Goal: Contribute content: Add original content to the website for others to see

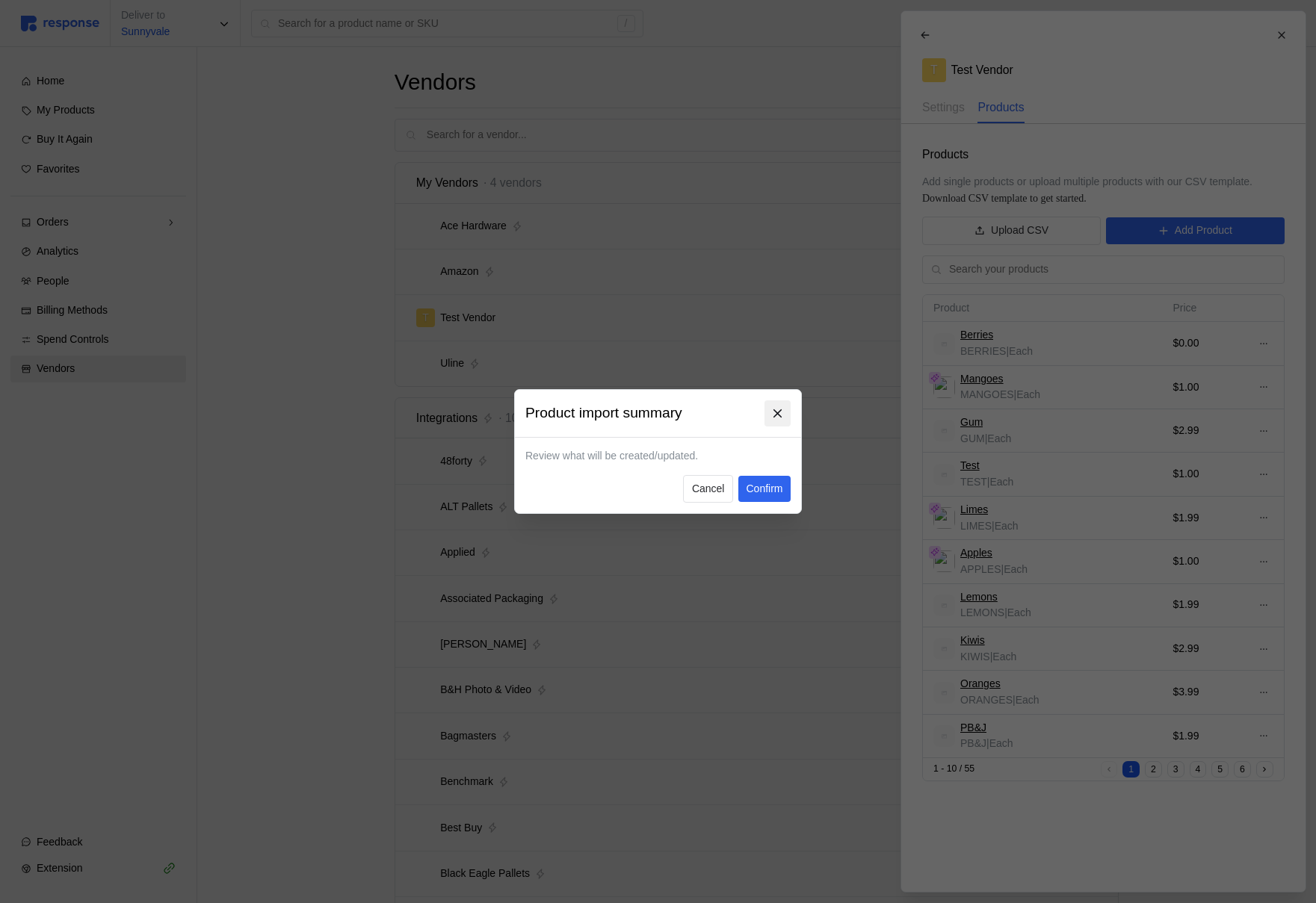
click at [771, 409] on icon at bounding box center [777, 414] width 13 height 13
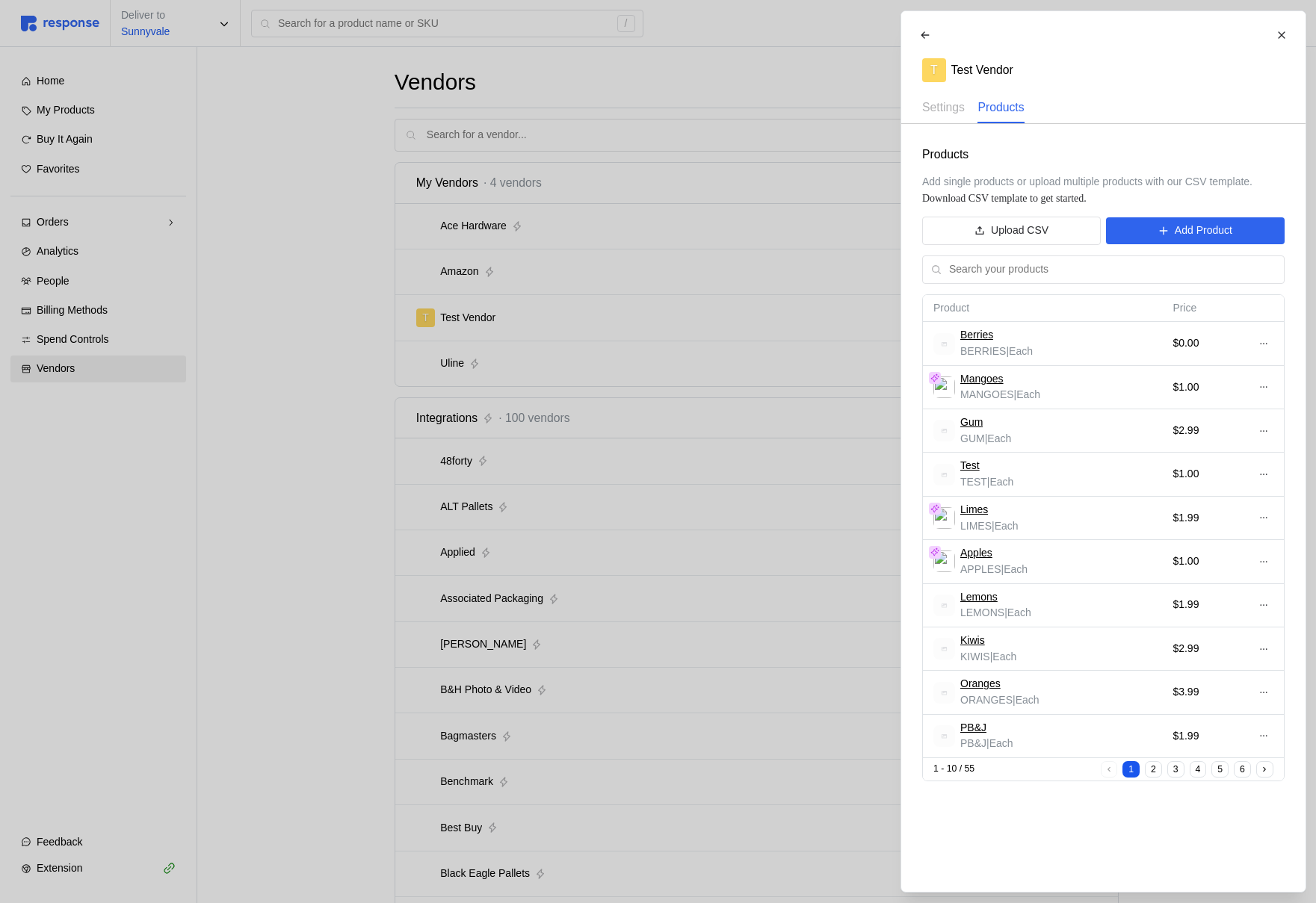
click at [1156, 215] on div "Products Add single products or upload multiple products with our CSV template.…" at bounding box center [1103, 463] width 404 height 678
click at [1154, 232] on button "Add Product" at bounding box center [1195, 231] width 178 height 27
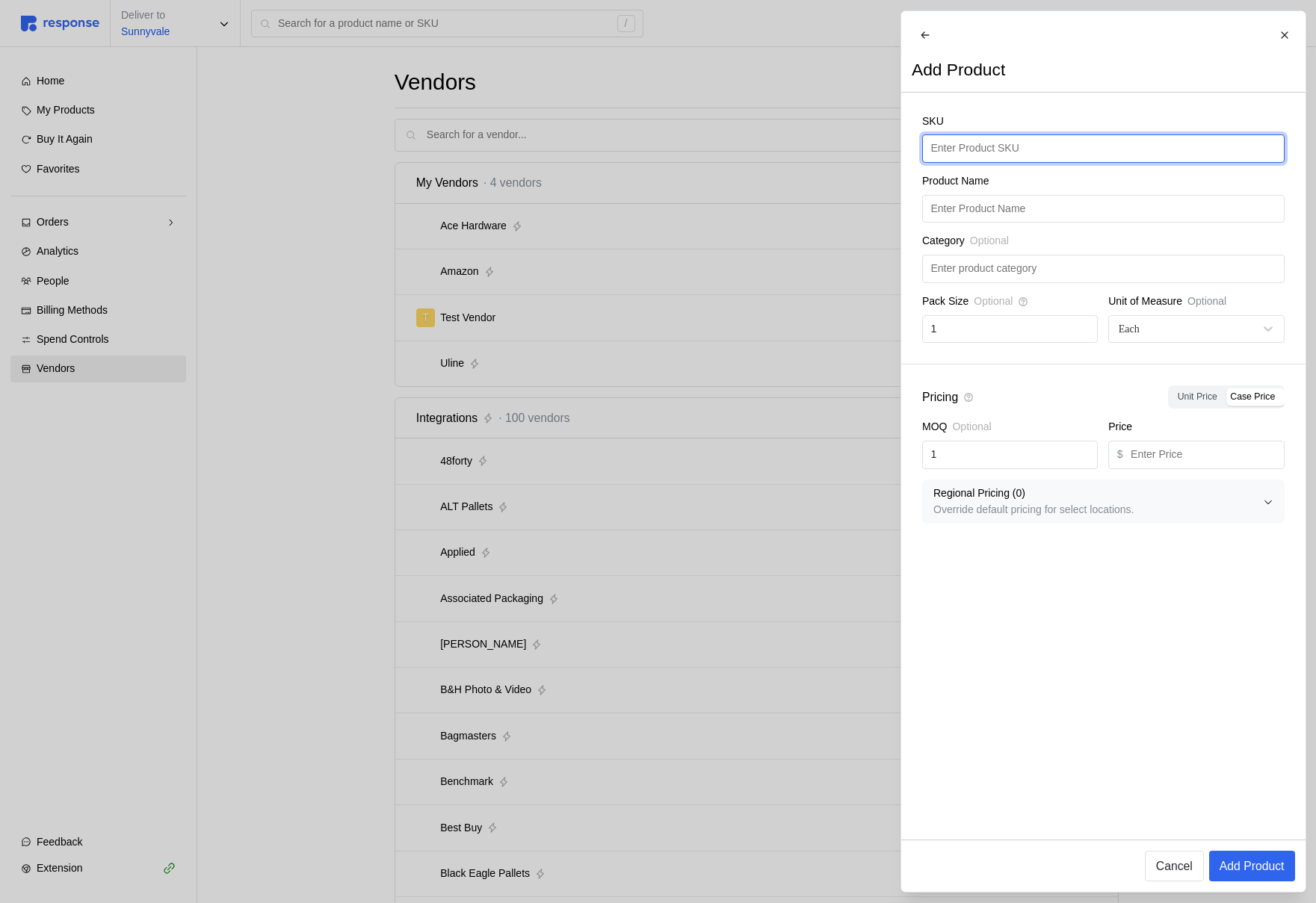
click at [988, 162] on input "text" at bounding box center [1102, 149] width 345 height 27
type input "Bacon"
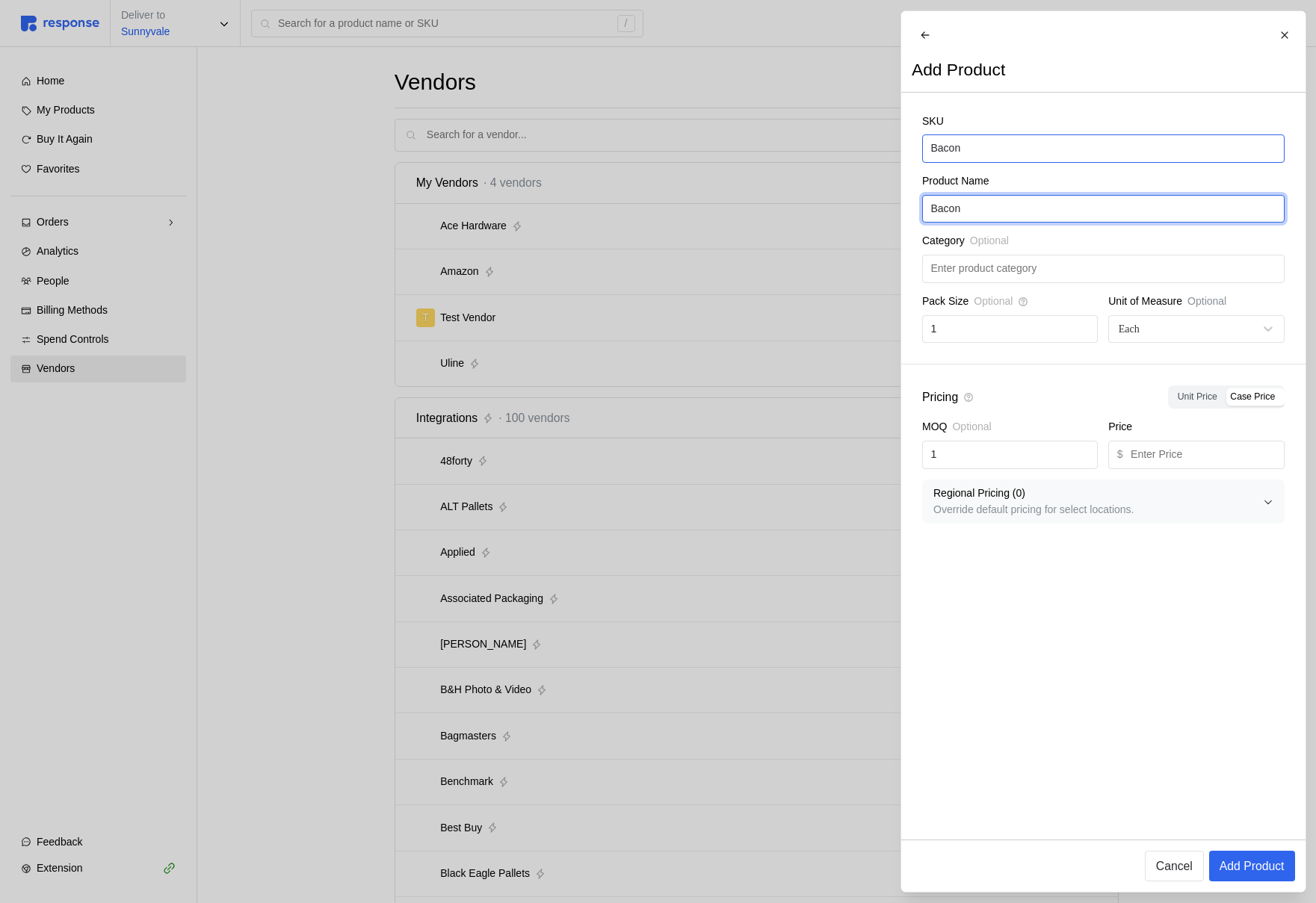
type input "Bacon"
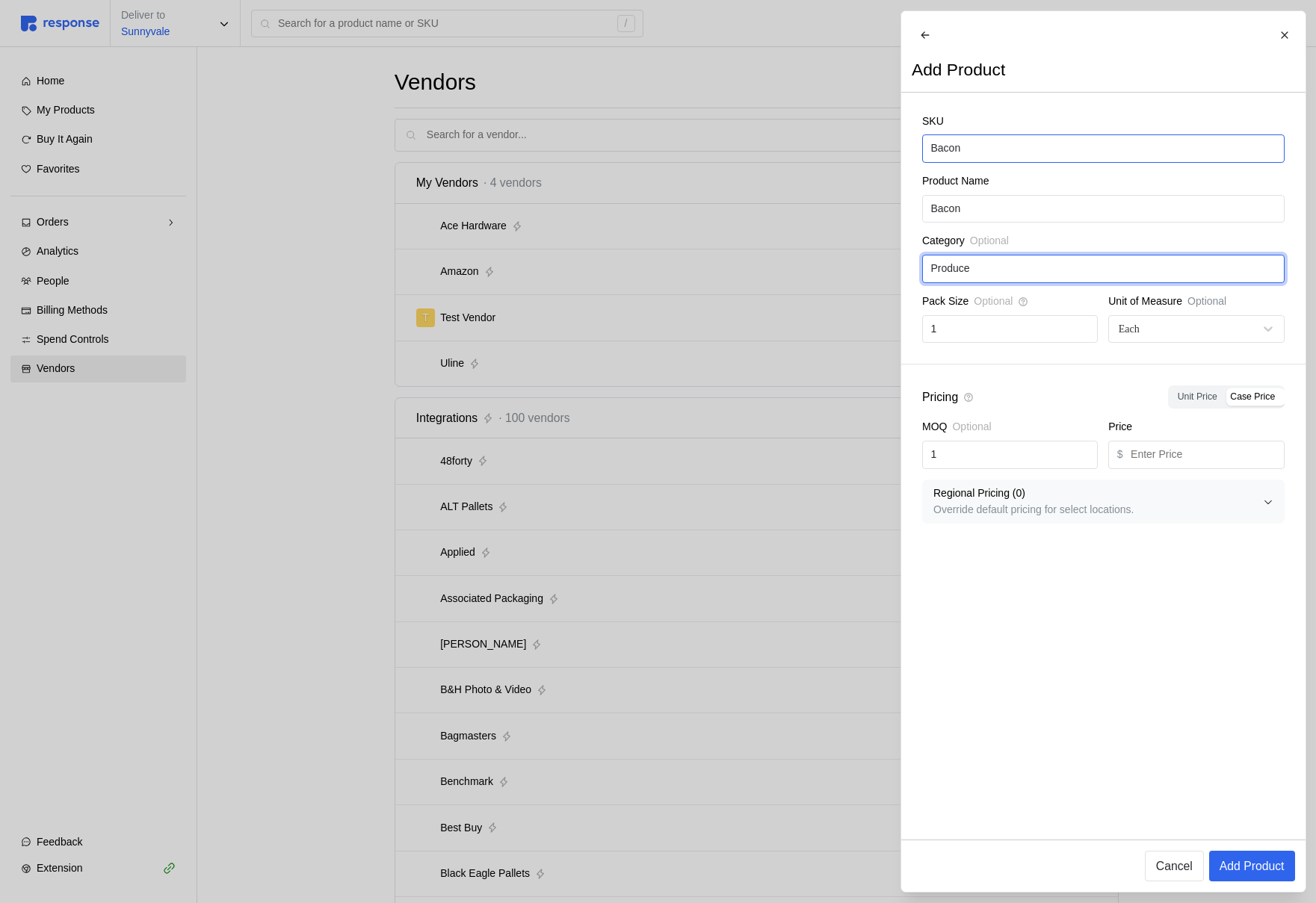
type input "Produce"
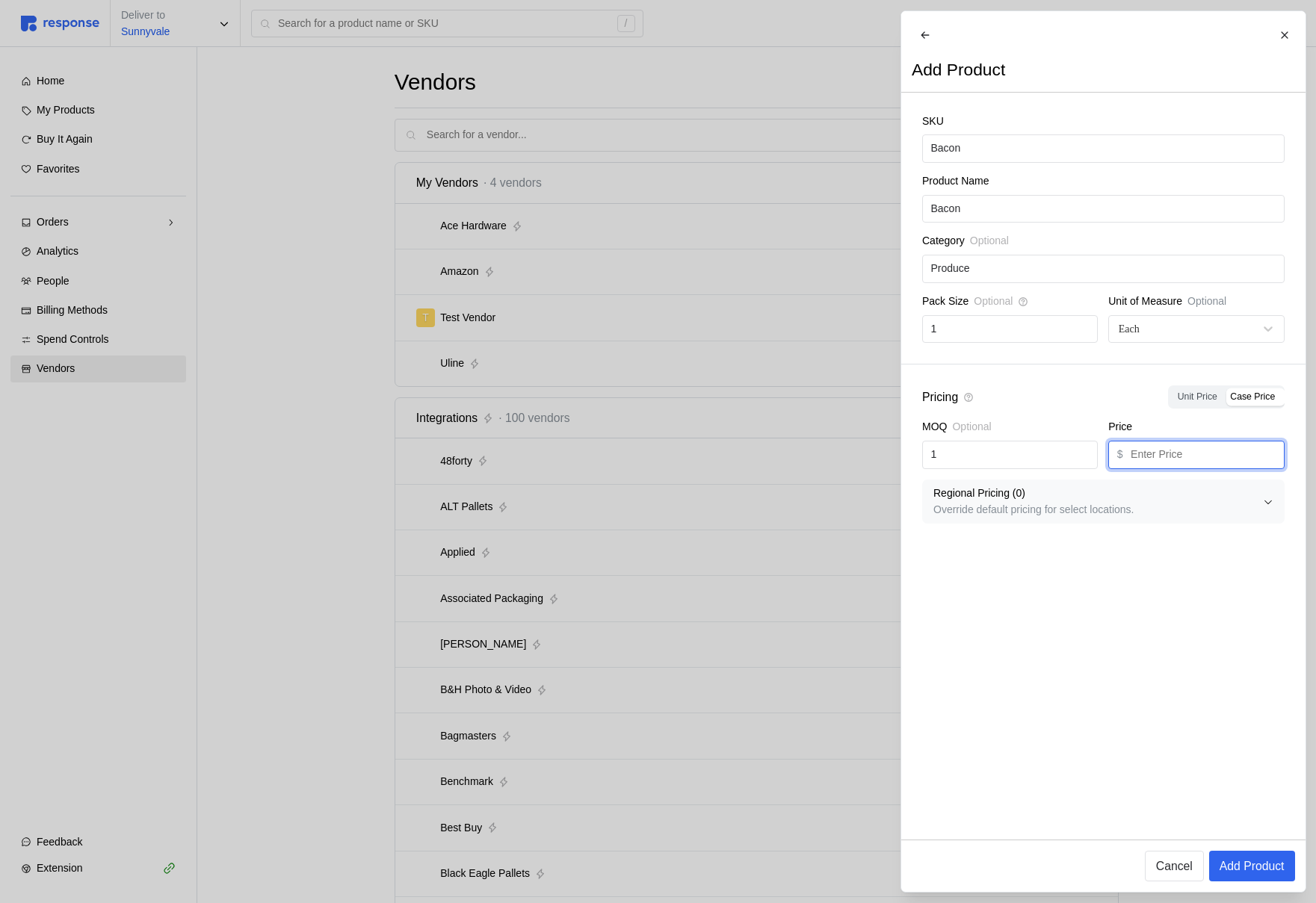
click at [1172, 468] on input "text" at bounding box center [1203, 455] width 145 height 27
type input "1"
click at [1264, 868] on p "Add Product" at bounding box center [1251, 866] width 65 height 18
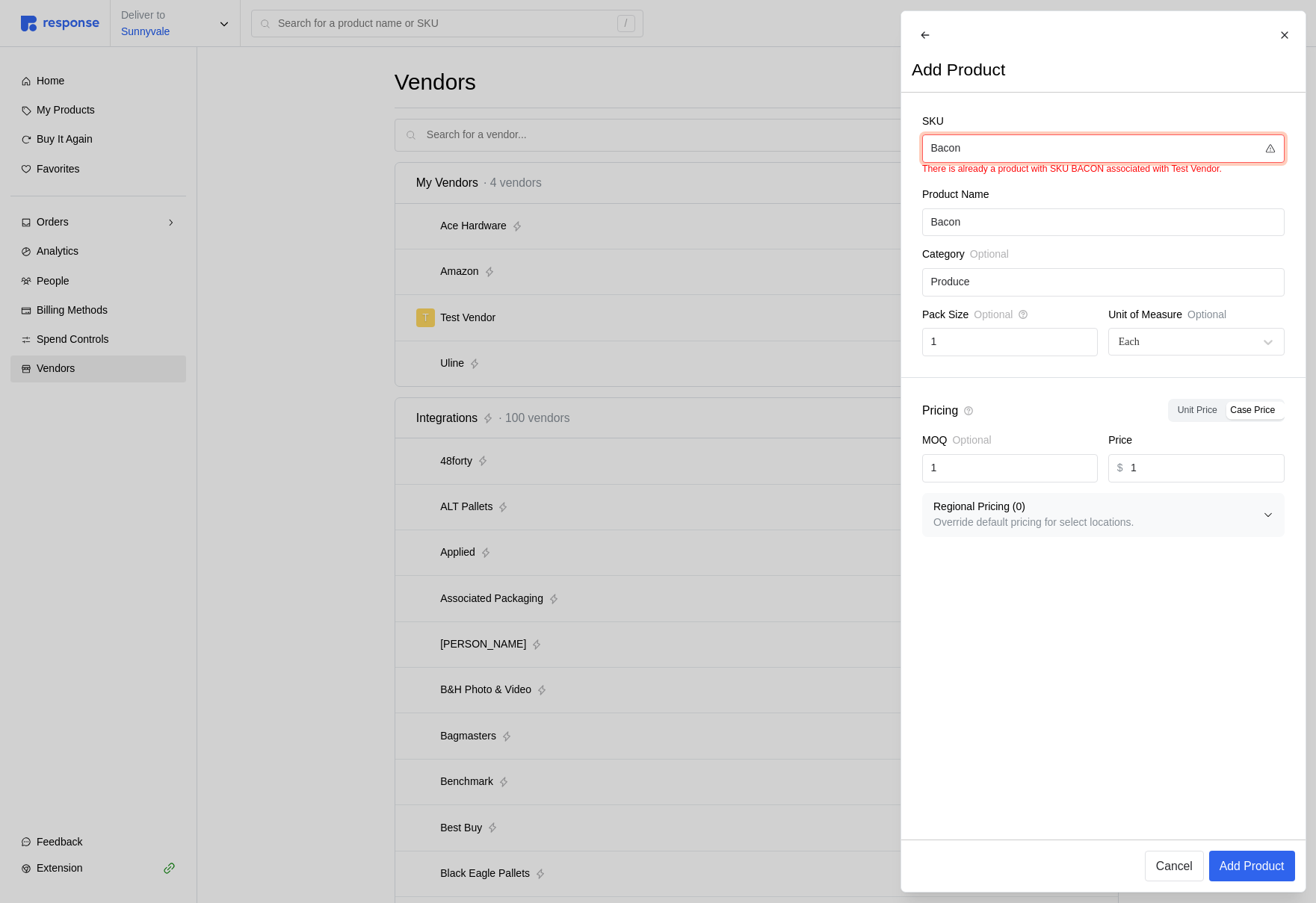
click at [1082, 159] on input "Bacon" at bounding box center [1093, 149] width 327 height 27
type input "Herseys"
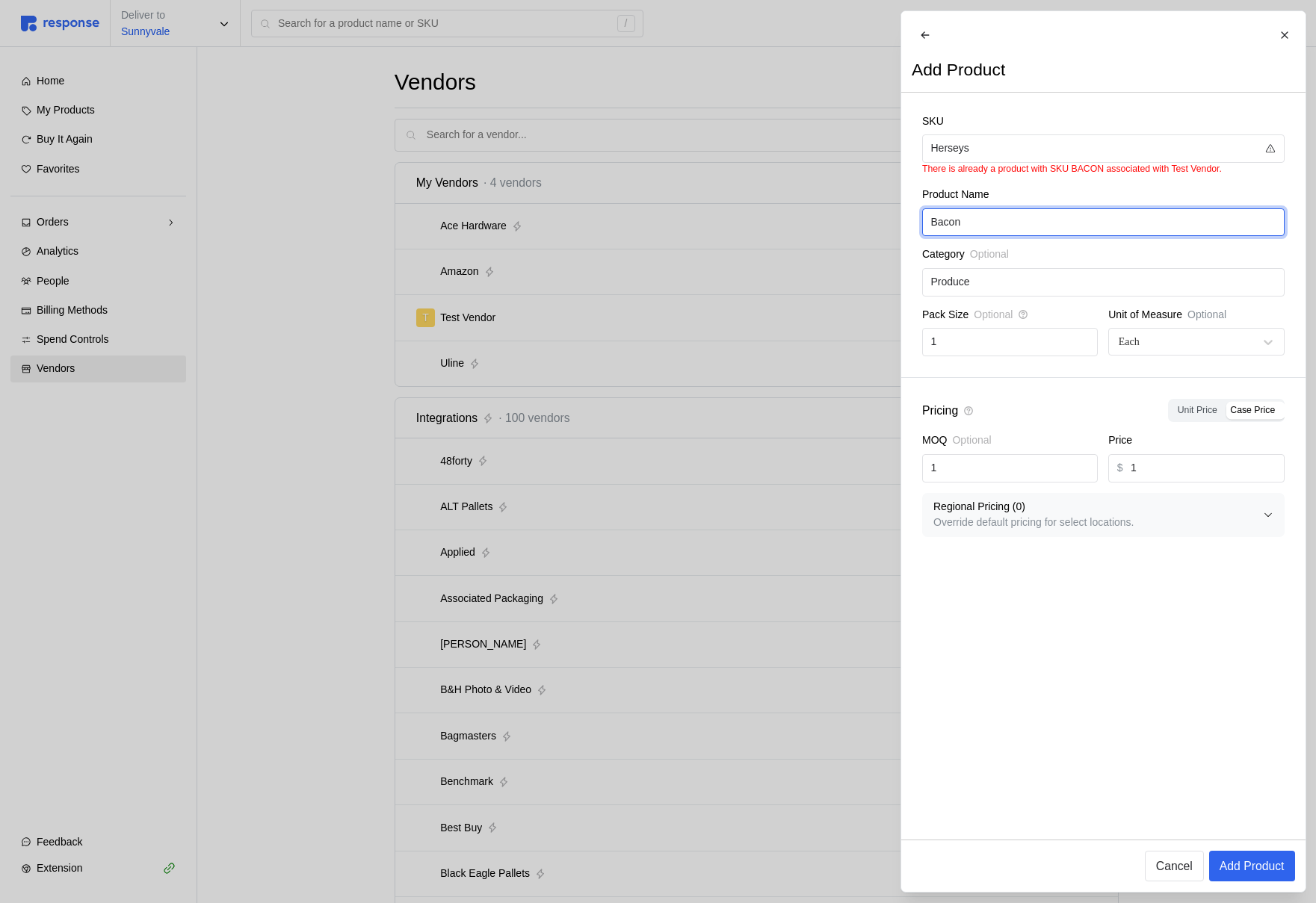
click at [1014, 225] on input "Bacon" at bounding box center [1102, 223] width 345 height 27
paste input "Herseys"
type input "Herseys"
click at [1258, 867] on p "Add Product" at bounding box center [1251, 866] width 65 height 18
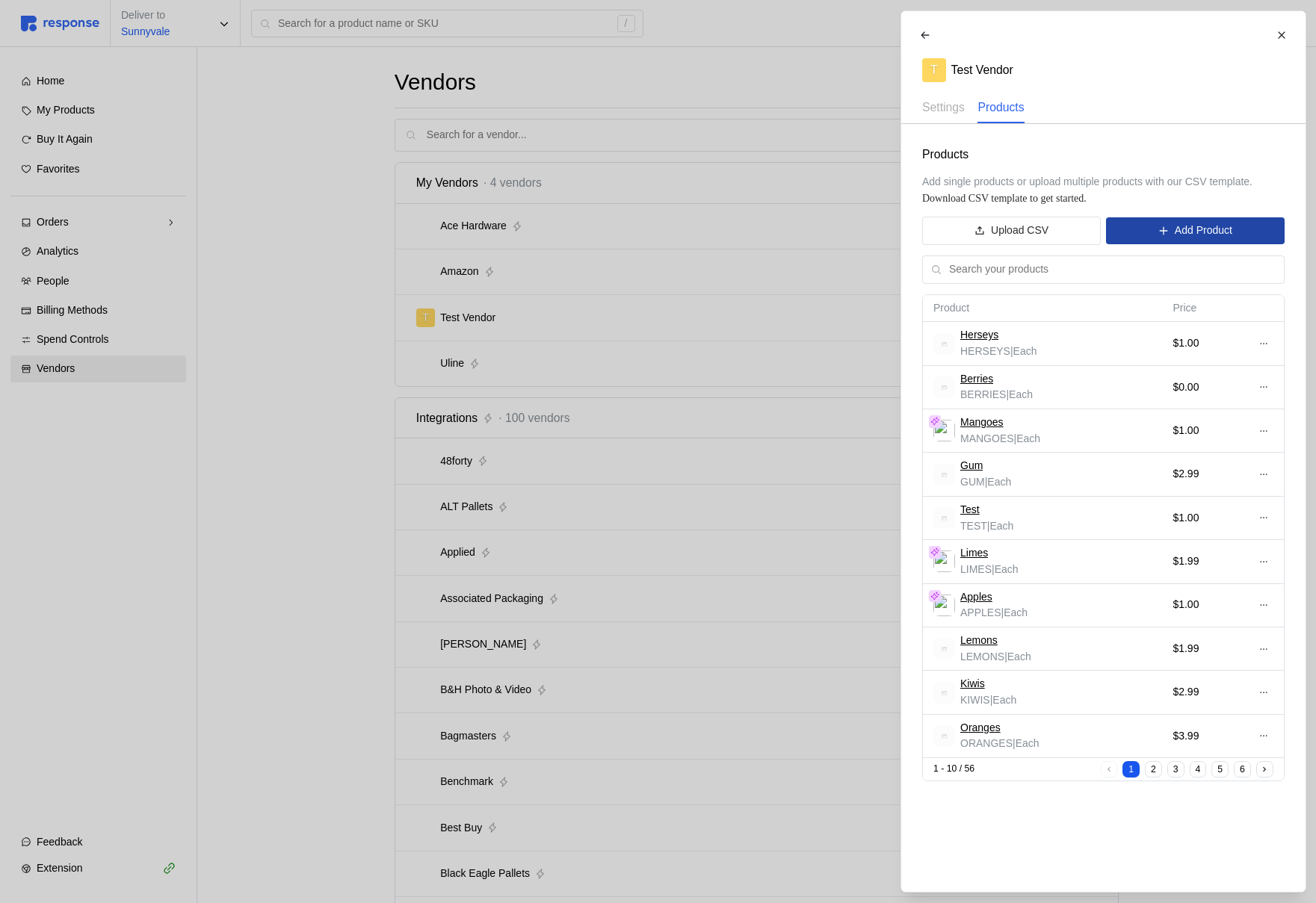
click at [1166, 235] on icon at bounding box center [1162, 230] width 11 height 11
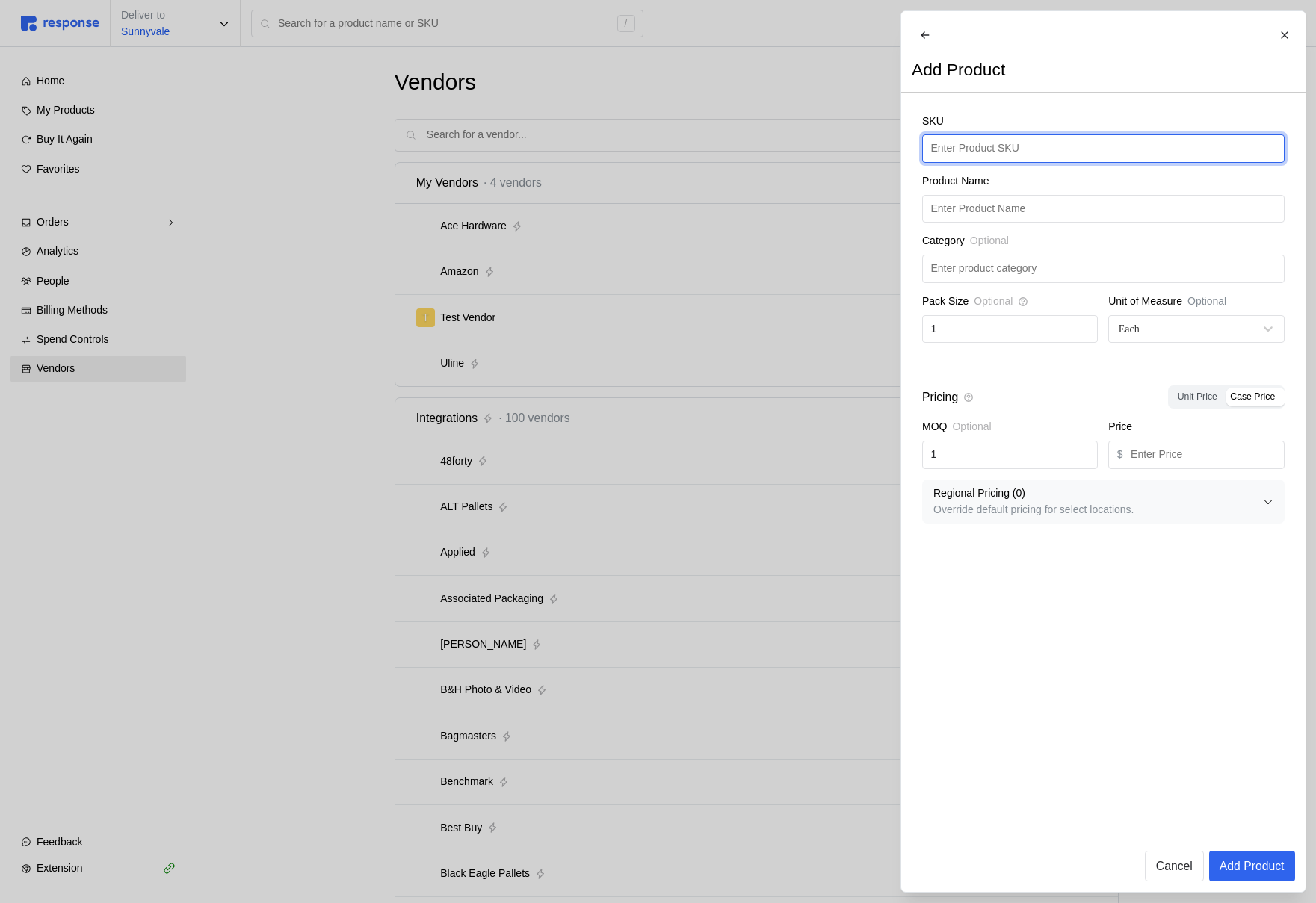
click at [995, 156] on input "text" at bounding box center [1102, 149] width 345 height 27
type input "Onions"
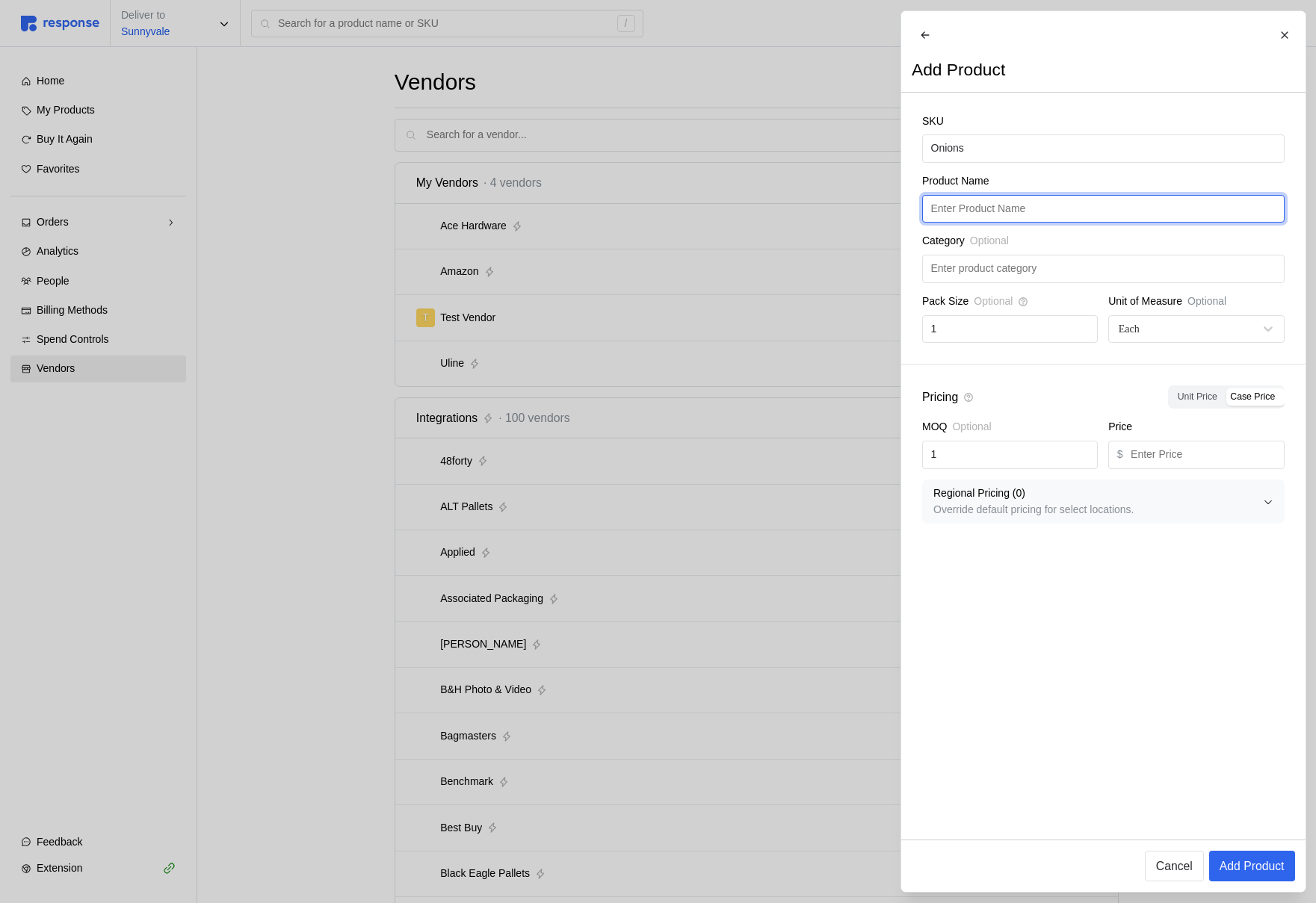
click at [1079, 212] on input "text" at bounding box center [1102, 209] width 345 height 27
paste input "Onions"
type input "Onions"
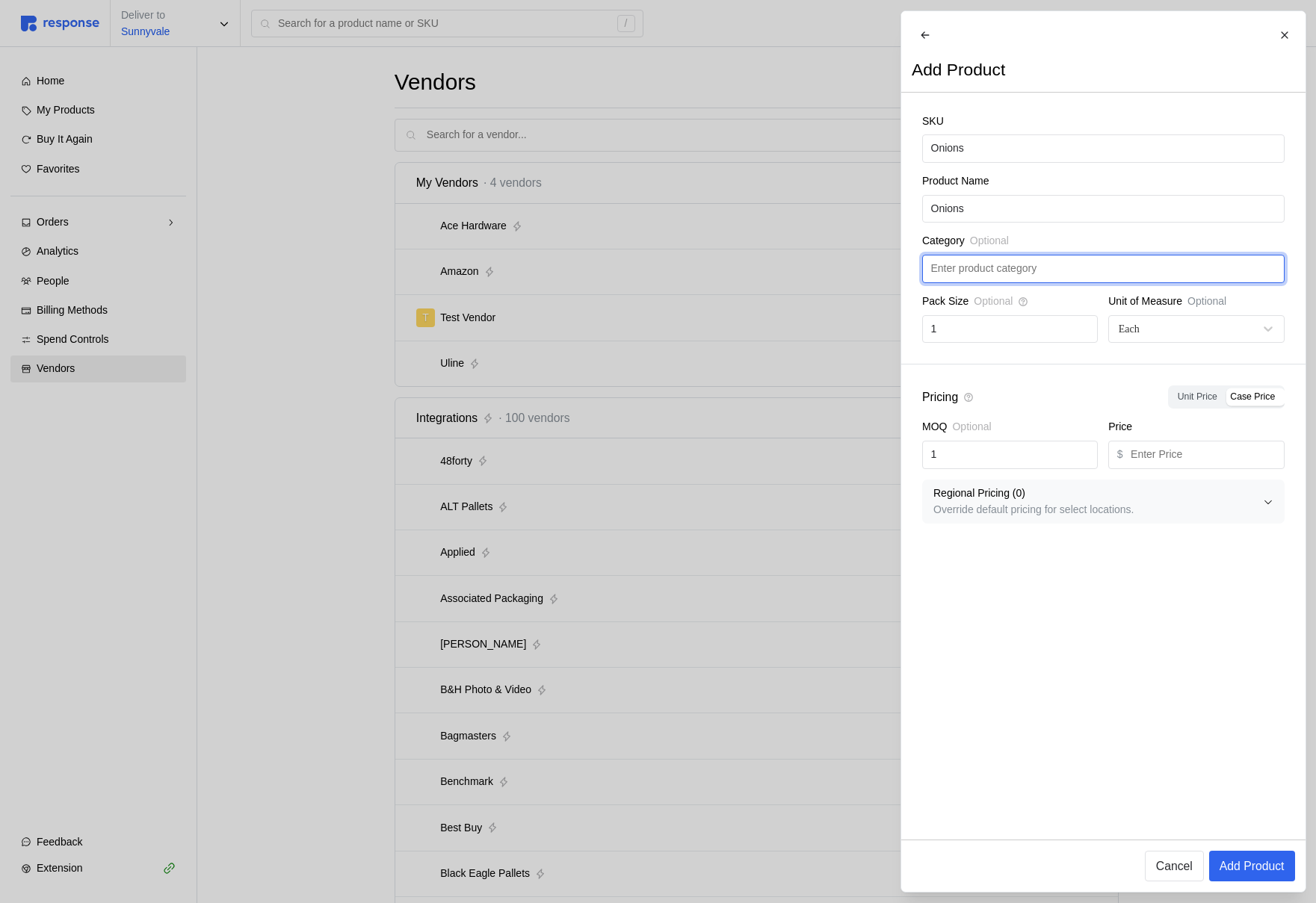
click at [1057, 283] on input "text" at bounding box center [1102, 269] width 345 height 27
type input "Produce"
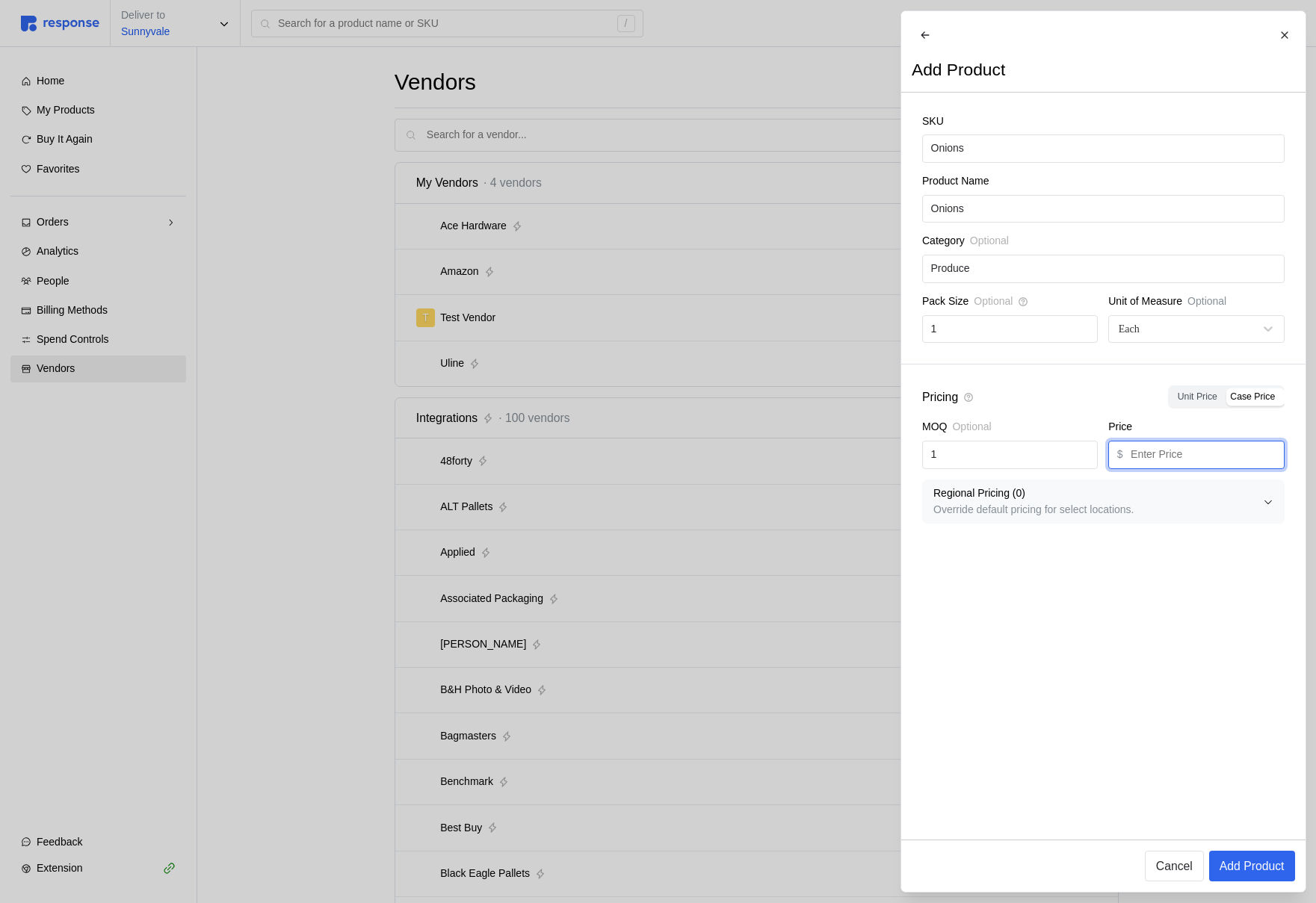
click at [1207, 463] on input "text" at bounding box center [1203, 455] width 145 height 27
type input "1.99"
click at [1168, 519] on p "Override default pricing for select locations." at bounding box center [1097, 511] width 329 height 17
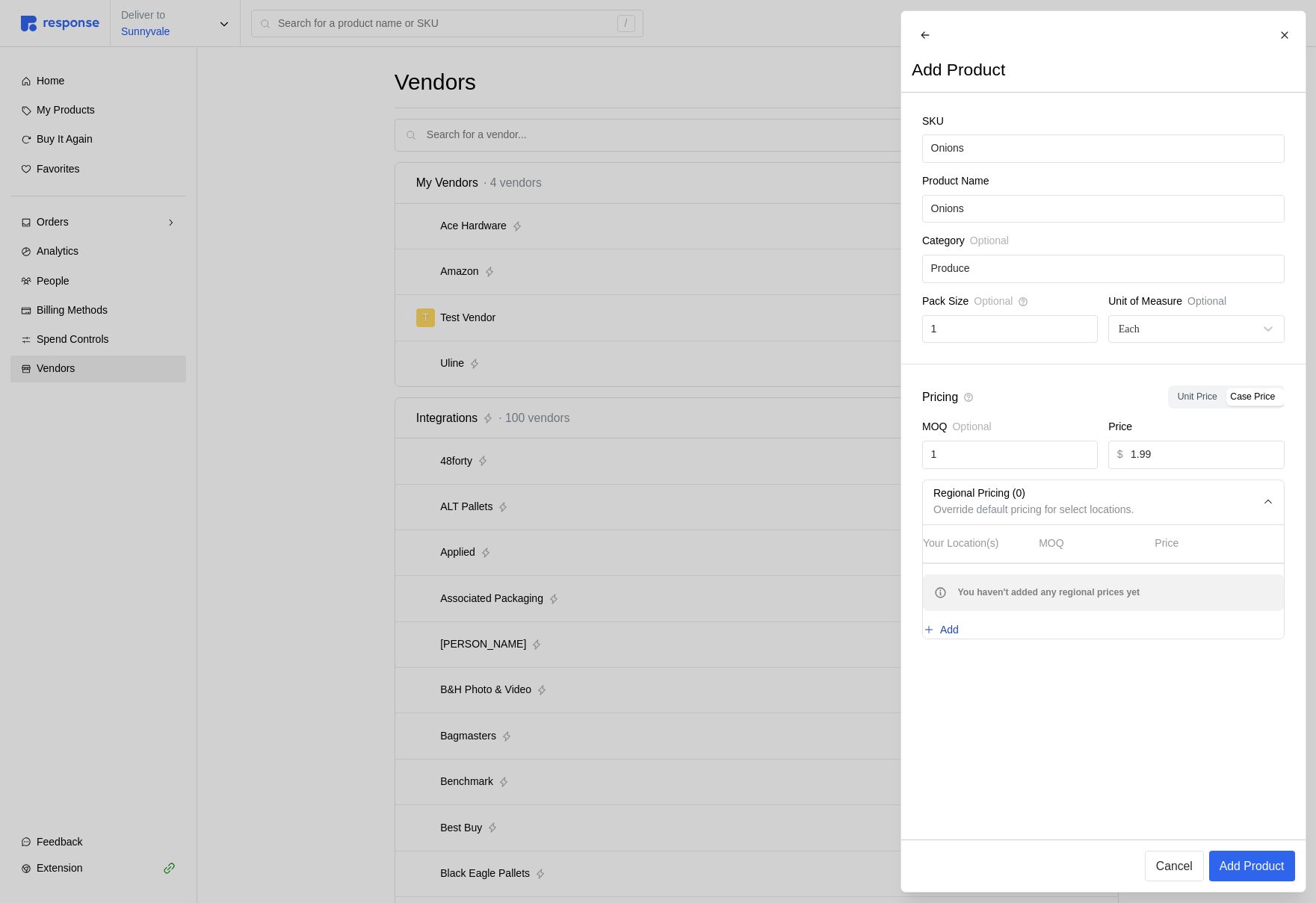
click at [954, 639] on p "Add" at bounding box center [949, 631] width 18 height 17
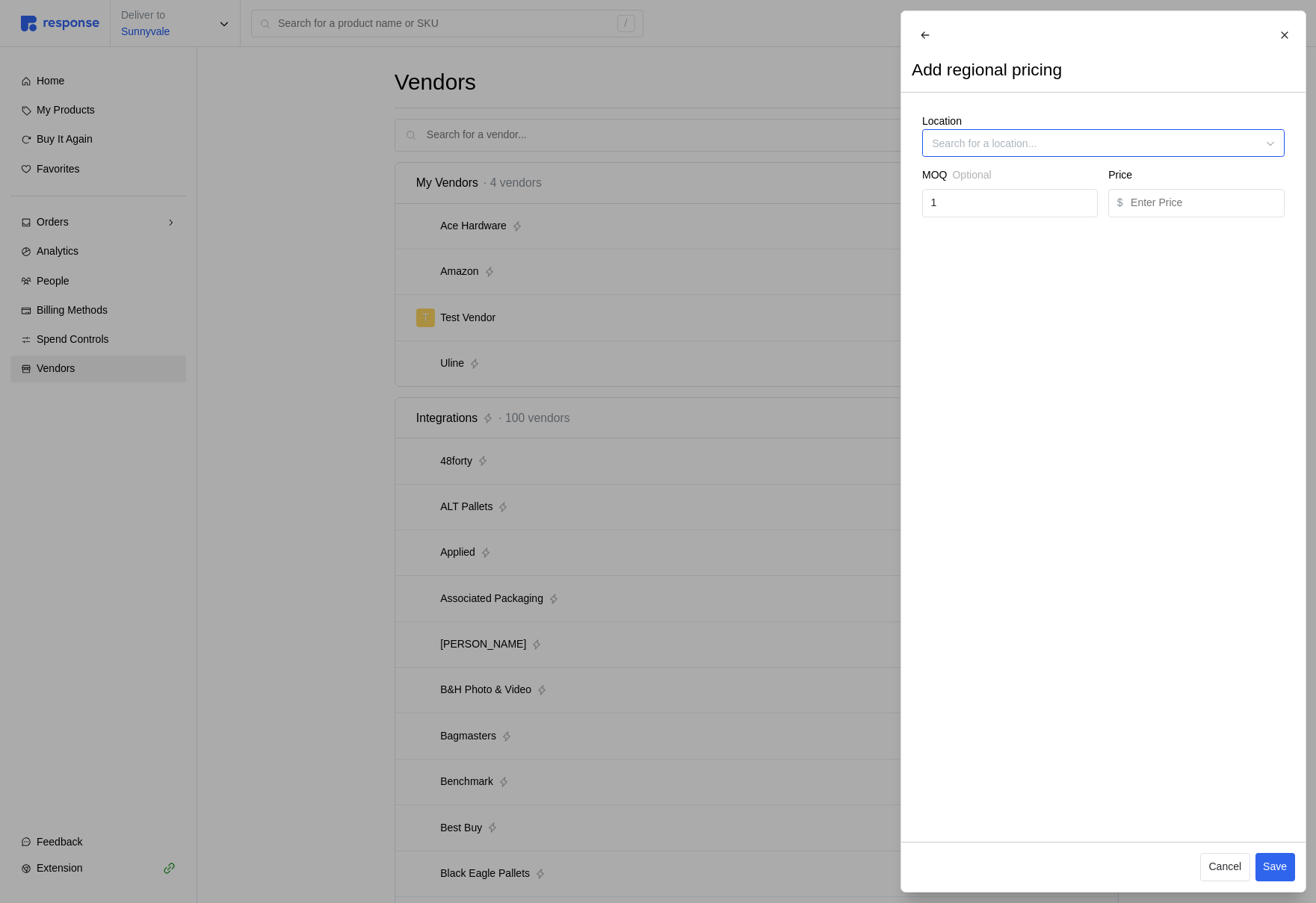
click at [985, 167] on div "Location MOQ Optional 1 Price $" at bounding box center [1103, 165] width 404 height 146
click at [979, 188] on div "Cupertino" at bounding box center [1103, 190] width 356 height 27
type input "Cupertino"
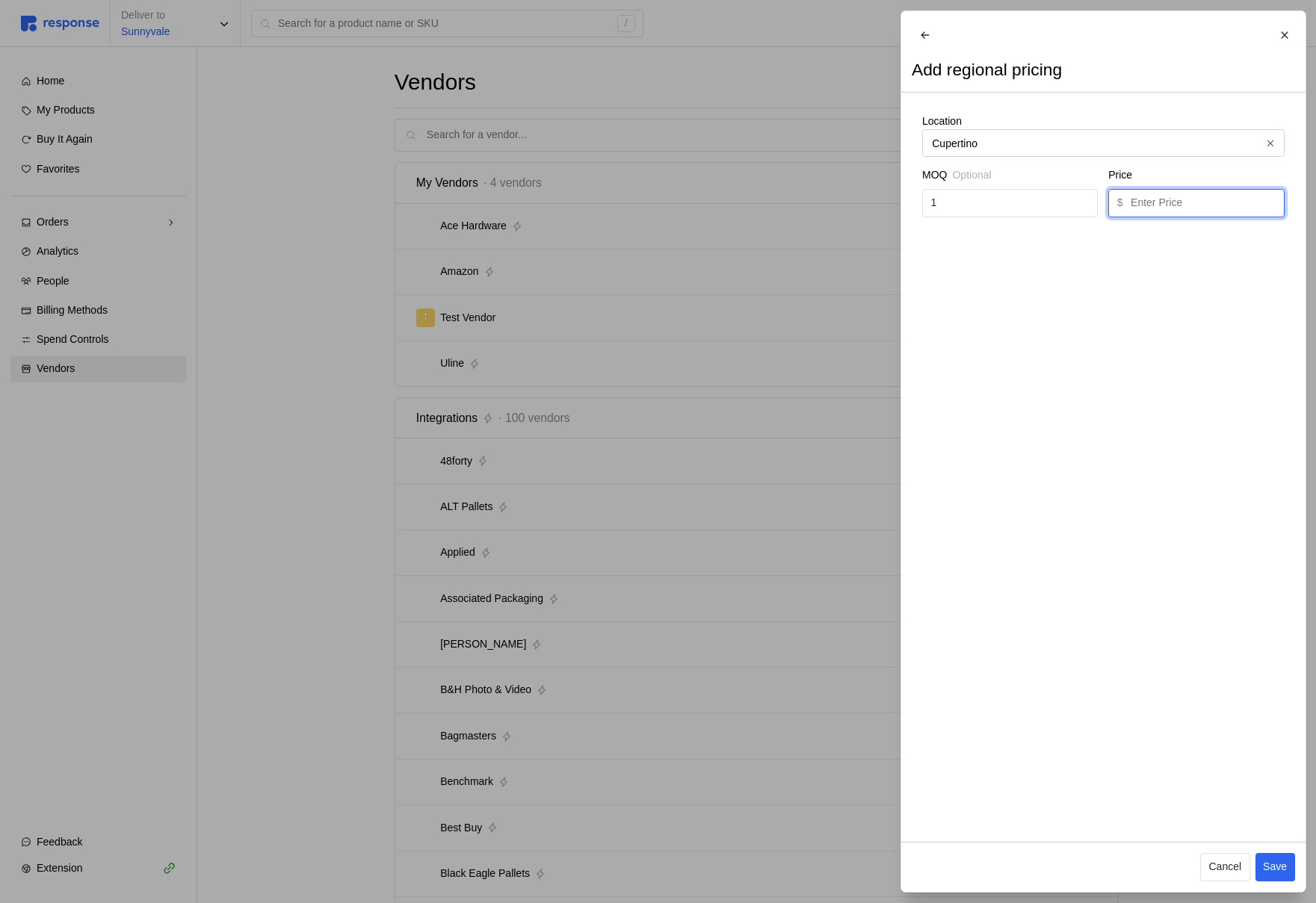
click at [1235, 217] on input "text" at bounding box center [1203, 203] width 145 height 27
type input "2.99"
click at [1279, 862] on p "Save" at bounding box center [1274, 867] width 24 height 17
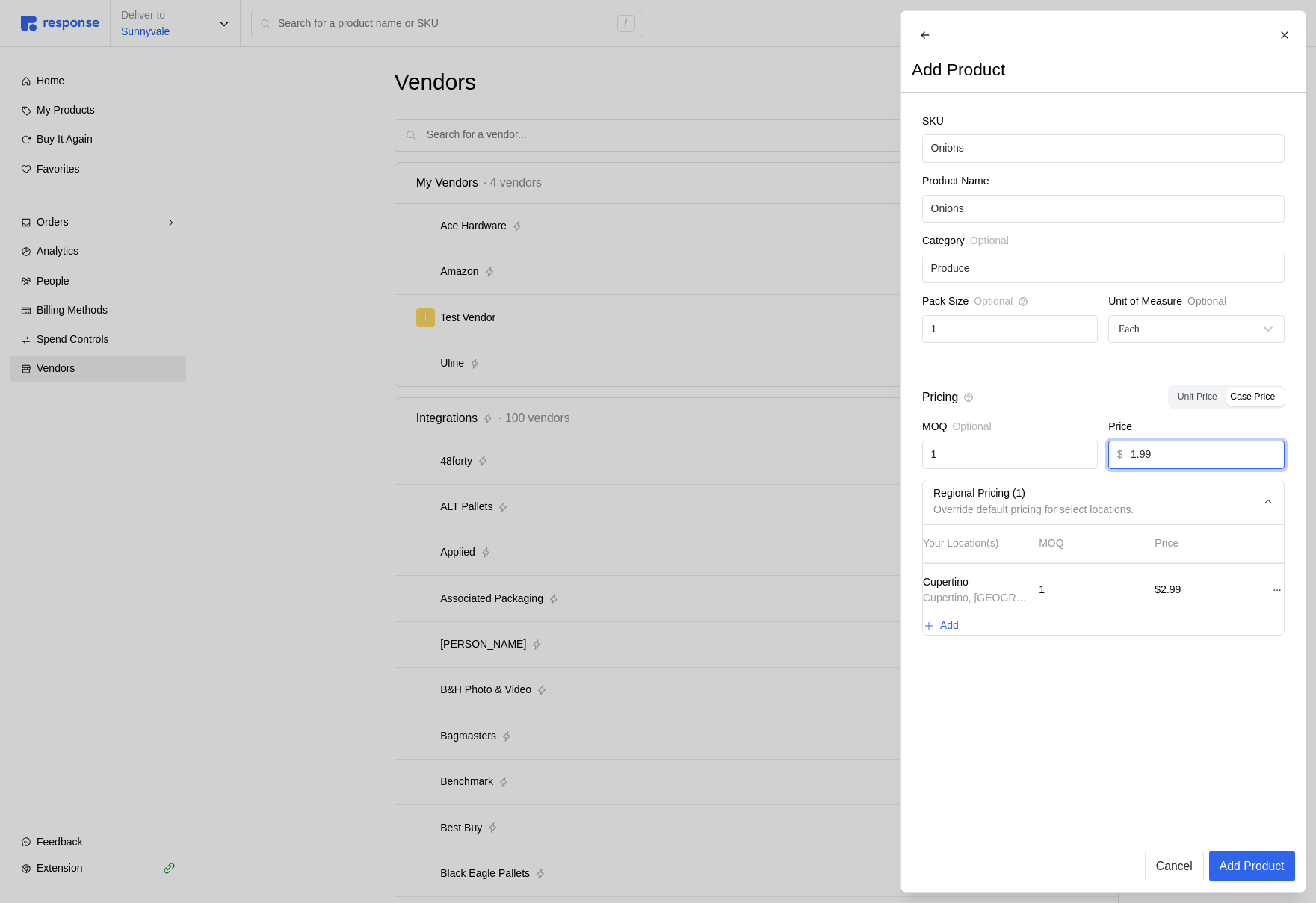
drag, startPoint x: 1136, startPoint y: 465, endPoint x: 1114, endPoint y: 465, distance: 22.0
click at [1115, 465] on div "$ 1.99" at bounding box center [1195, 455] width 175 height 28
type input "4.99"
click at [1266, 865] on p "Add Product" at bounding box center [1251, 866] width 65 height 18
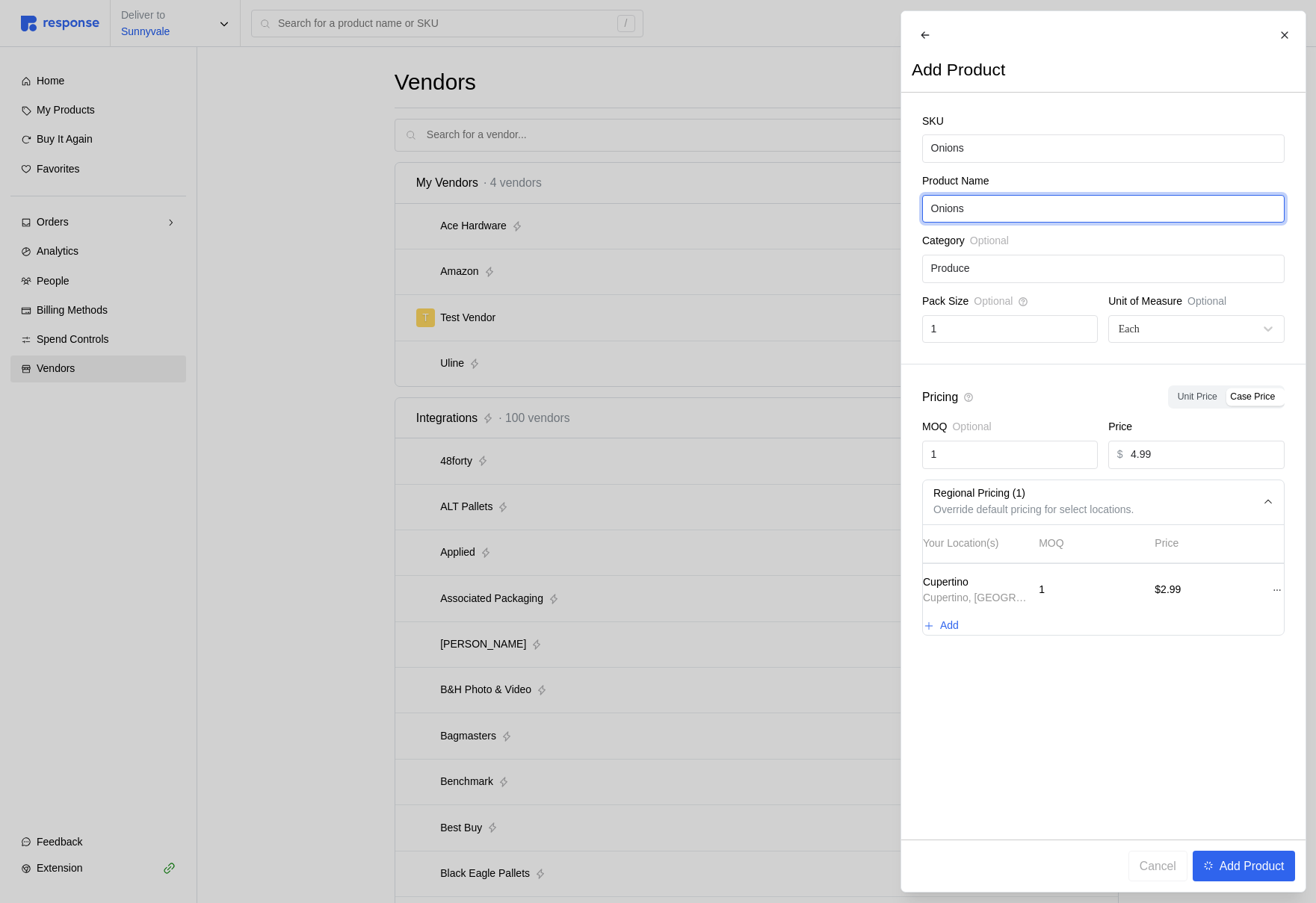
click at [1047, 223] on input "Onions" at bounding box center [1102, 209] width 345 height 27
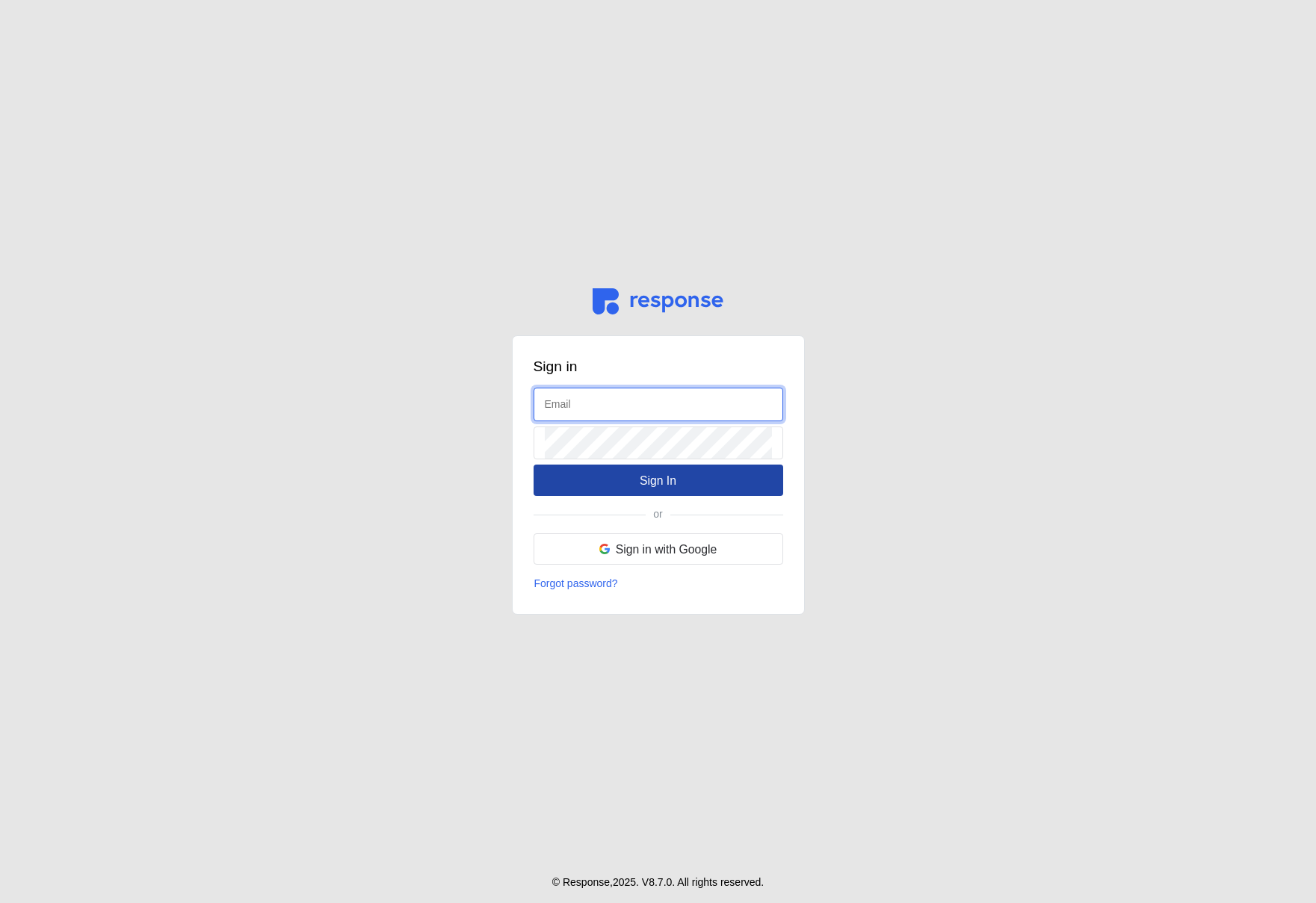
type input "[EMAIL_ADDRESS][DOMAIN_NAME]"
click at [605, 476] on button "Sign In" at bounding box center [658, 481] width 249 height 32
click at [733, 476] on button "Sign In" at bounding box center [658, 481] width 249 height 32
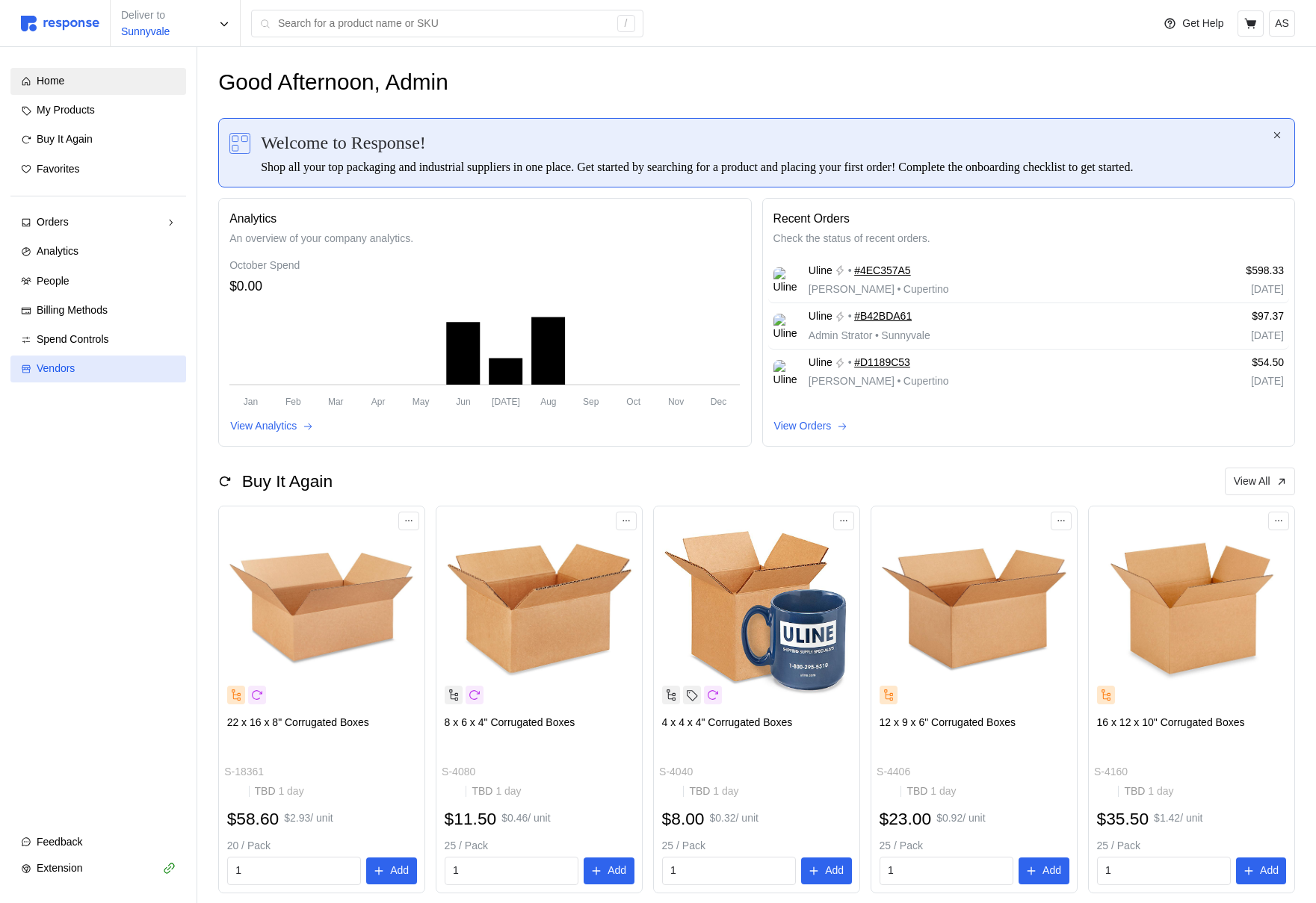
click at [91, 370] on div "Vendors" at bounding box center [106, 369] width 139 height 17
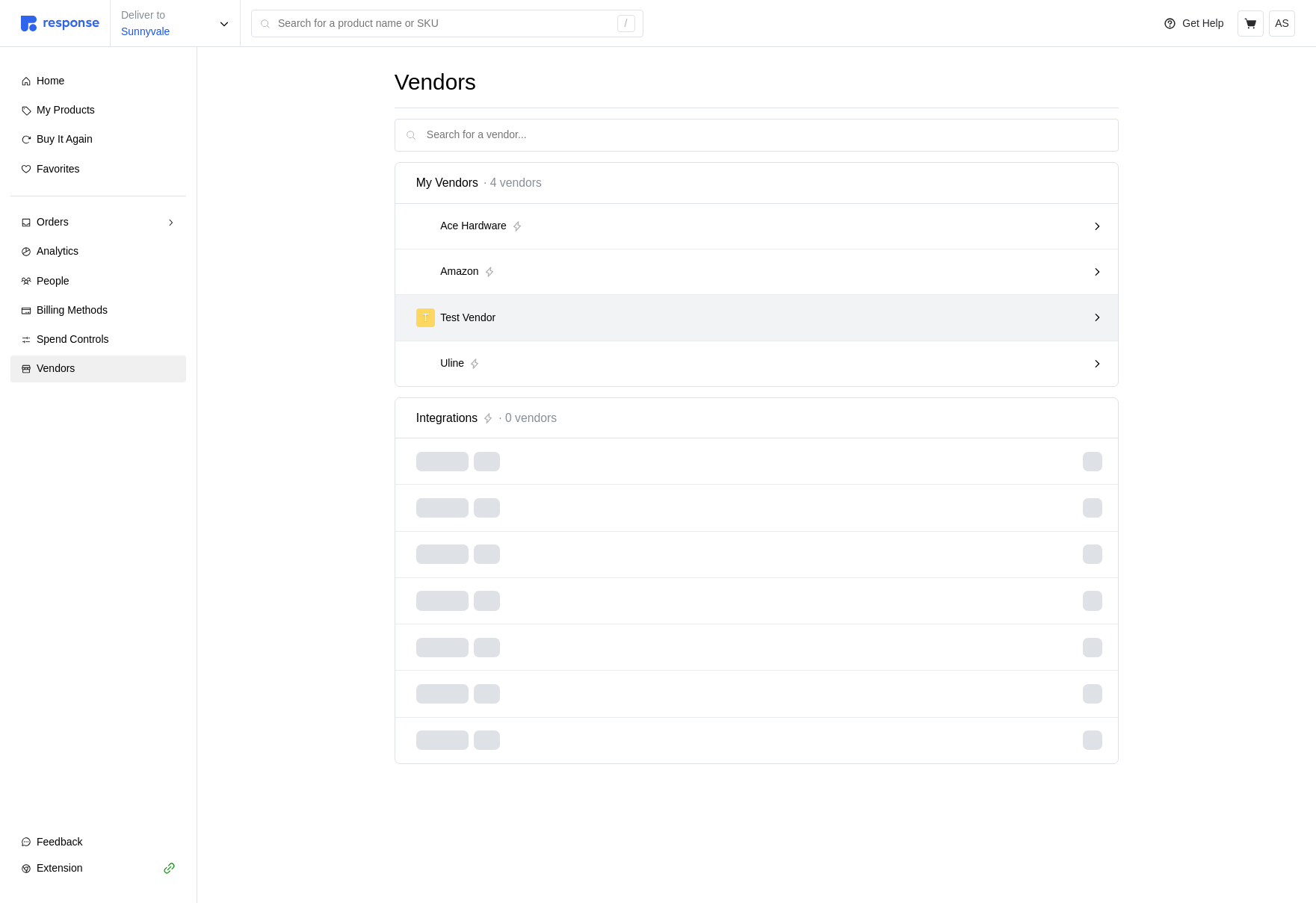
click at [572, 327] on div "T Test Vendor" at bounding box center [752, 318] width 671 height 18
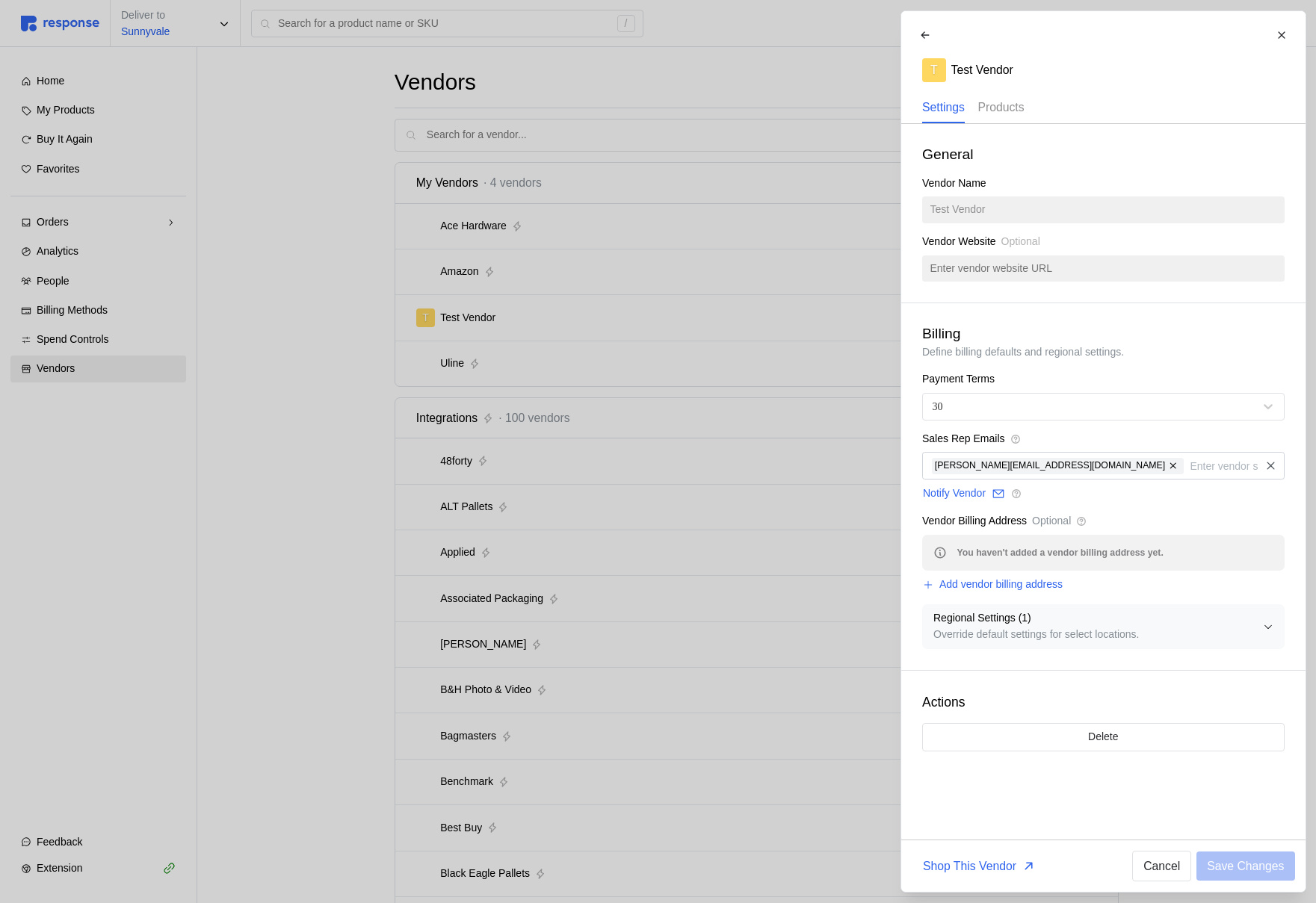
click at [1006, 111] on p "Products" at bounding box center [1000, 107] width 47 height 18
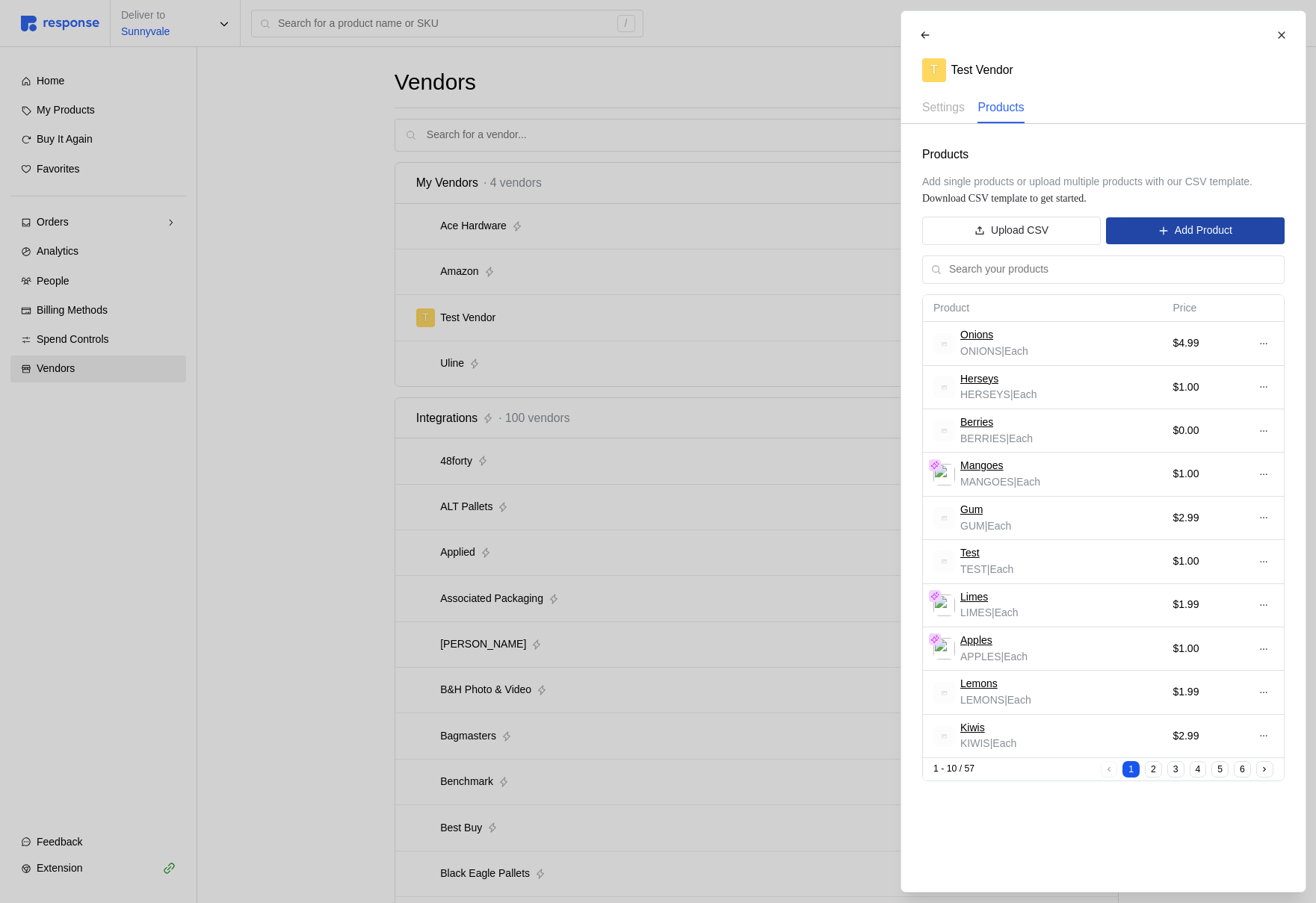
click at [1174, 229] on p "Add Product" at bounding box center [1202, 231] width 57 height 17
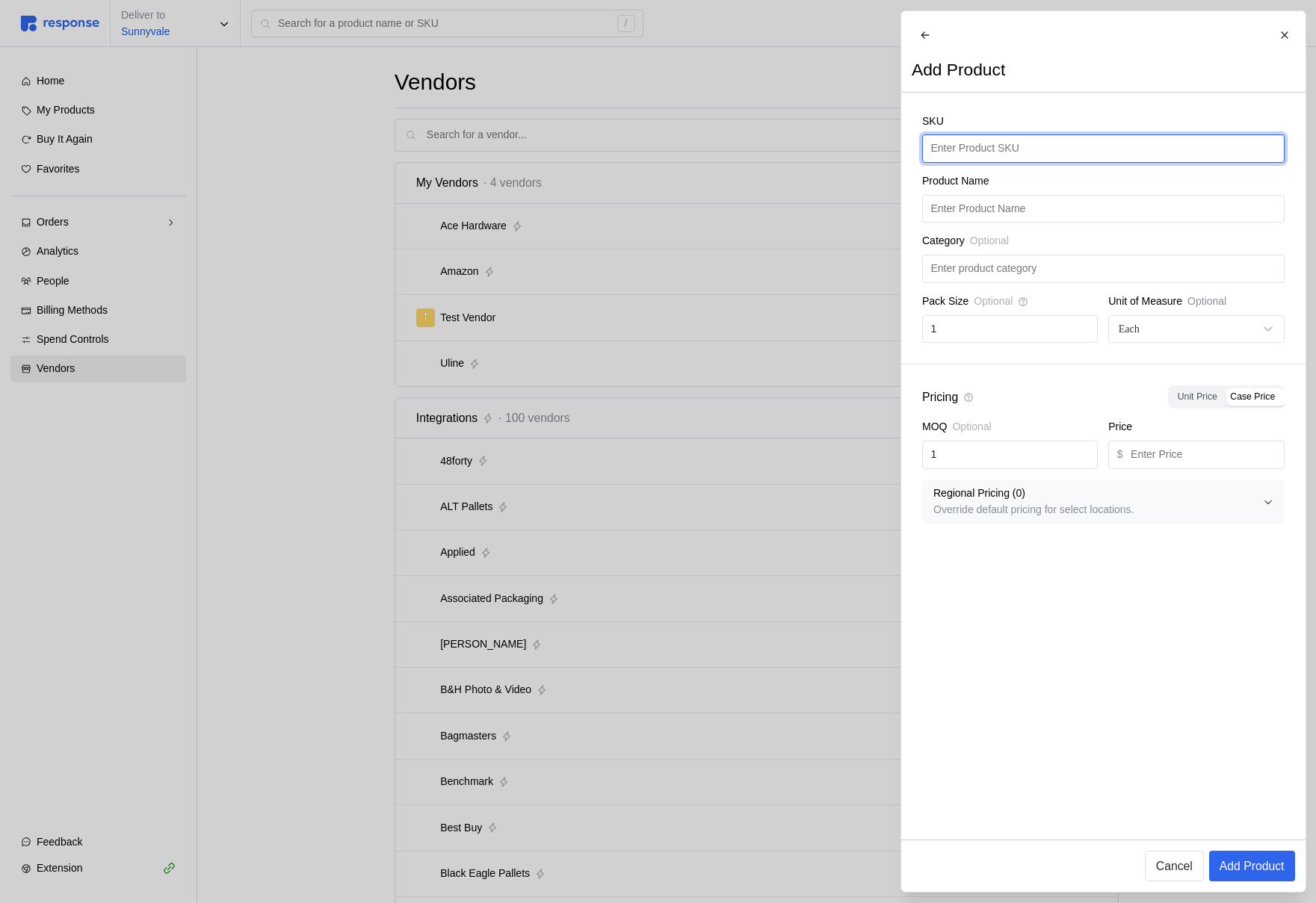
click at [991, 162] on input "text" at bounding box center [1102, 149] width 345 height 27
type input "GreenOnions"
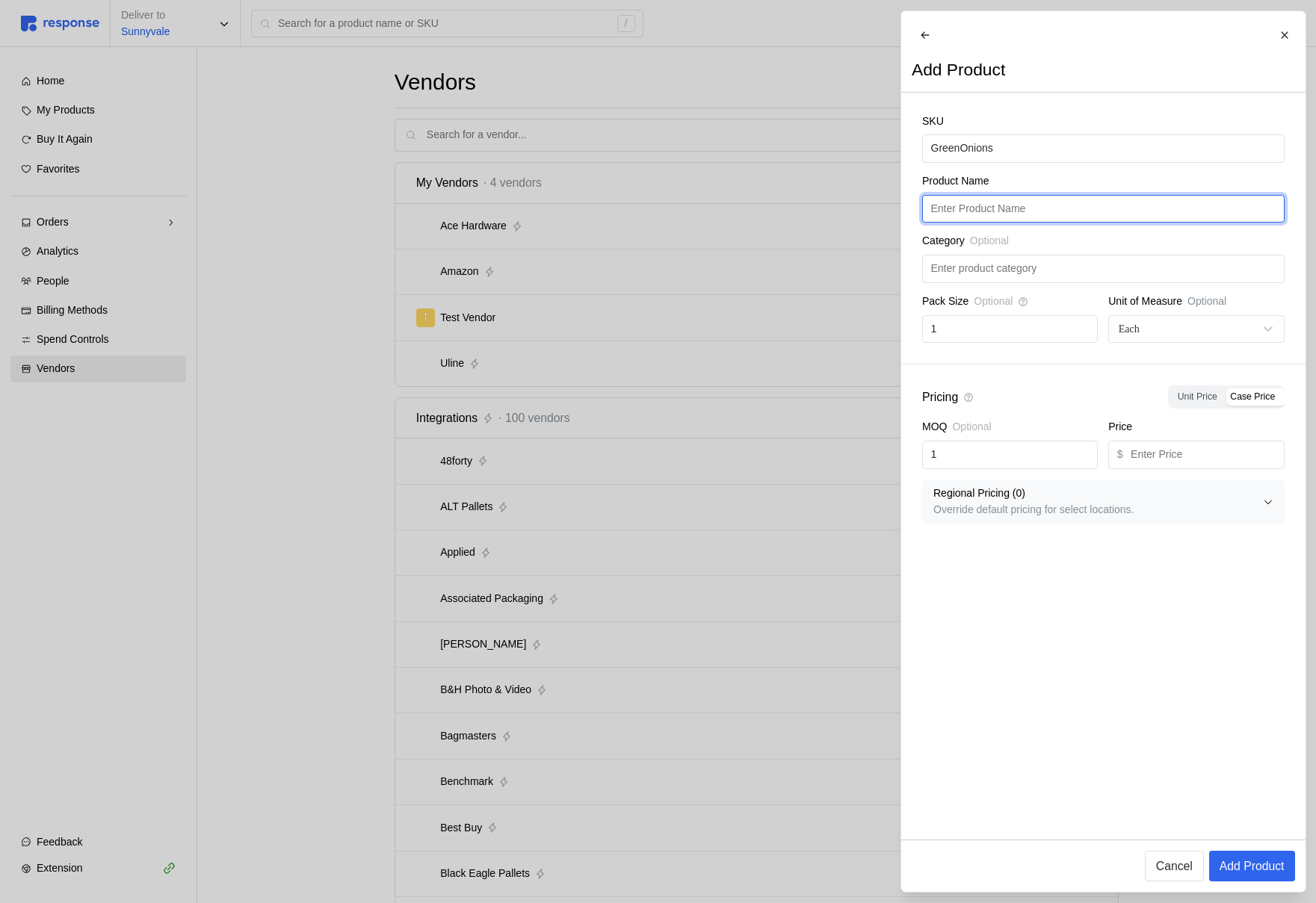
drag, startPoint x: 1046, startPoint y: 226, endPoint x: 1047, endPoint y: 238, distance: 12.0
click at [1047, 223] on input "text" at bounding box center [1102, 209] width 345 height 27
paste input "GreenOnions"
type input "GreenOnions"
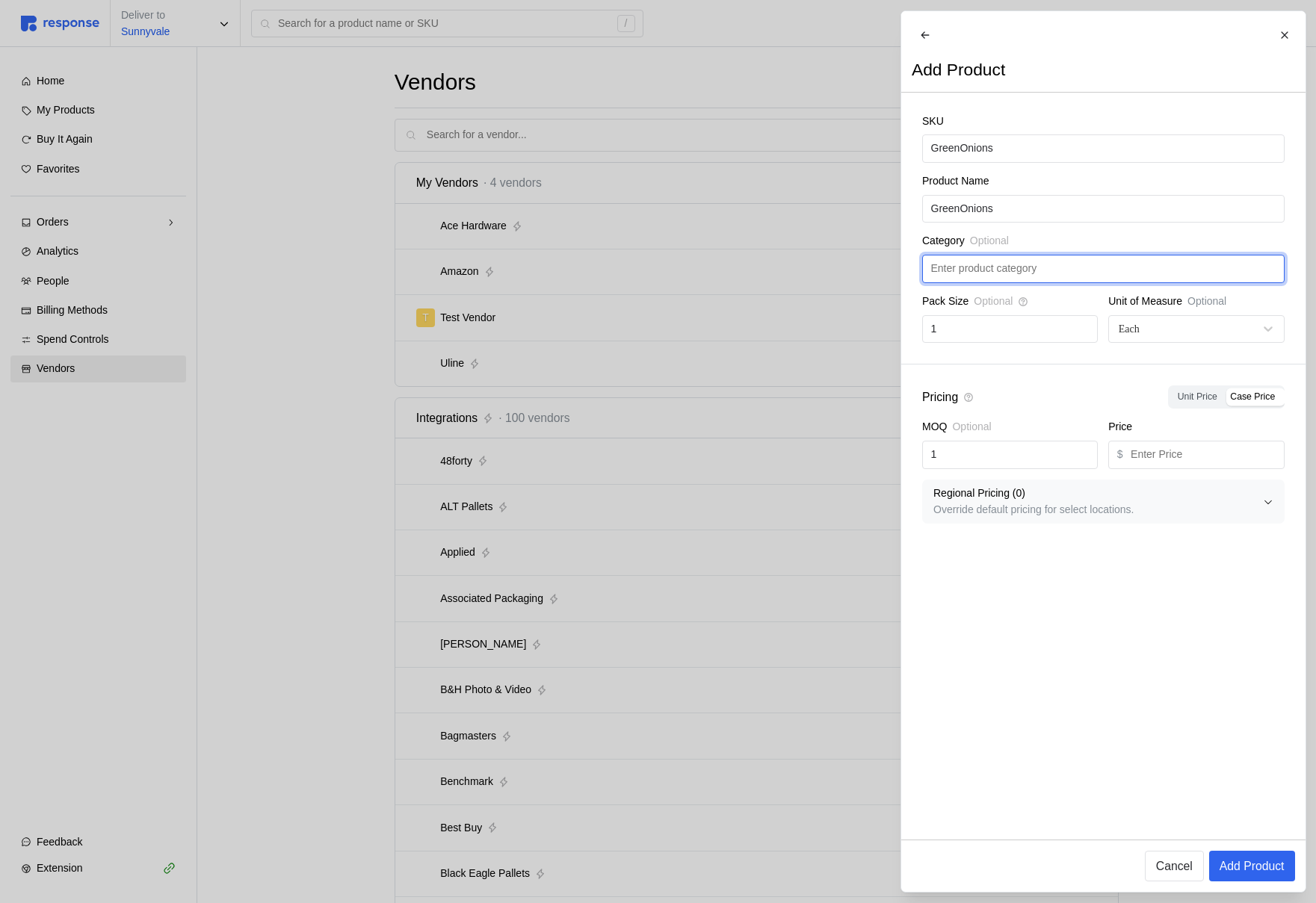
click at [1047, 274] on input "text" at bounding box center [1102, 269] width 345 height 27
type input "Produce"
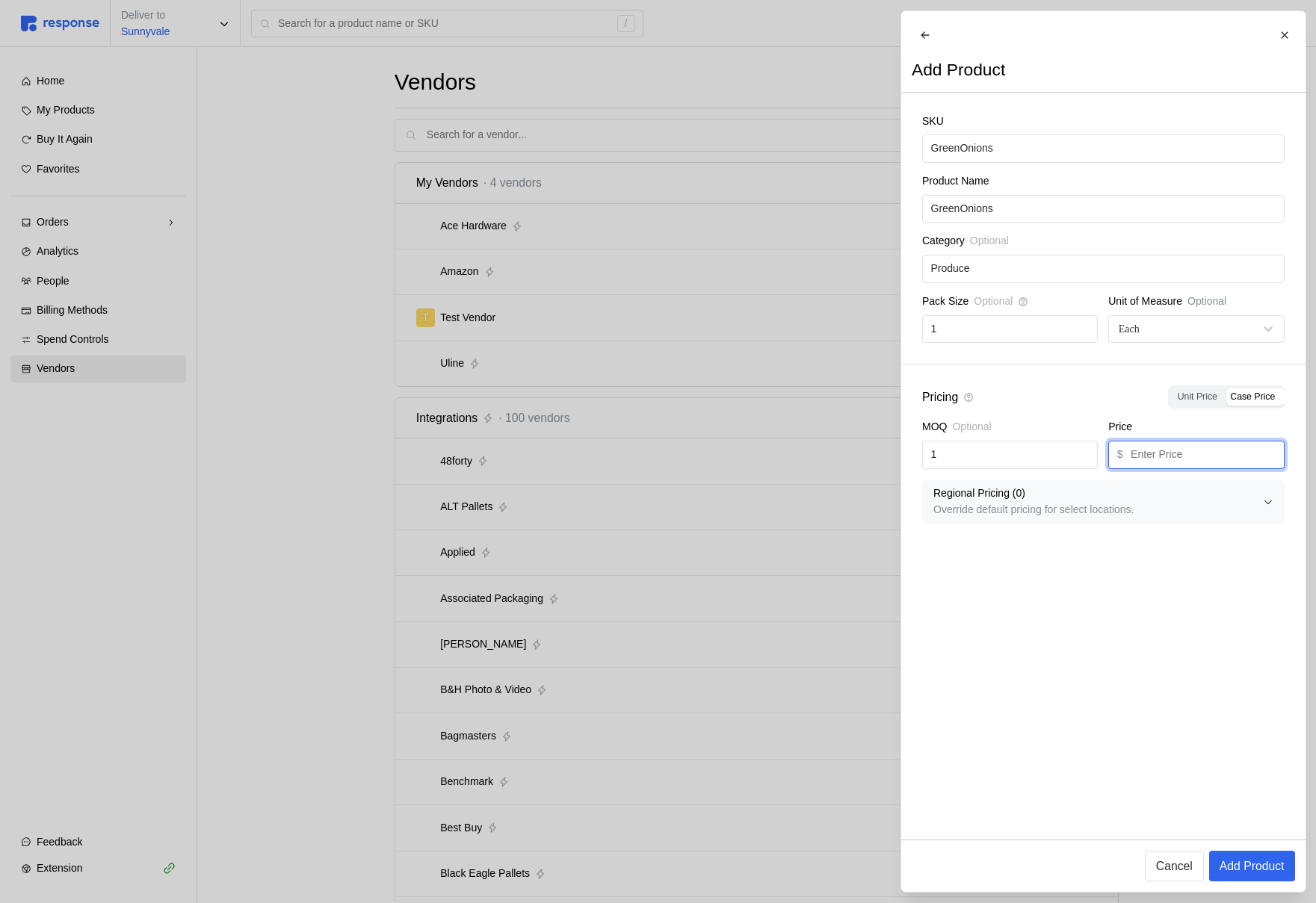
click at [1243, 468] on input "text" at bounding box center [1203, 455] width 145 height 27
type input "4.99"
click at [1250, 867] on p "Add Product" at bounding box center [1251, 866] width 65 height 18
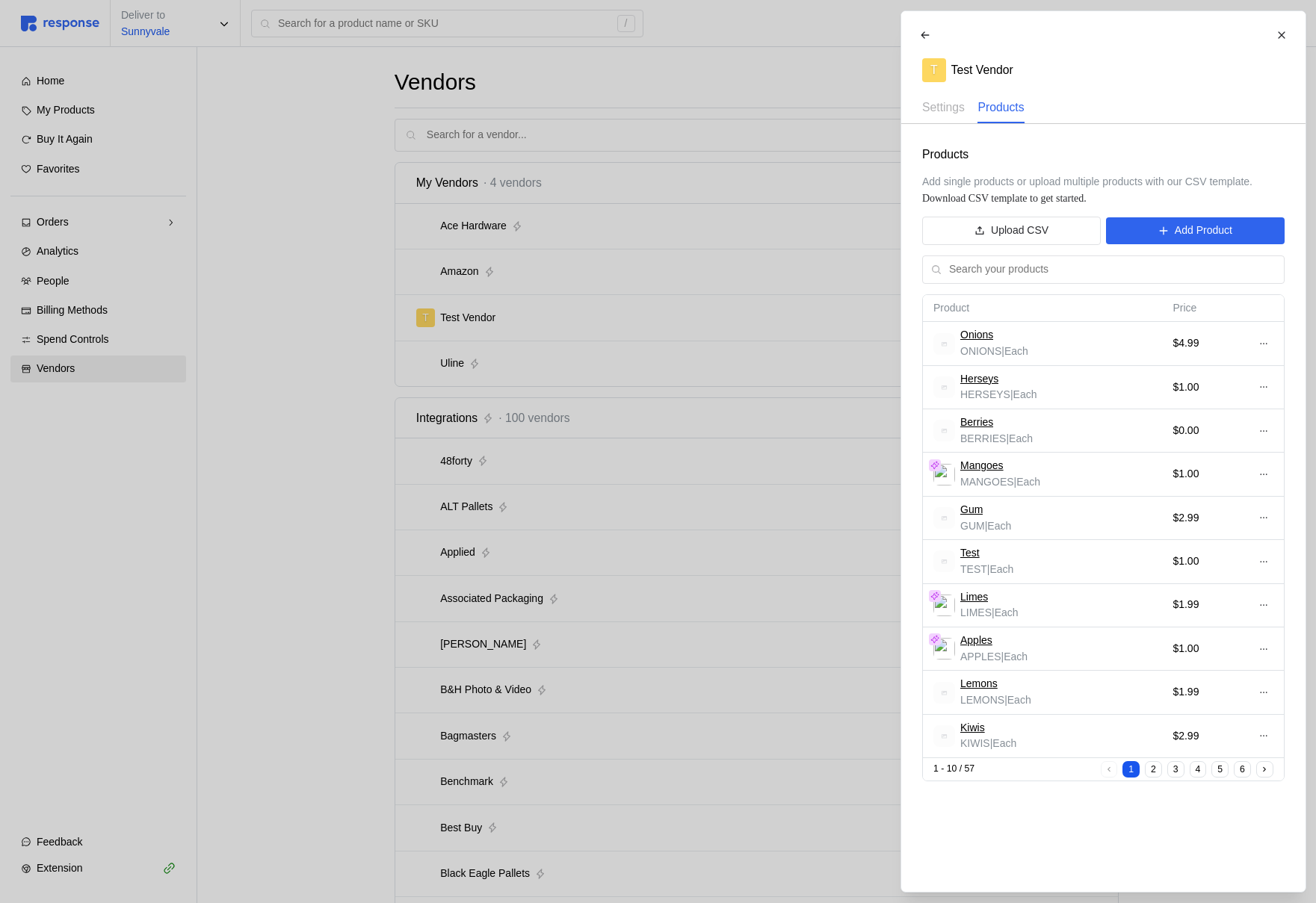
click at [151, 59] on div at bounding box center [658, 452] width 1316 height 903
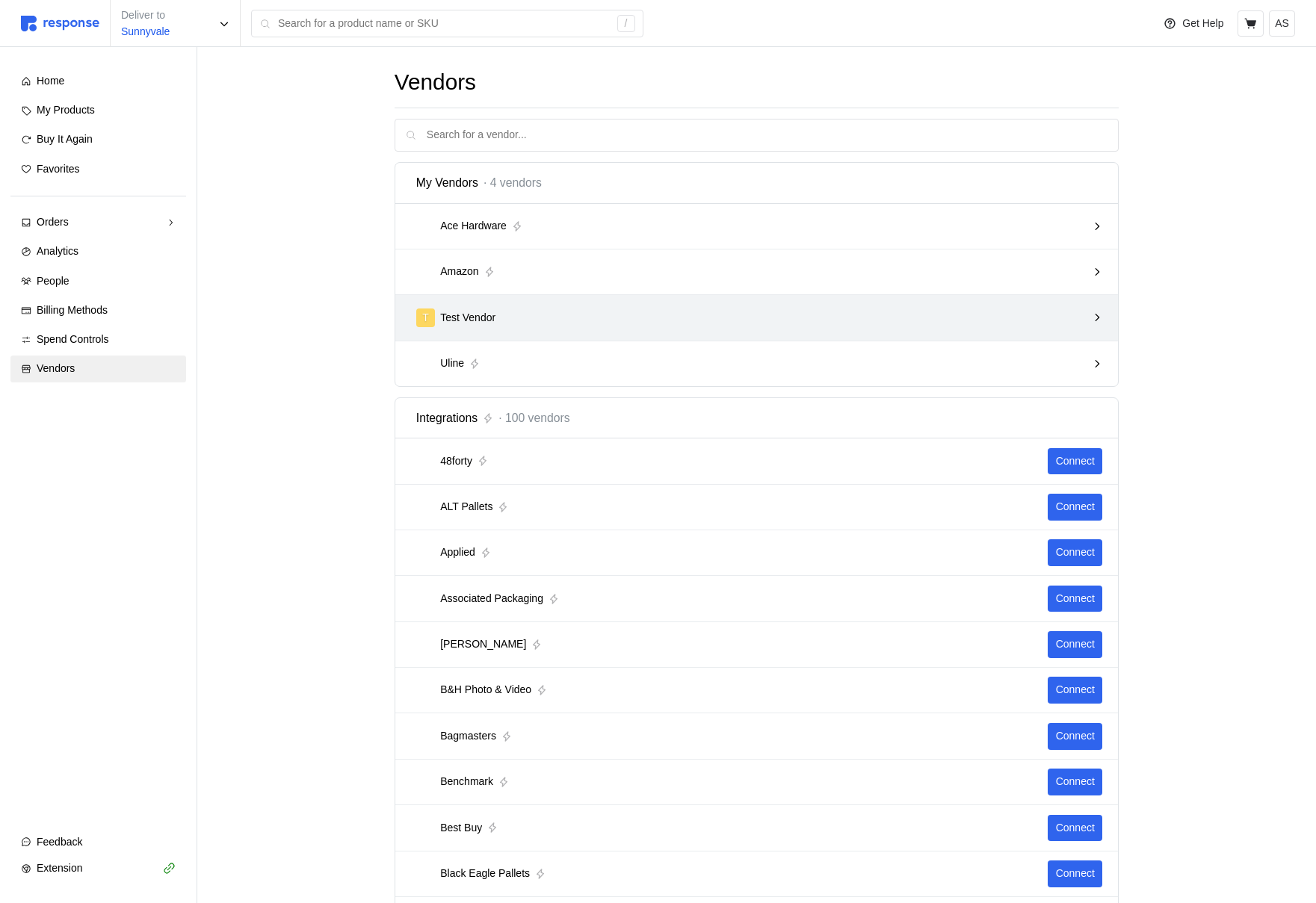
click at [721, 319] on div "T Test Vendor" at bounding box center [752, 318] width 671 height 18
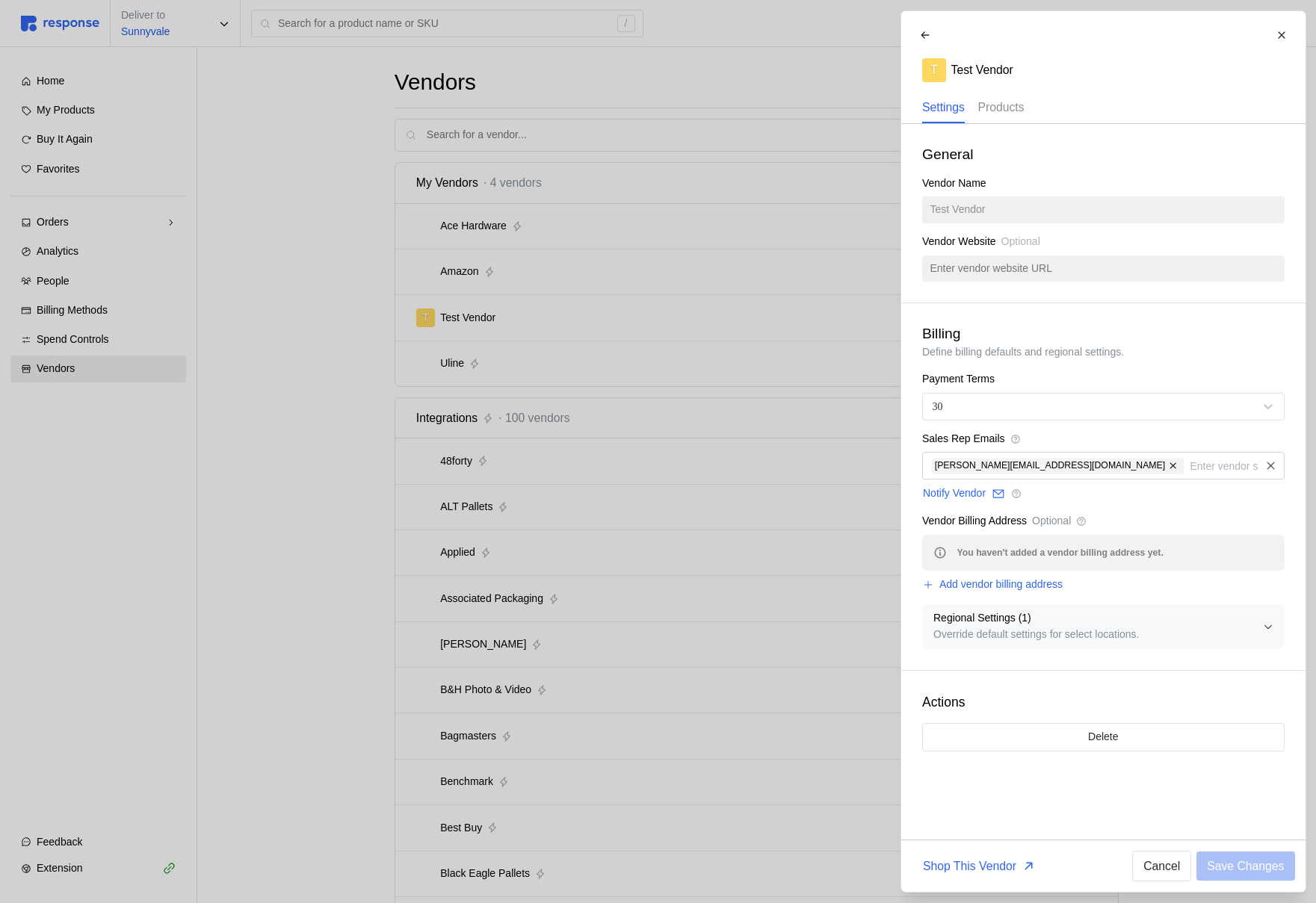
click at [1007, 110] on p "Products" at bounding box center [1000, 107] width 47 height 18
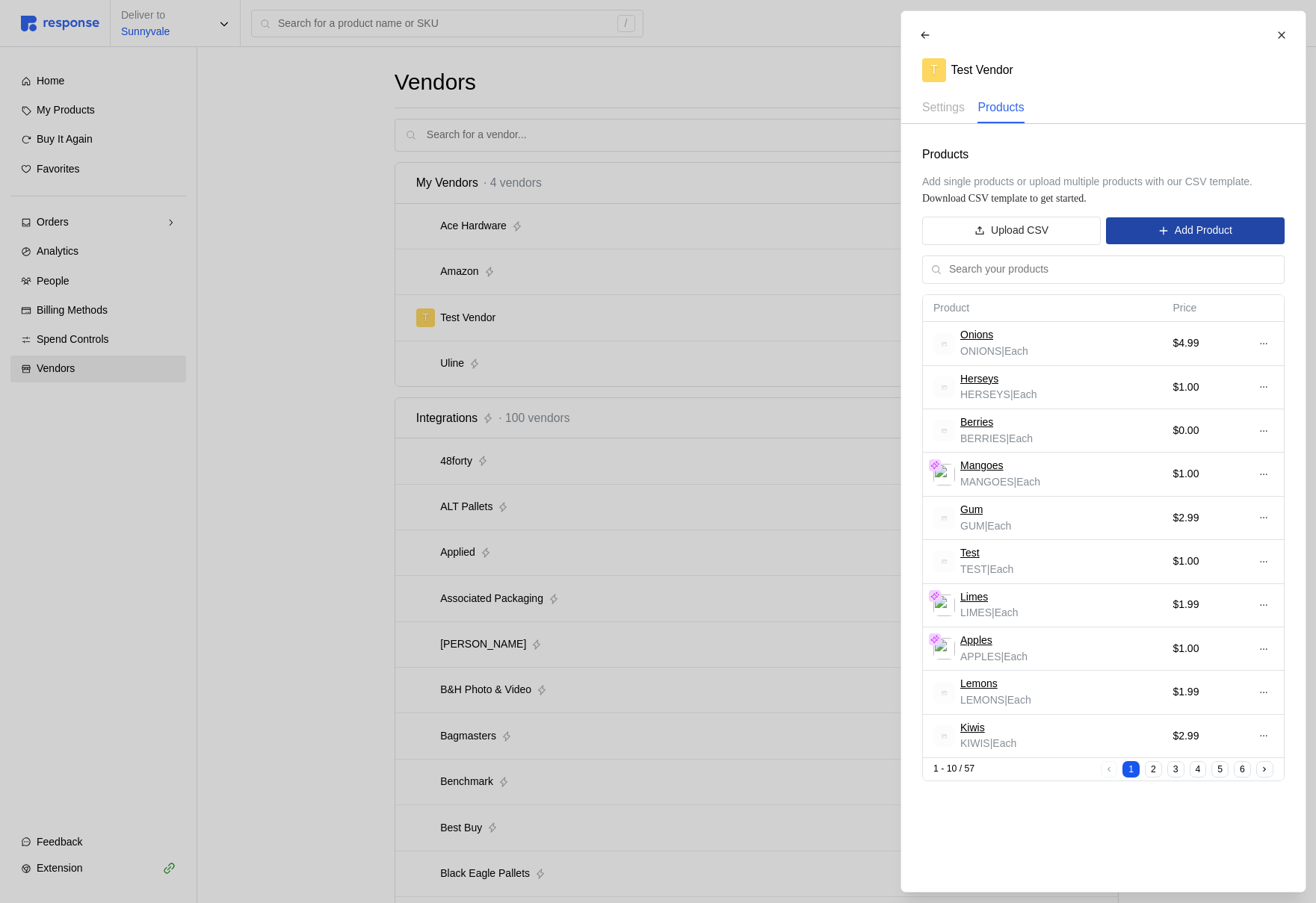
click at [1171, 236] on button "Add Product" at bounding box center [1195, 231] width 178 height 27
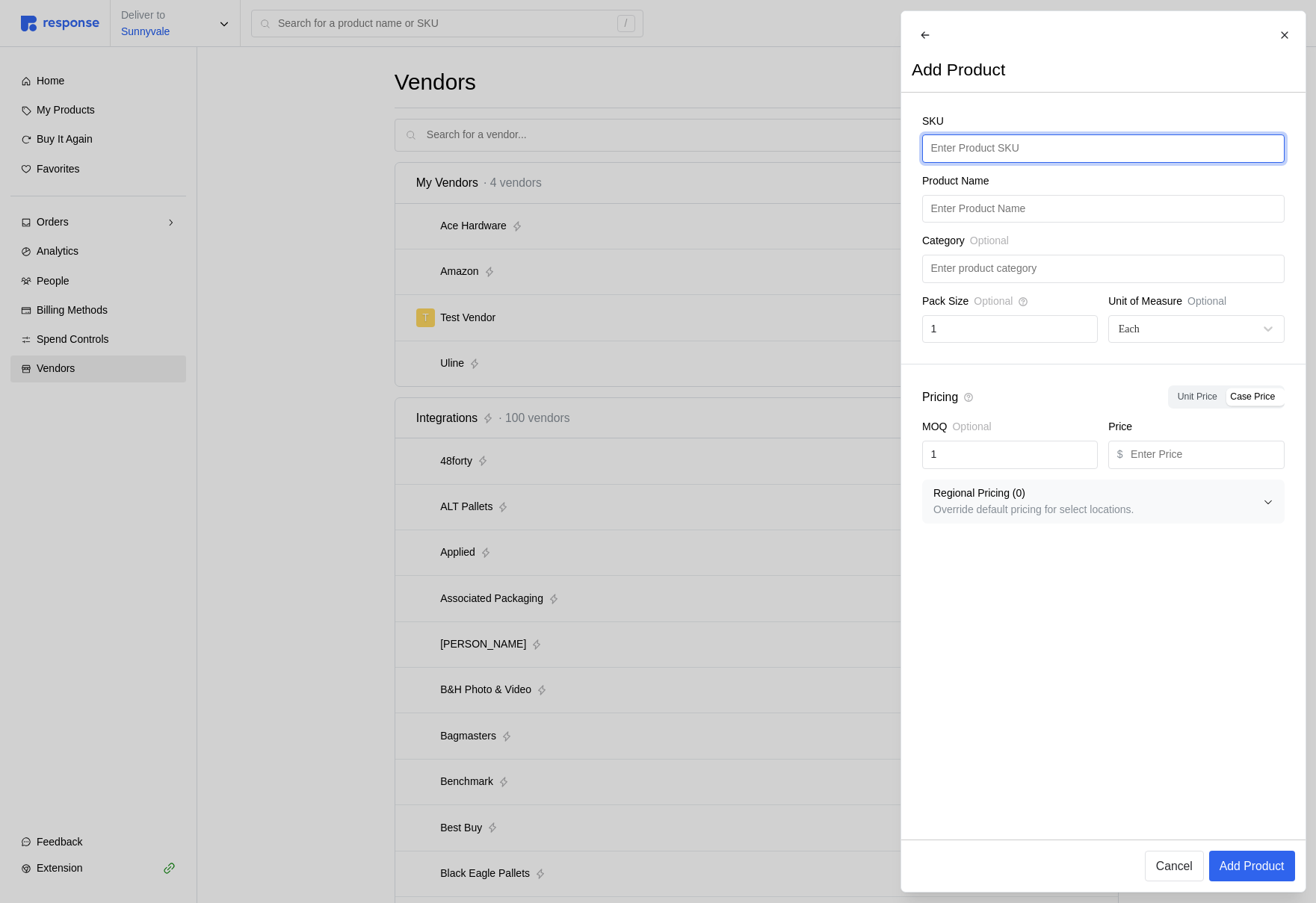
click at [997, 160] on input "text" at bounding box center [1102, 149] width 345 height 27
type input "PaperBags"
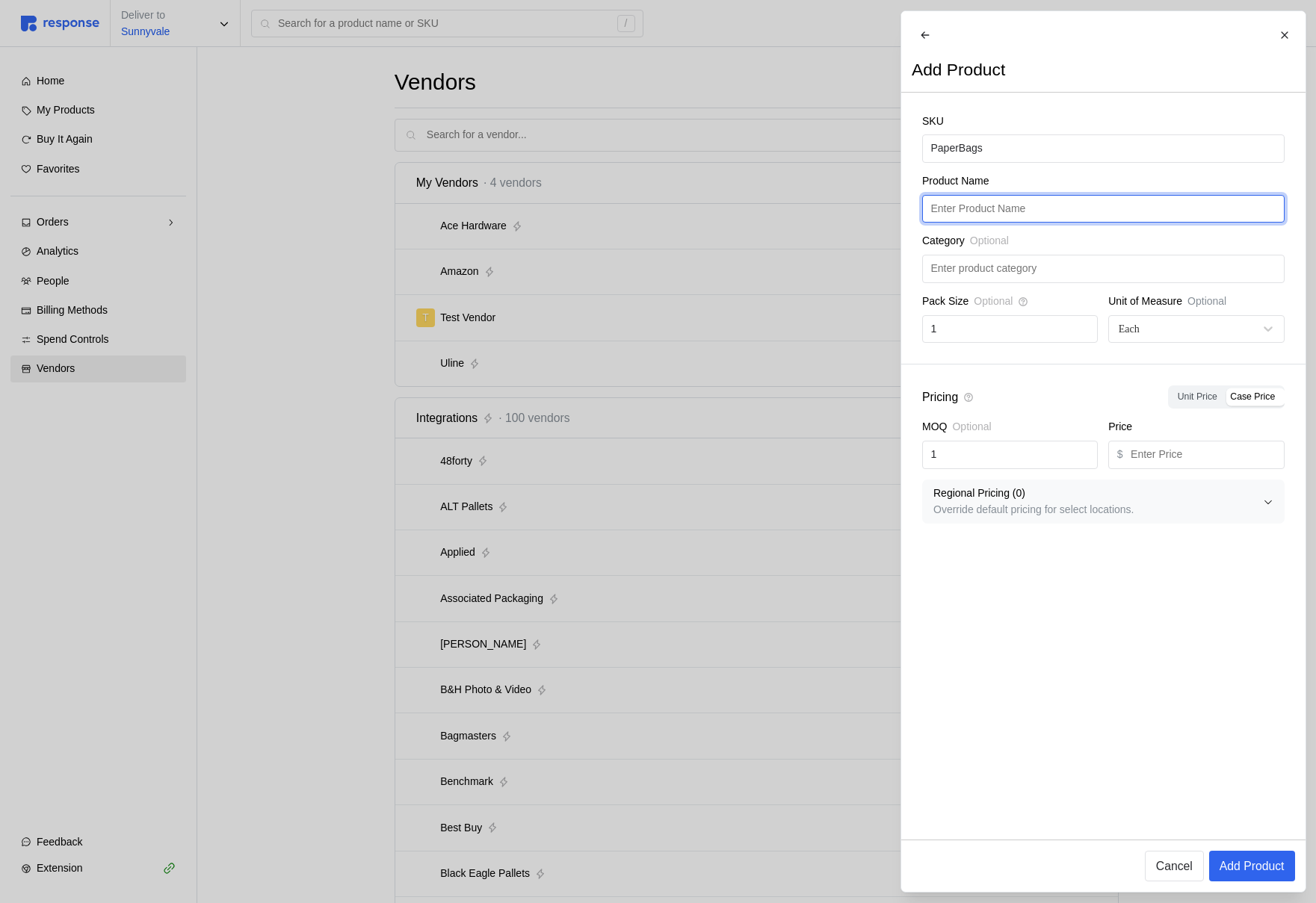
click at [993, 215] on input "text" at bounding box center [1102, 209] width 345 height 27
paste input "PaperBags"
type input "PaperBags"
click at [1154, 468] on input "text" at bounding box center [1203, 455] width 145 height 27
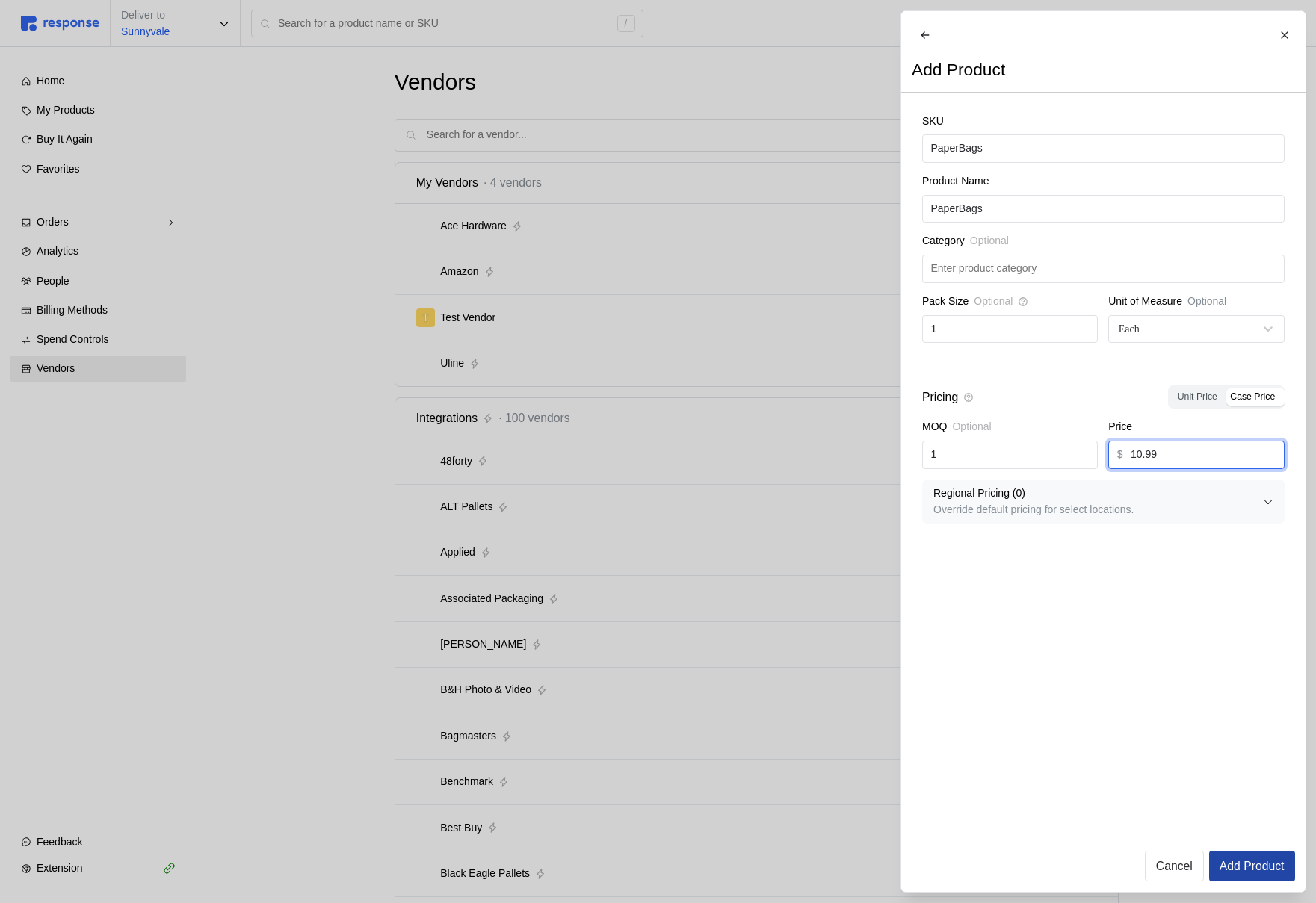
type input "10.99"
click at [1248, 866] on p "Add Product" at bounding box center [1251, 866] width 65 height 18
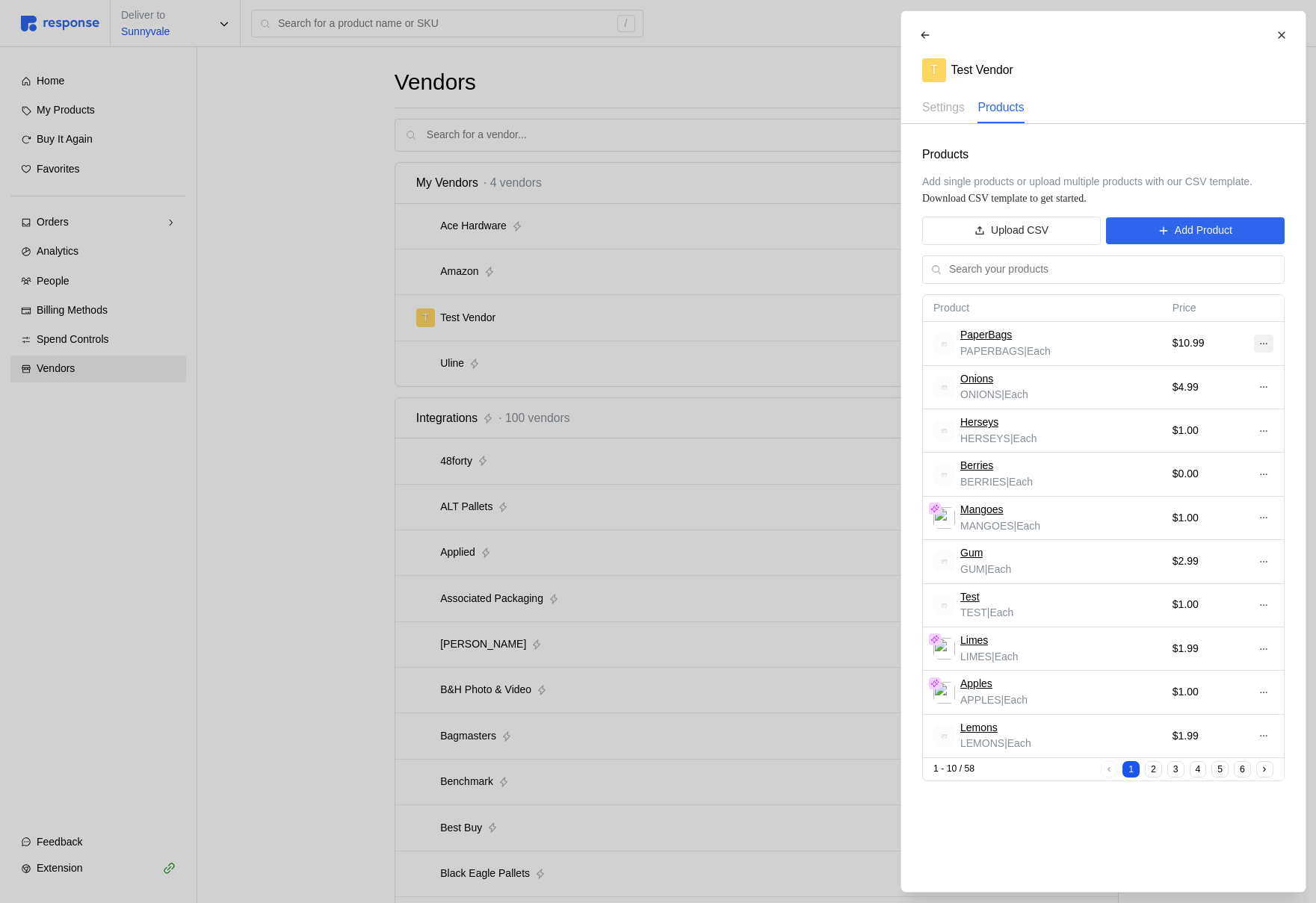
click at [1264, 344] on icon at bounding box center [1262, 343] width 11 height 11
click at [1213, 373] on p "Edit" at bounding box center [1214, 375] width 96 height 17
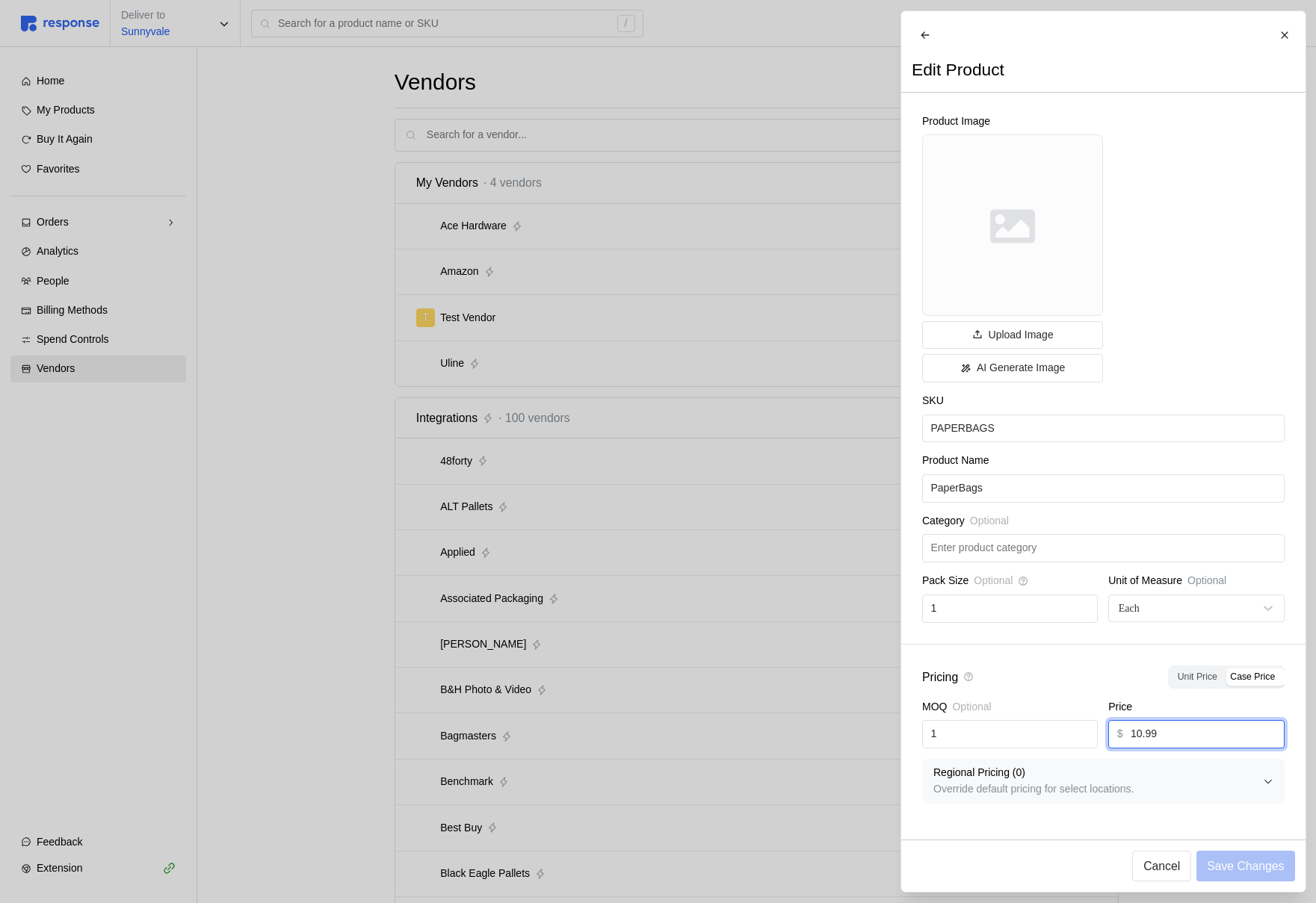
click at [1140, 741] on input "10.99" at bounding box center [1203, 734] width 145 height 27
type input "11.99"
click at [1271, 873] on p "Save Changes" at bounding box center [1245, 866] width 77 height 18
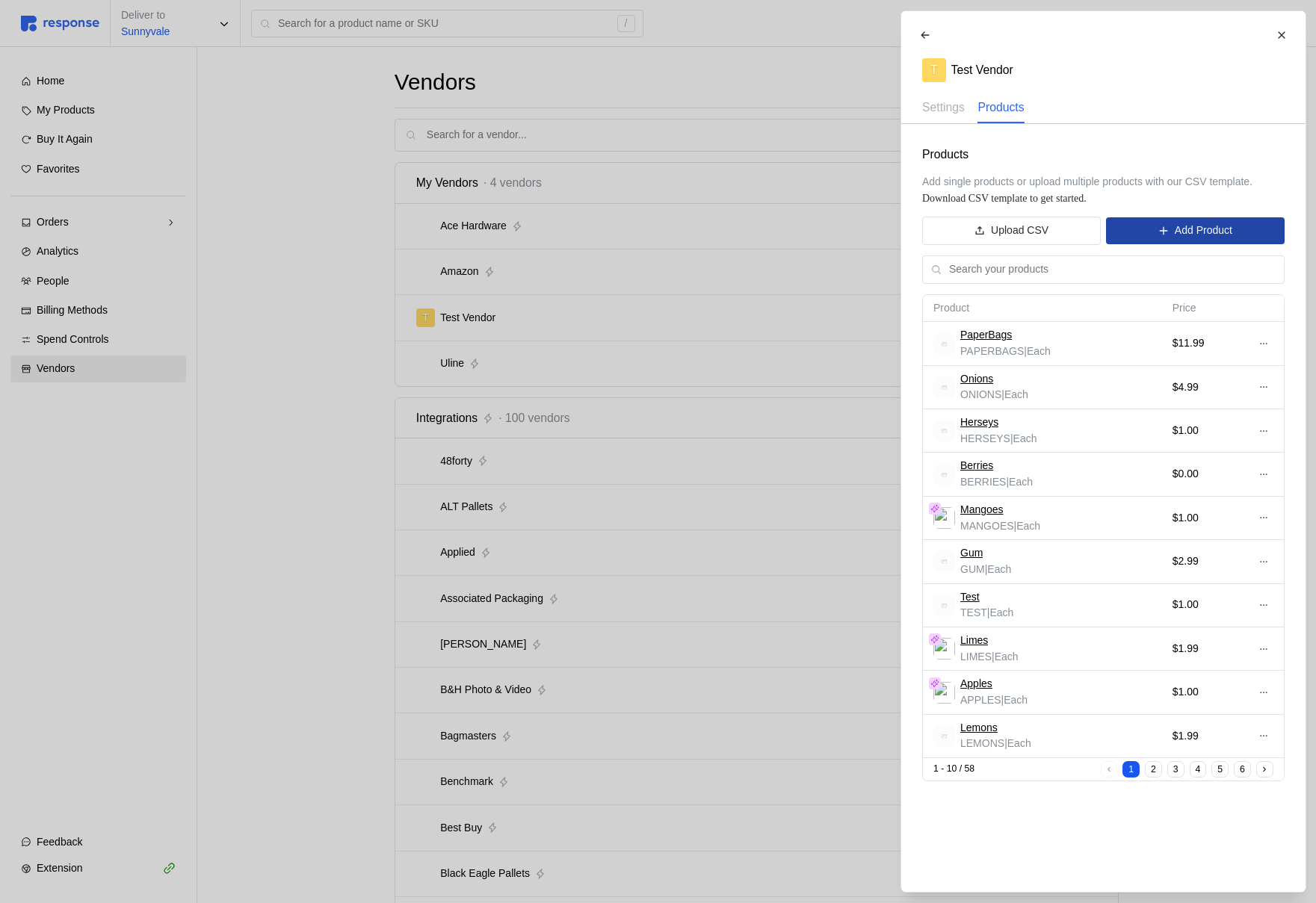
click at [1168, 228] on button "Add Product" at bounding box center [1195, 231] width 178 height 27
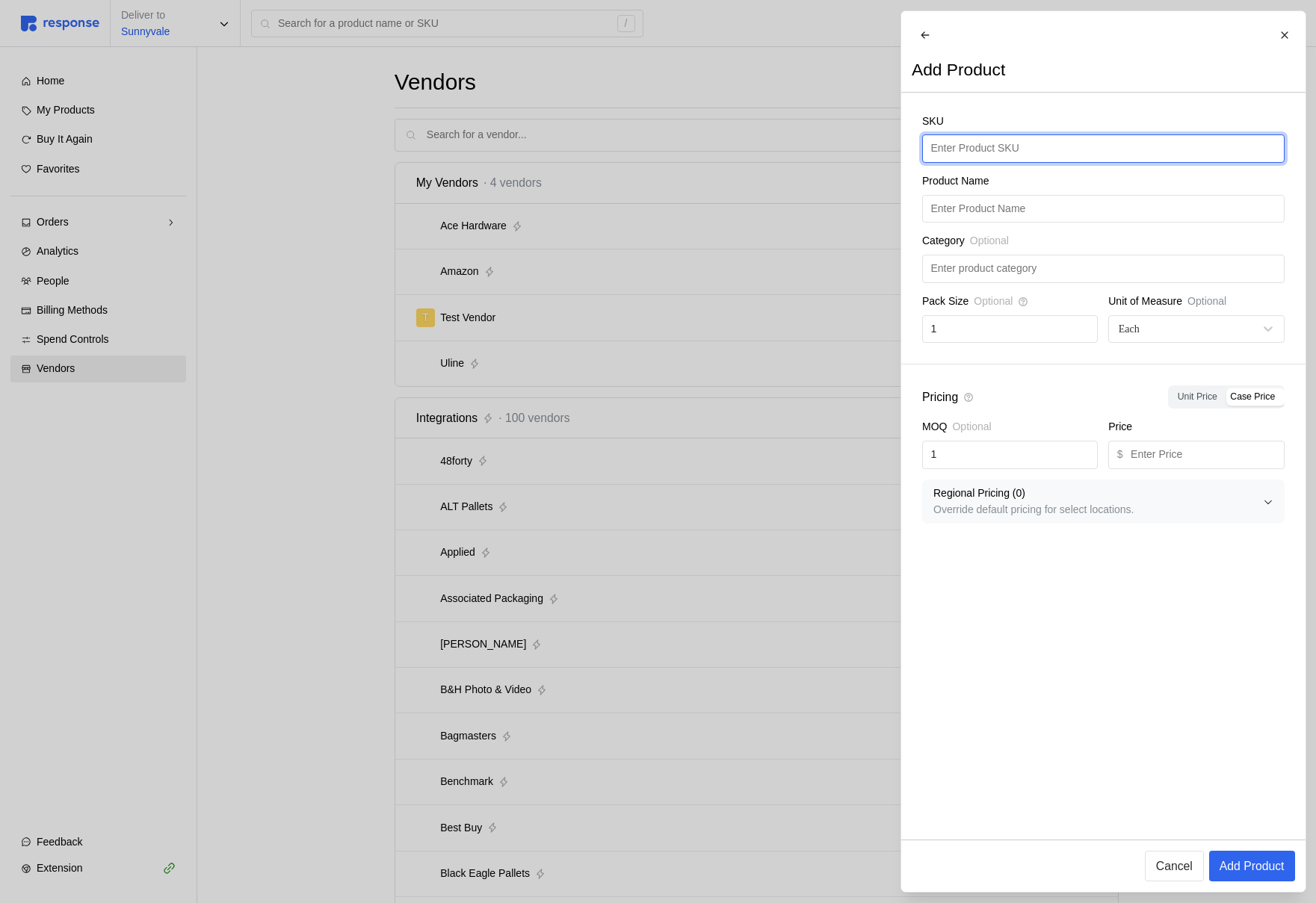
click at [1062, 162] on input "text" at bounding box center [1102, 149] width 345 height 27
type input "PlasticBags"
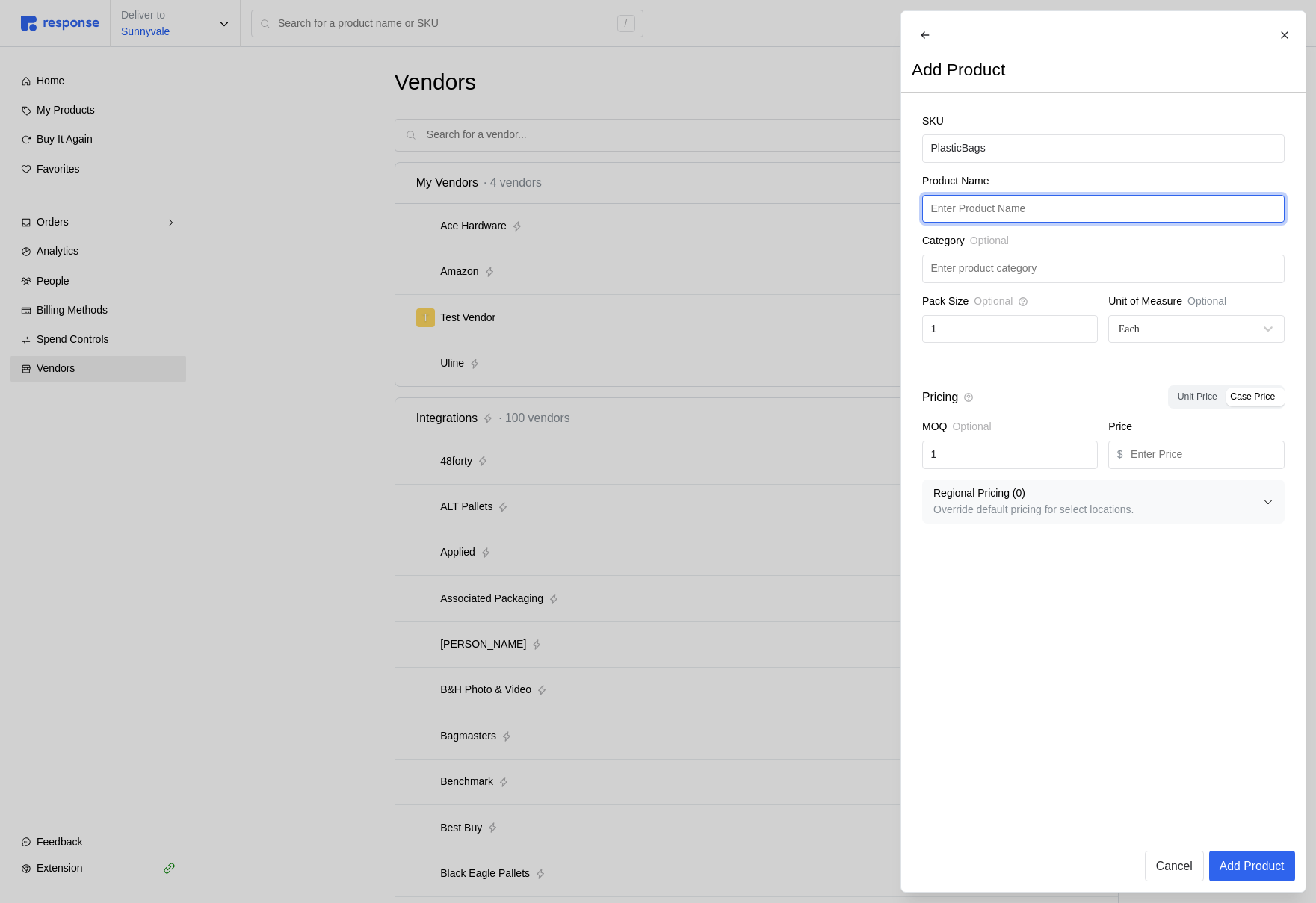
click at [1051, 215] on input "text" at bounding box center [1102, 209] width 345 height 27
paste input "PlasticBags"
type input "PlasticBags"
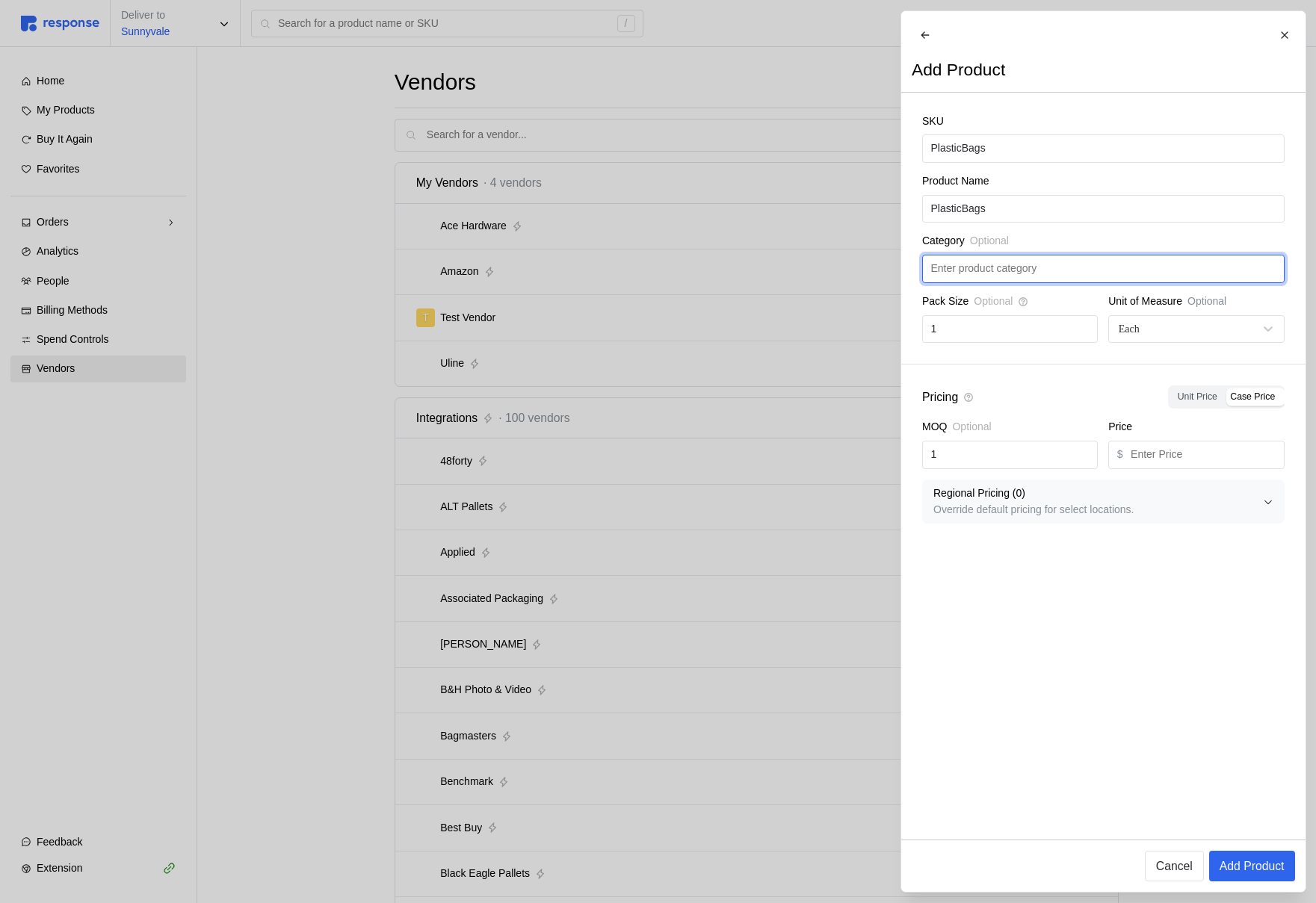
click at [1038, 276] on input "text" at bounding box center [1102, 269] width 345 height 27
type input "Misc"
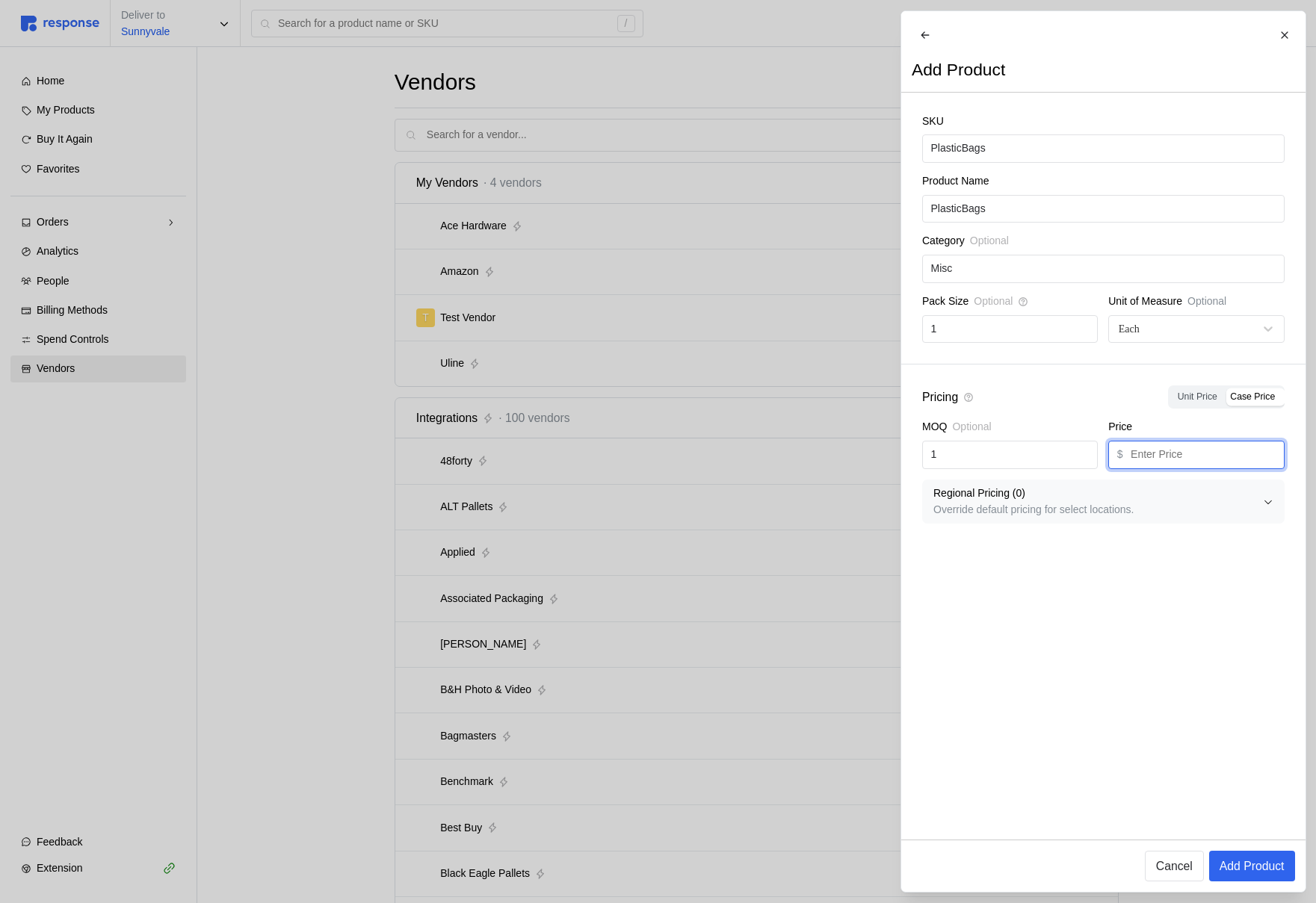
click at [1178, 468] on input "text" at bounding box center [1203, 455] width 145 height 27
type input "9.99"
click at [1127, 517] on p "Override default pricing for select locations." at bounding box center [1097, 511] width 329 height 17
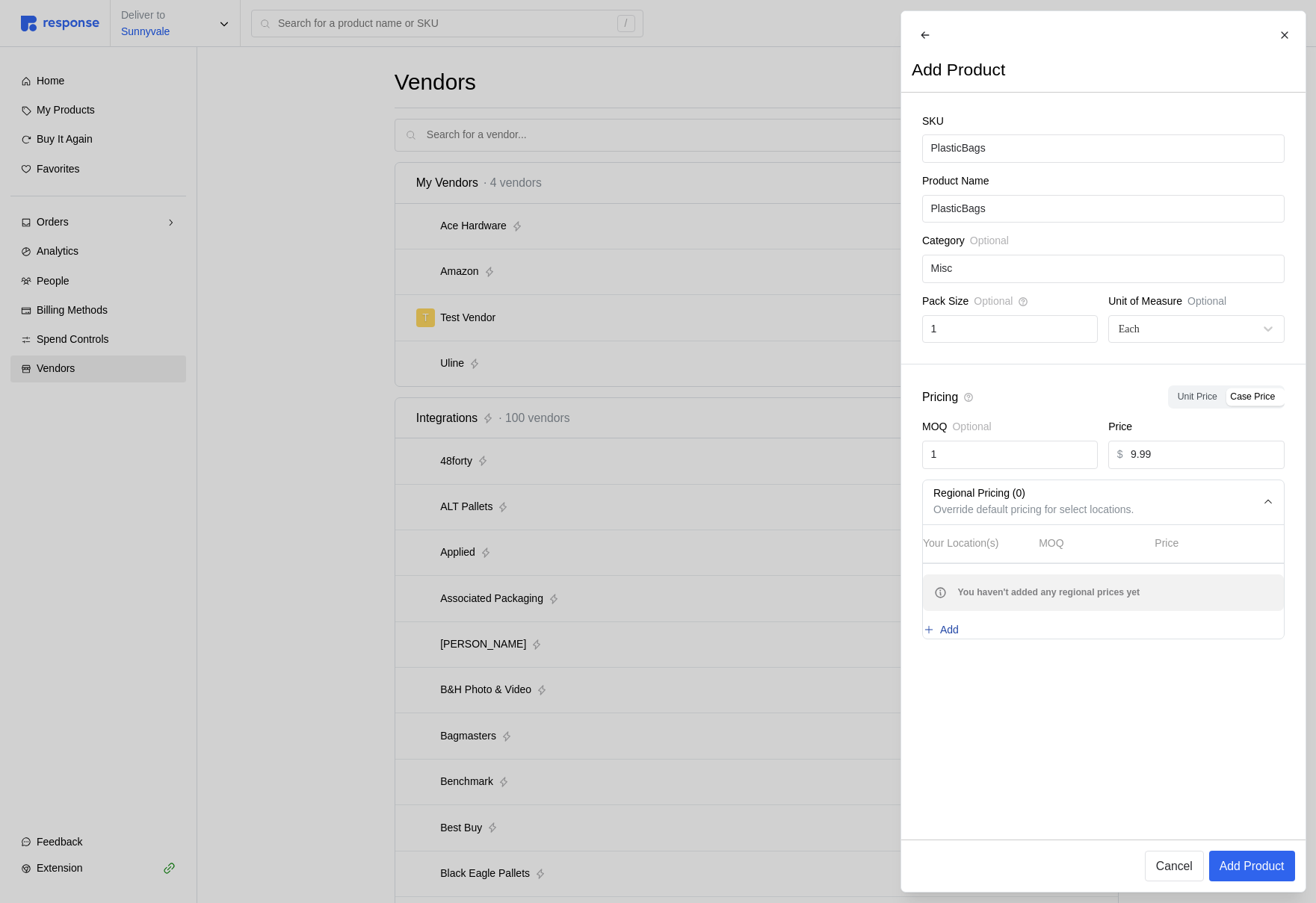
click at [959, 639] on button "Add" at bounding box center [941, 631] width 37 height 18
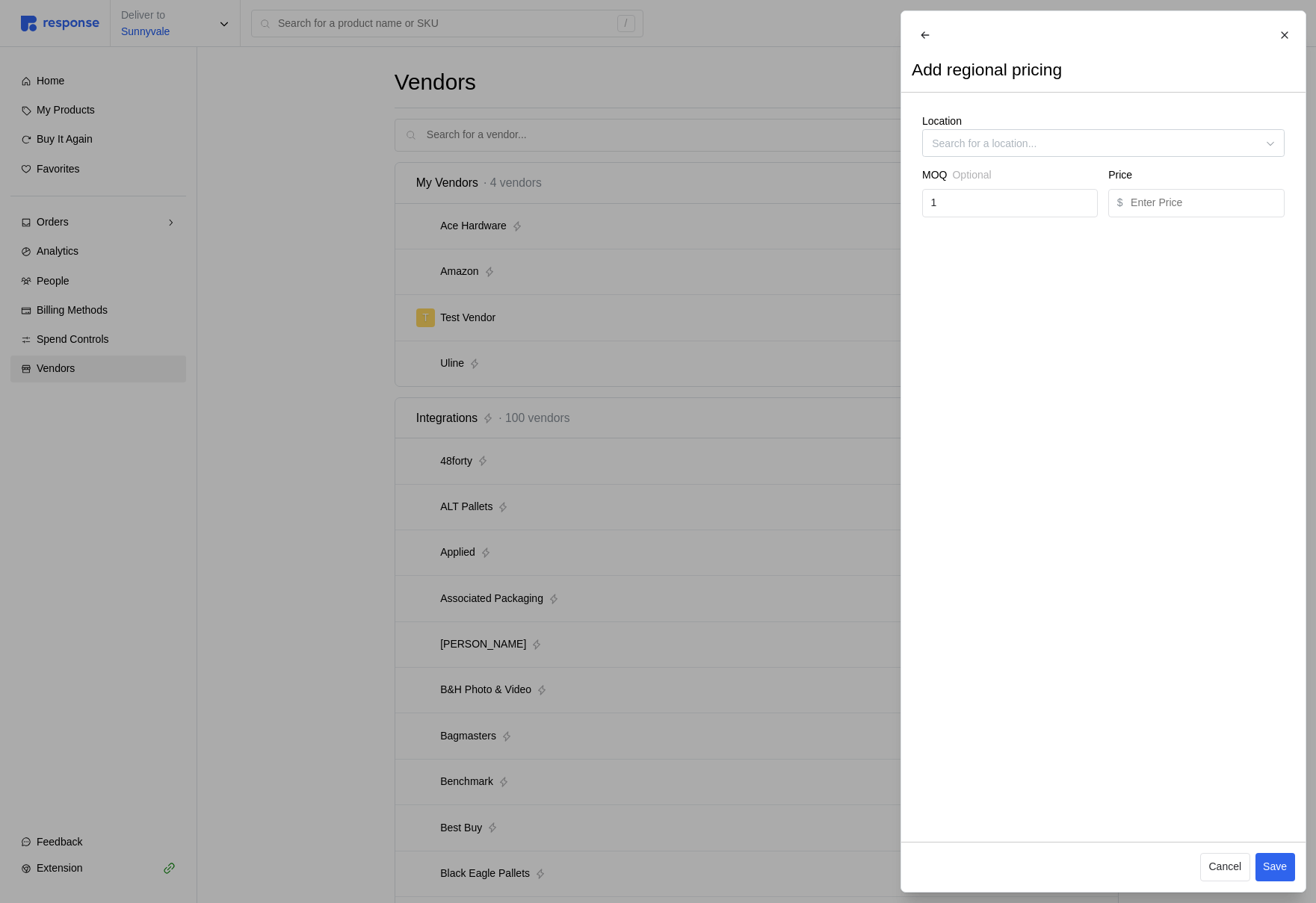
click at [983, 129] on div "Location" at bounding box center [1103, 136] width 362 height 43
click at [983, 153] on input "Location" at bounding box center [1103, 142] width 362 height 27
click at [975, 194] on div "Cupertino" at bounding box center [1103, 190] width 356 height 27
type input "Cupertino"
click at [1202, 189] on div "Price" at bounding box center [1195, 178] width 175 height 22
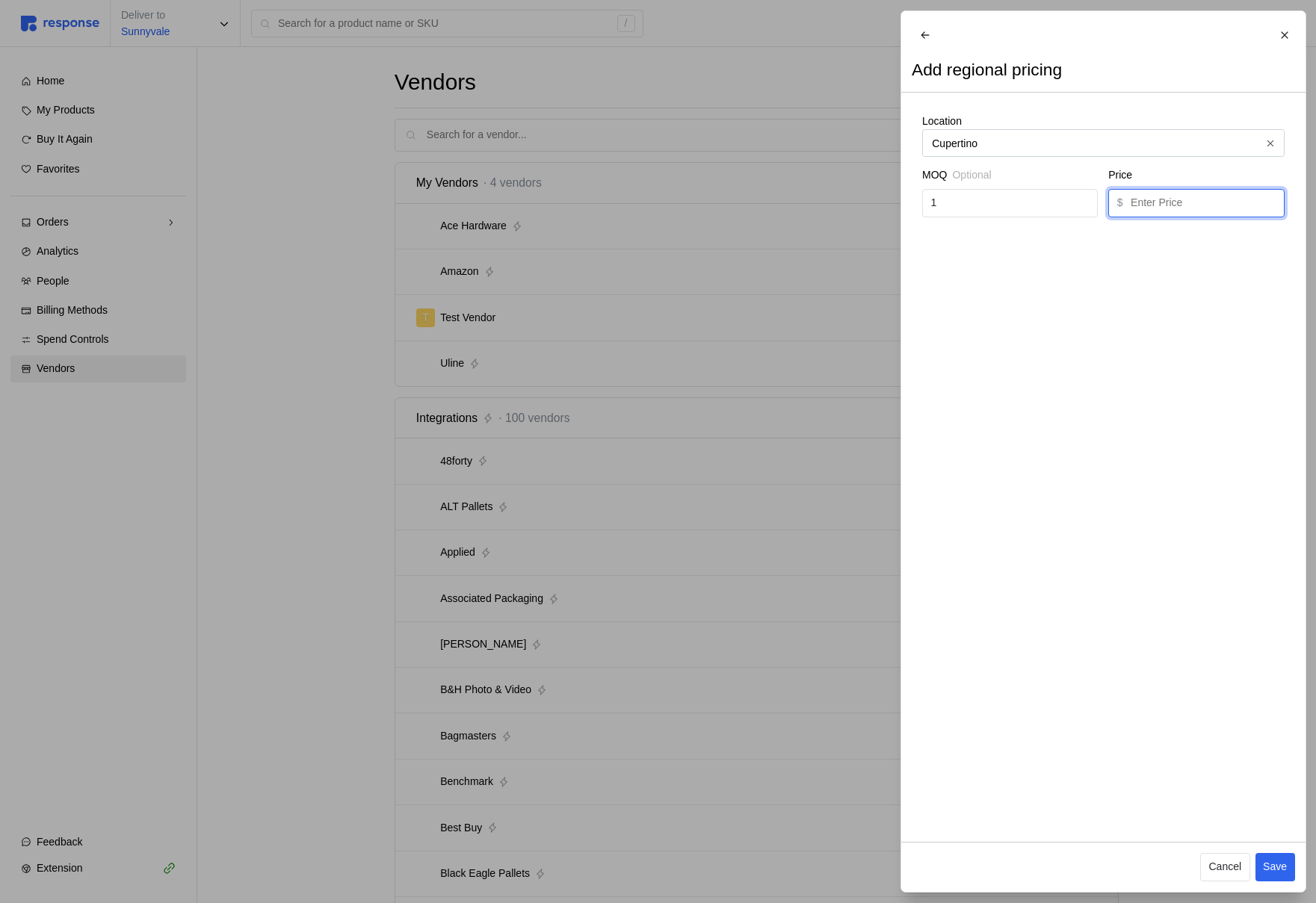
click at [1203, 203] on input "text" at bounding box center [1203, 203] width 145 height 27
type input "7.99"
click at [1284, 875] on button "Save" at bounding box center [1274, 867] width 40 height 28
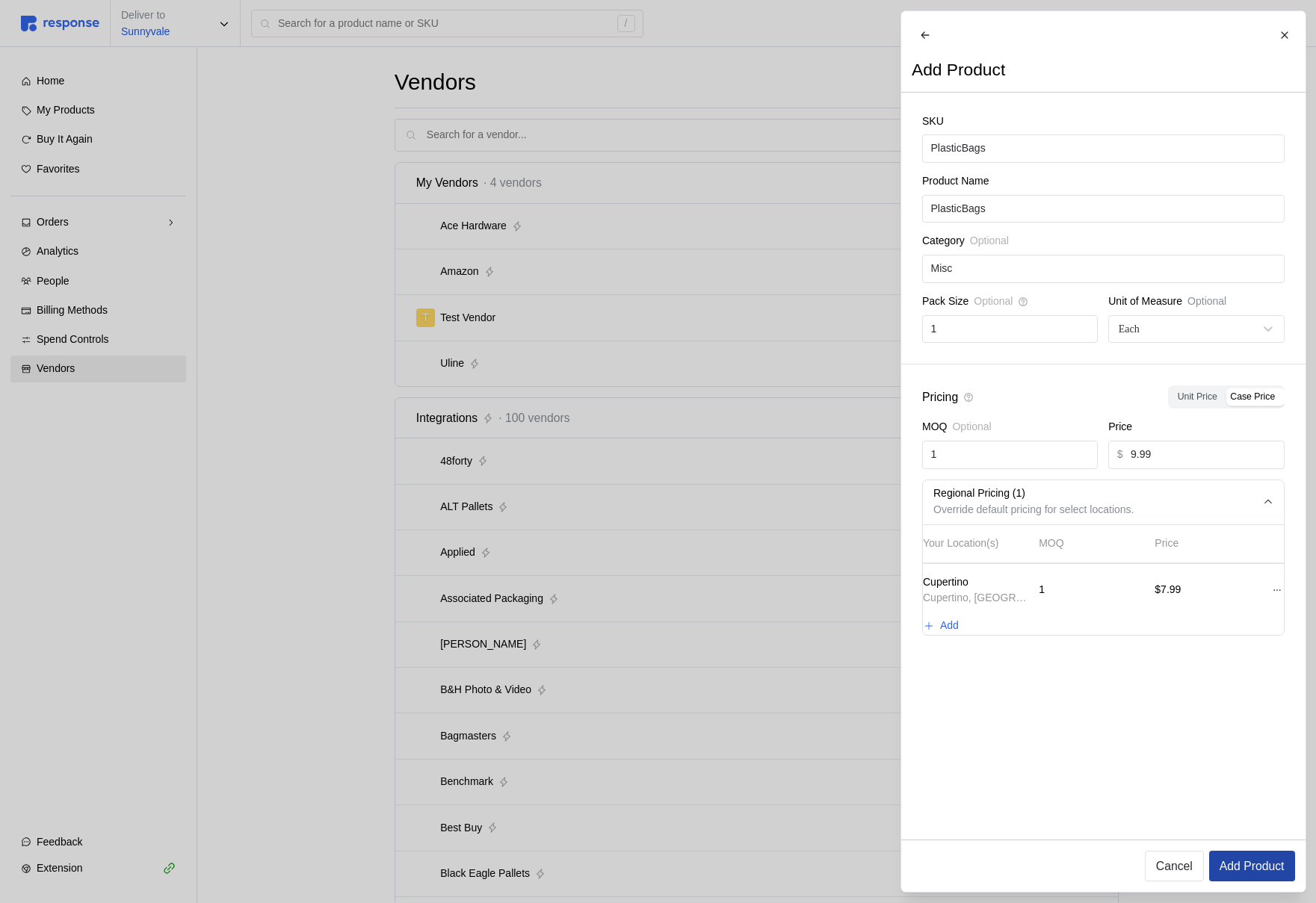
click at [1276, 859] on p "Add Product" at bounding box center [1251, 866] width 65 height 18
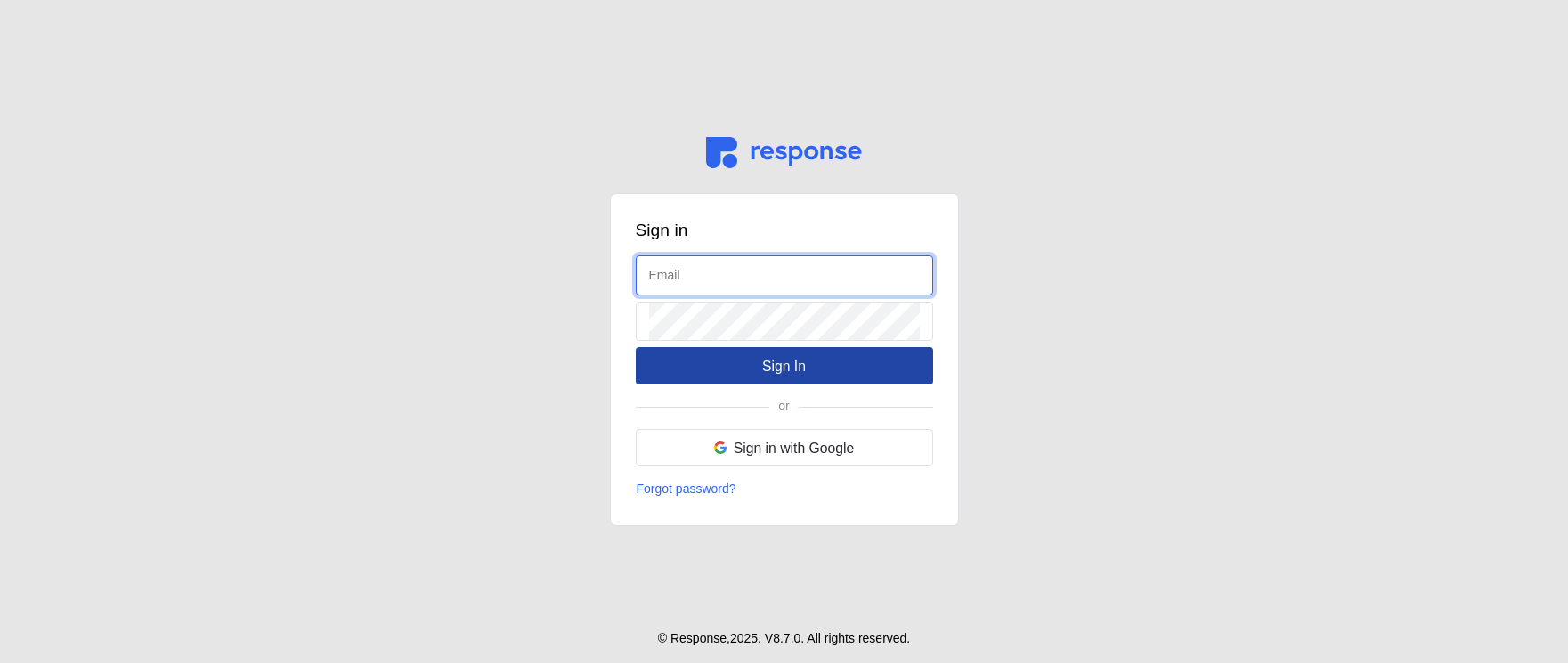
type input "[EMAIL_ADDRESS][DOMAIN_NAME]"
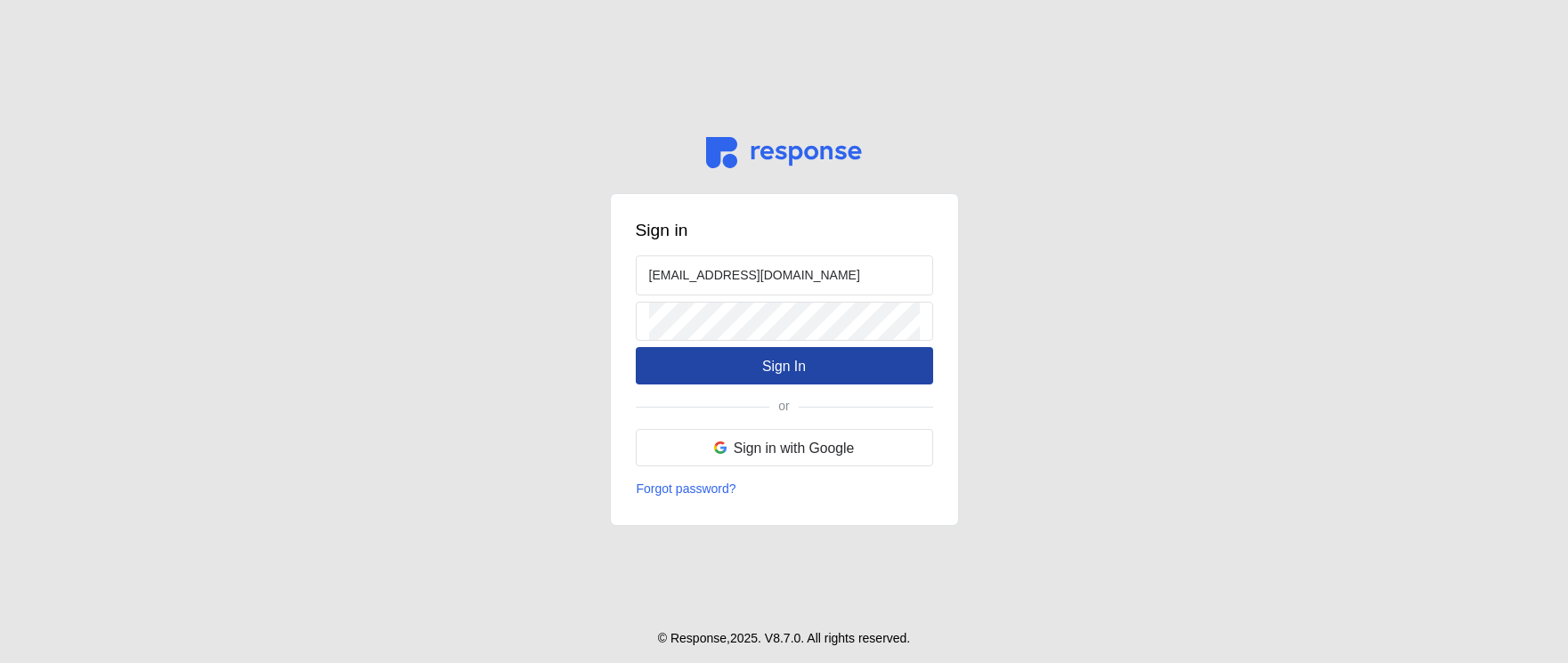
click at [790, 363] on p "Sign In" at bounding box center [784, 367] width 44 height 22
click at [876, 372] on button "Sign In" at bounding box center [784, 366] width 297 height 38
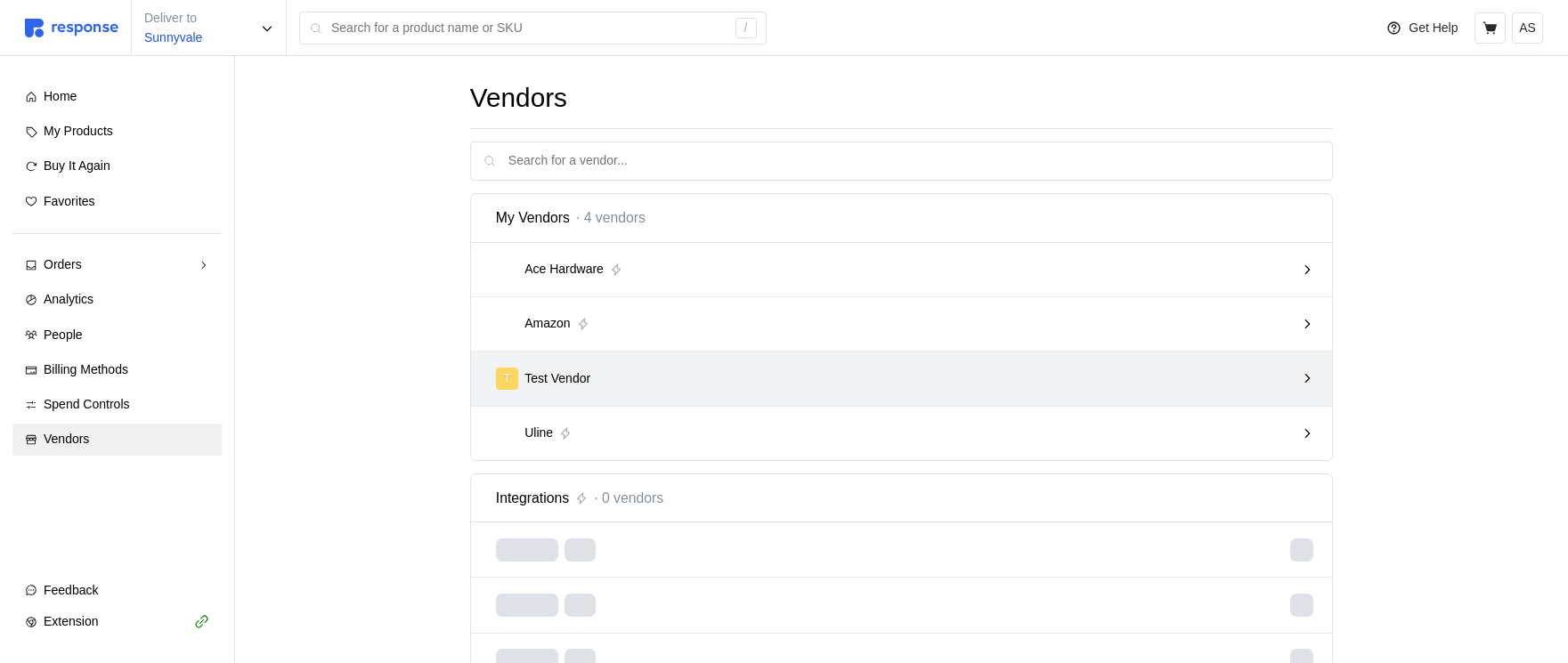
click at [892, 391] on div "T Test Vendor" at bounding box center [895, 379] width 812 height 35
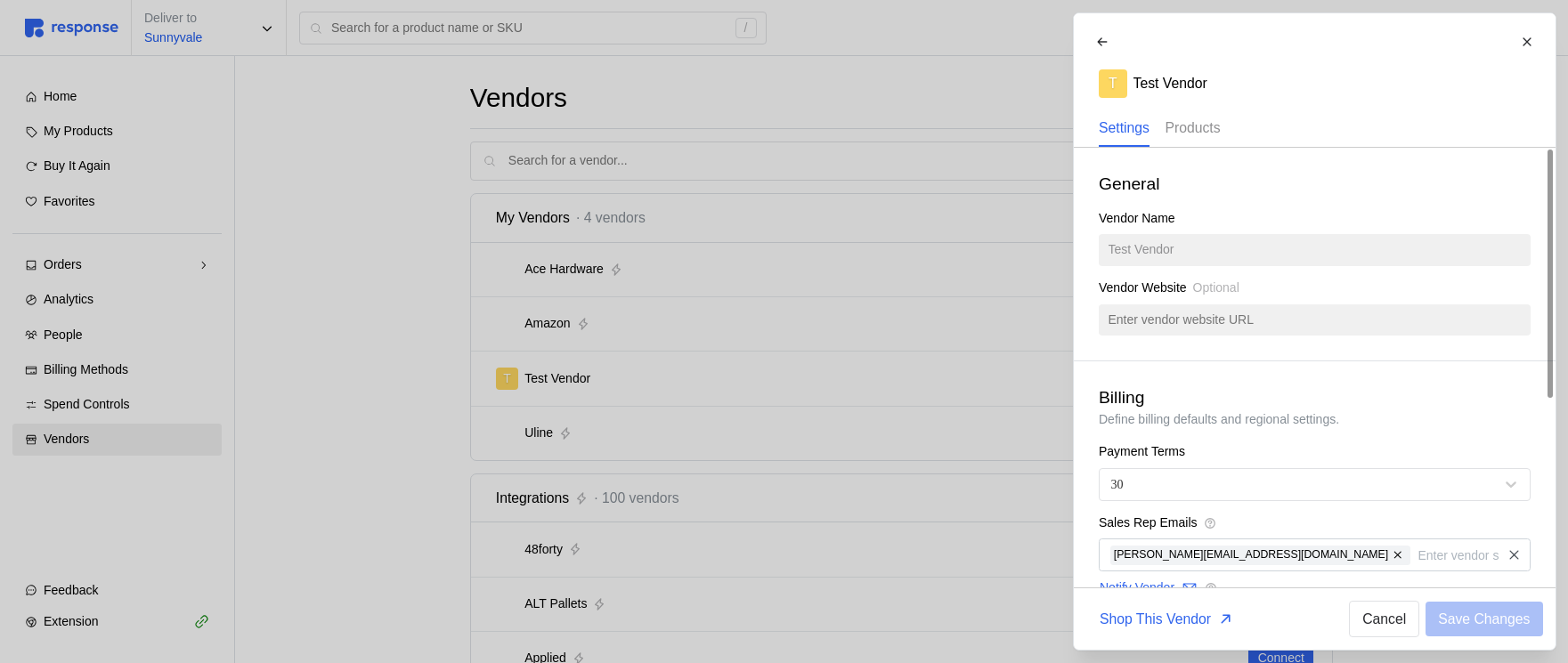
click at [1195, 136] on p "Products" at bounding box center [1192, 128] width 55 height 22
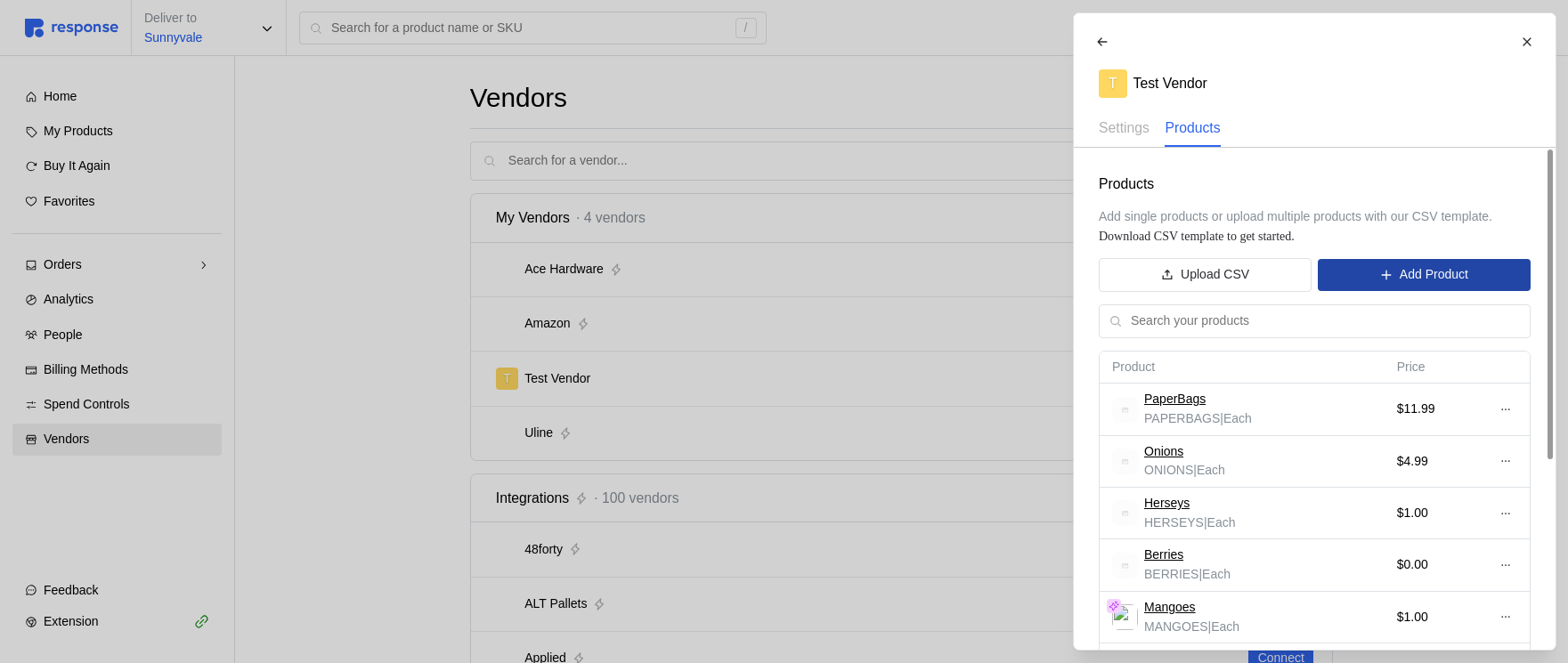
click at [1392, 269] on button "Add Product" at bounding box center [1423, 276] width 212 height 32
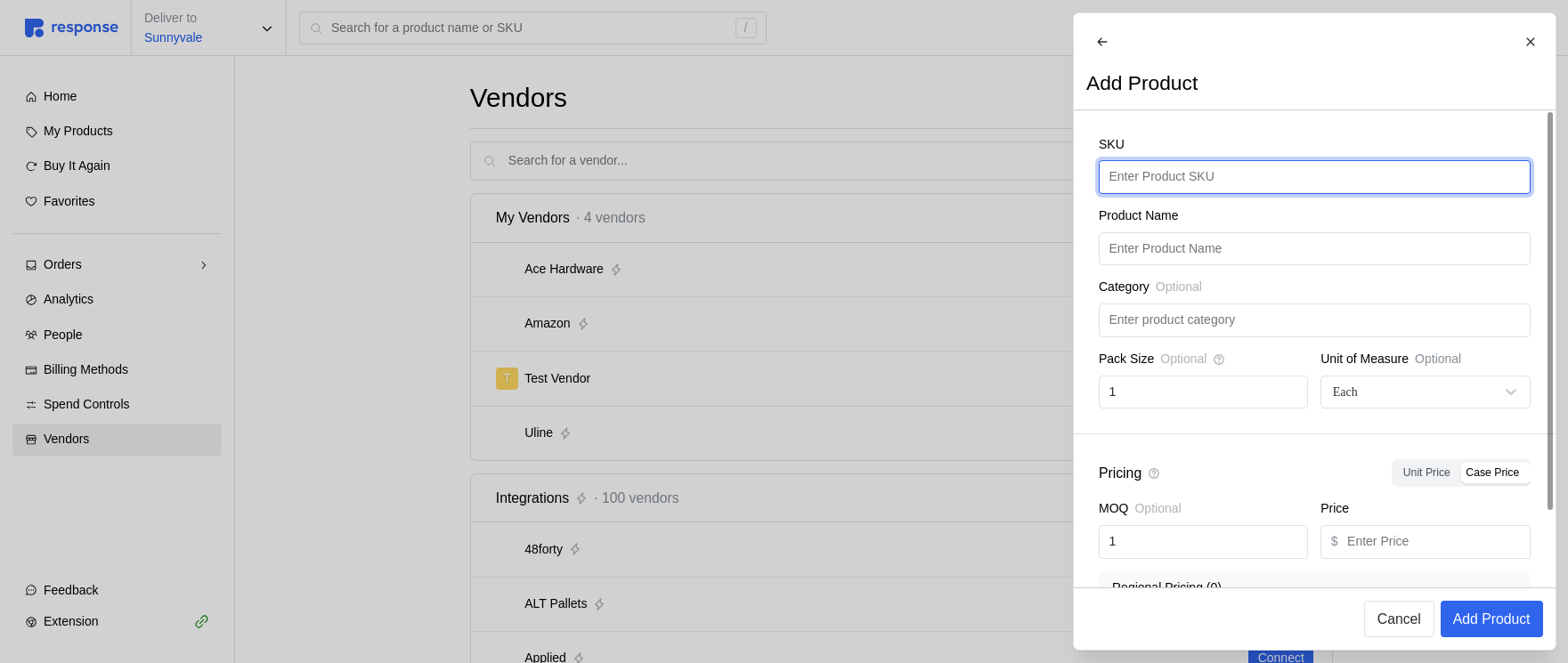
click at [1148, 188] on input "text" at bounding box center [1313, 177] width 411 height 32
type input "PlasticBags"
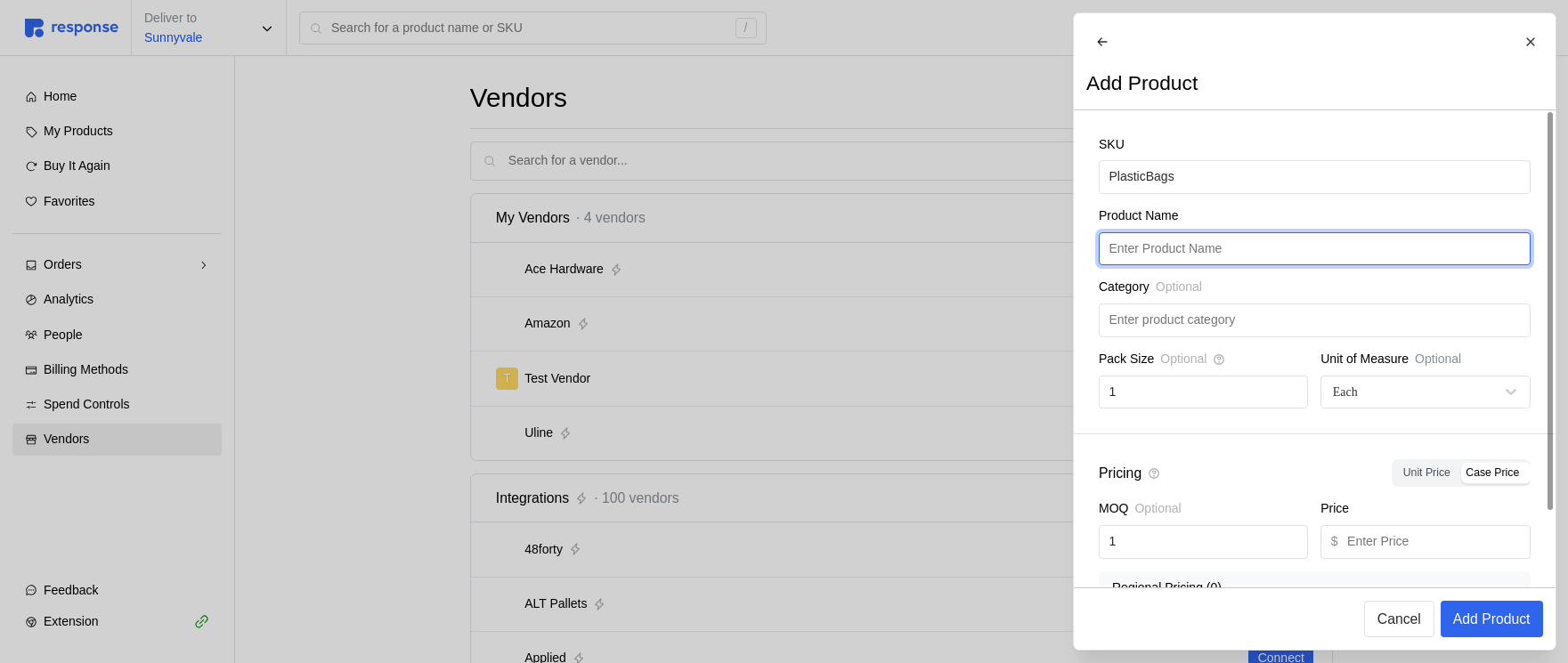
click at [1230, 266] on input "text" at bounding box center [1313, 249] width 411 height 32
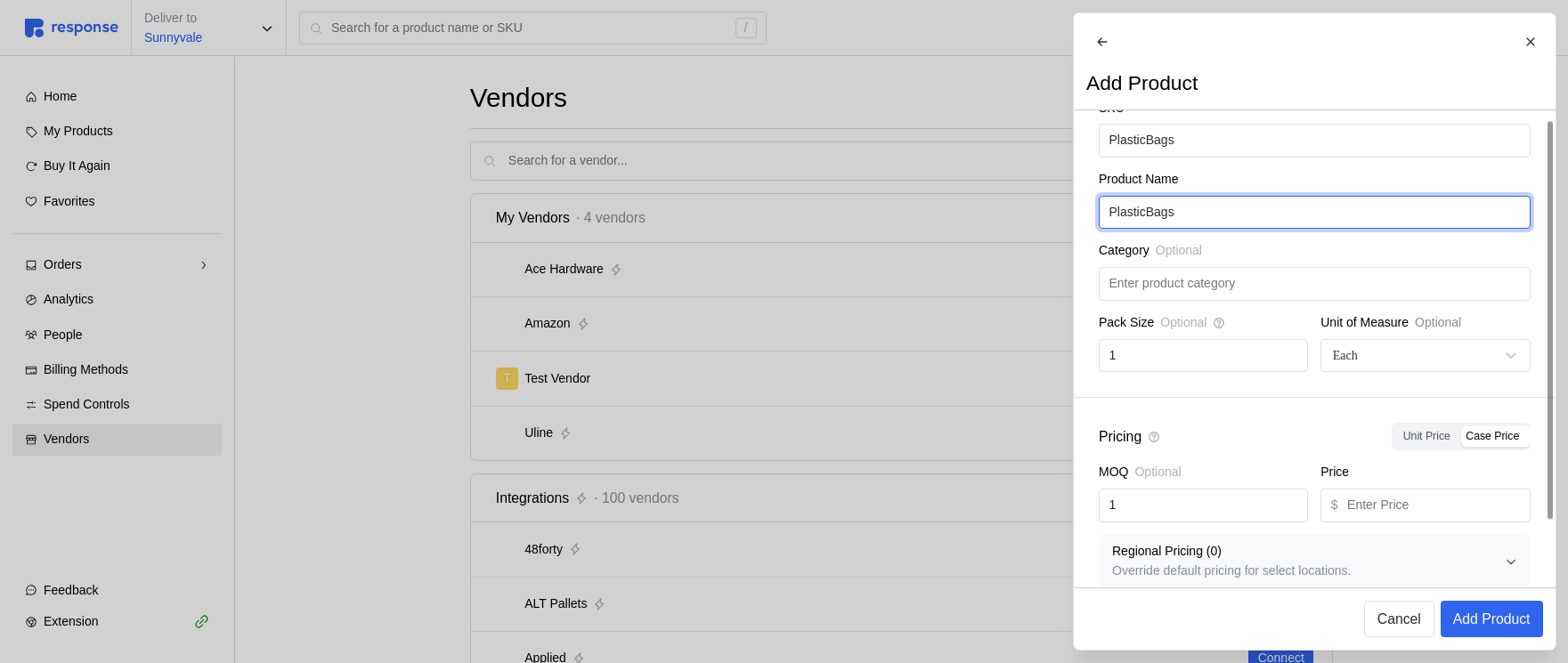
scroll to position [74, 0]
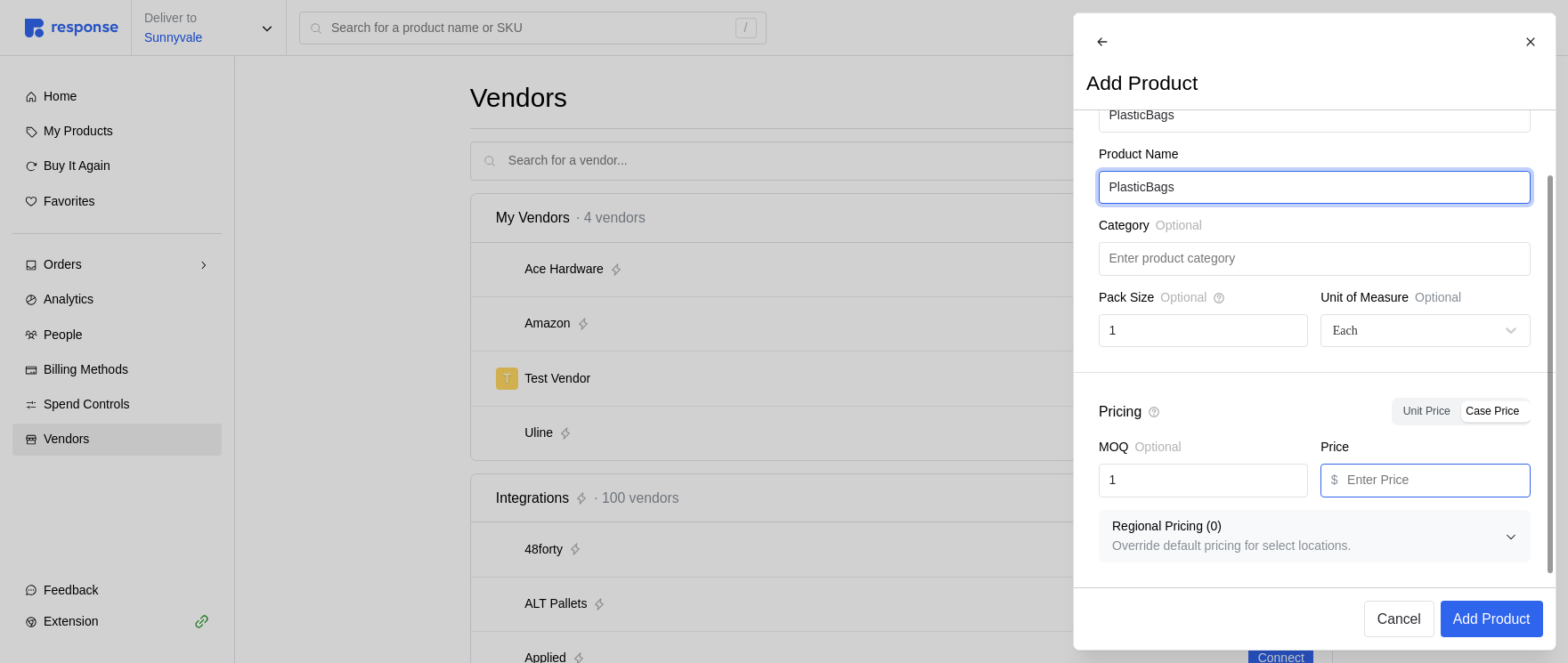
type input "PlasticBags"
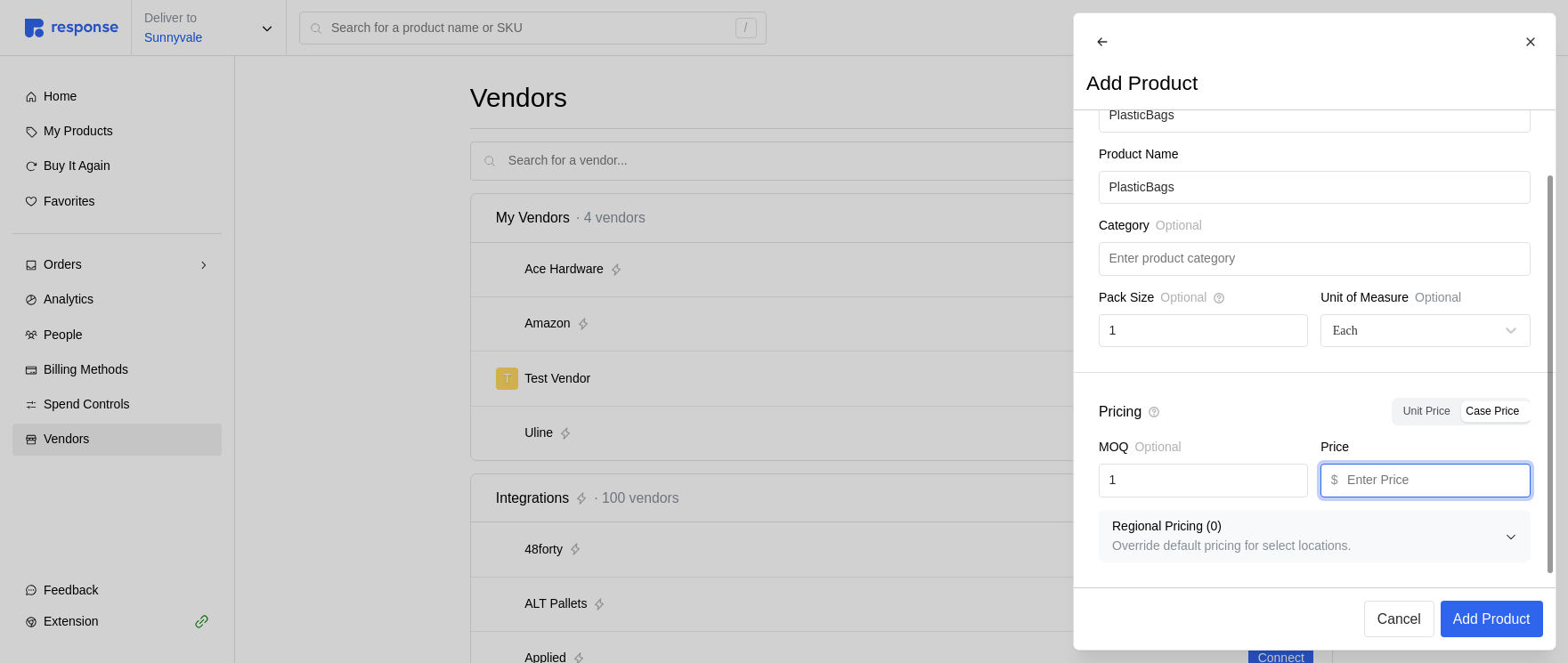
click at [1395, 477] on input "text" at bounding box center [1433, 481] width 172 height 32
type input "9.99"
click at [1265, 531] on p "Regional Pricing ( 0 )" at bounding box center [1307, 527] width 392 height 20
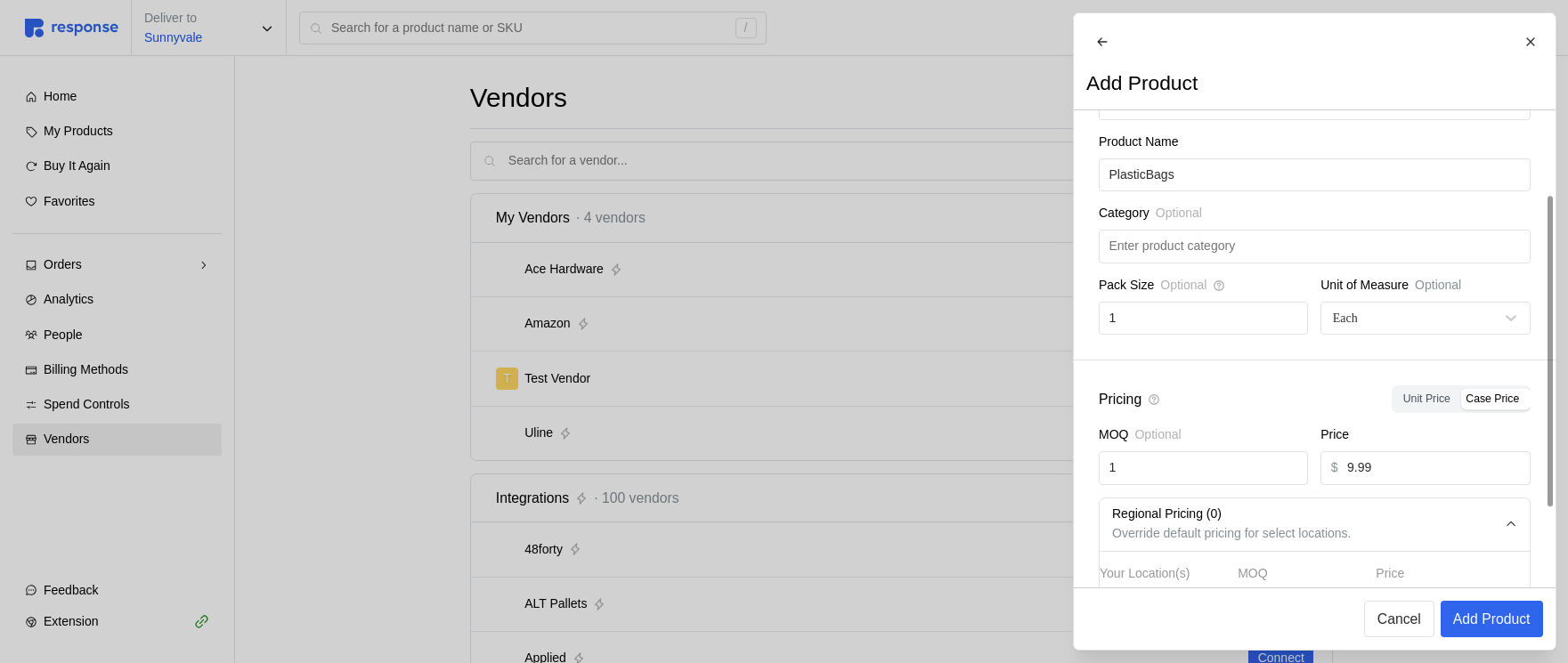
scroll to position [224, 0]
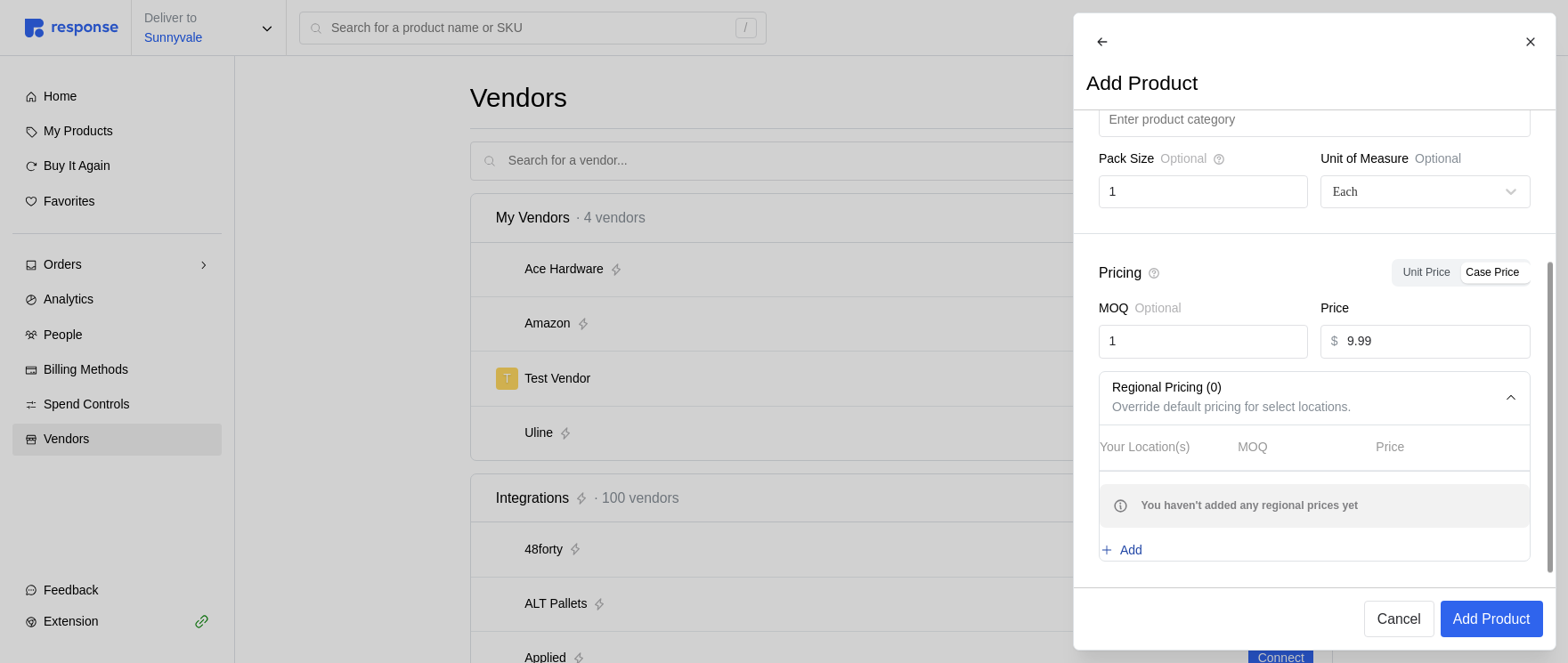
click at [1142, 542] on p "Add" at bounding box center [1130, 551] width 22 height 20
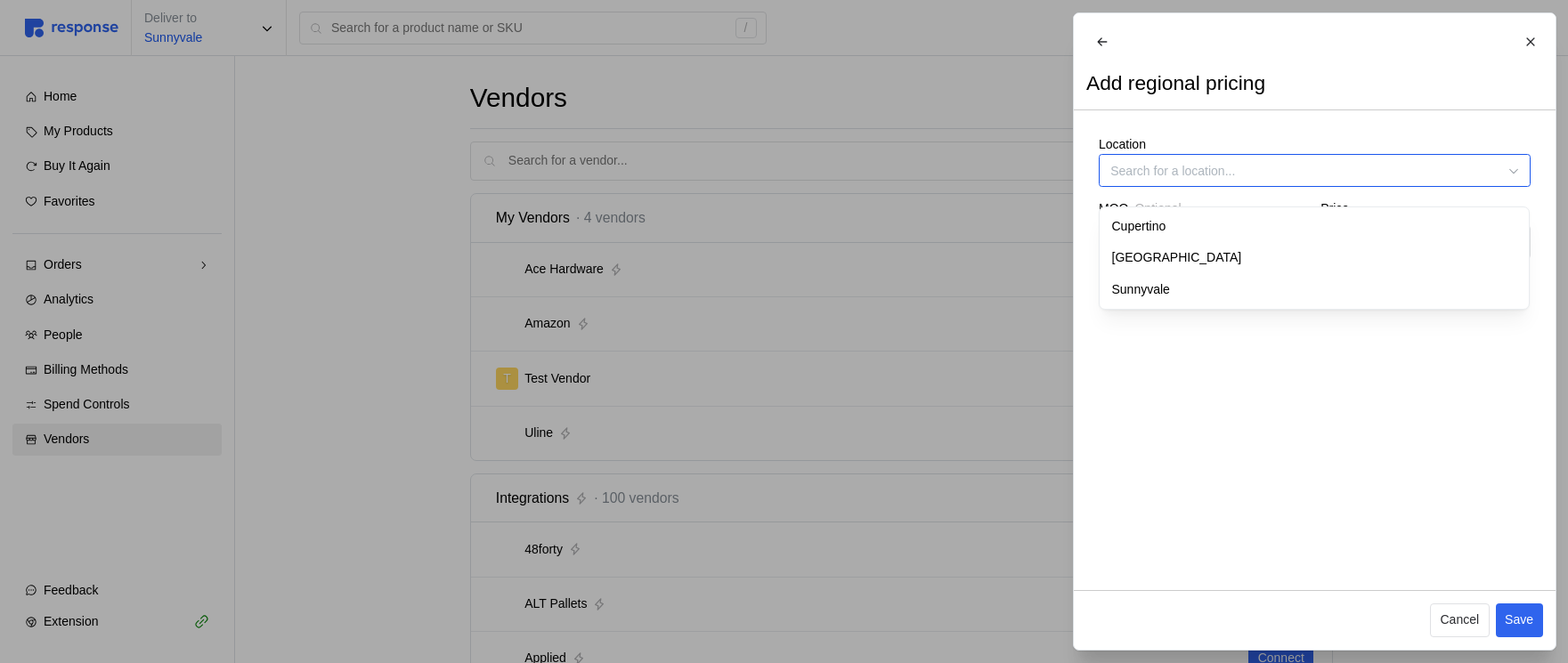
click at [1239, 187] on input "Location" at bounding box center [1314, 169] width 432 height 33
click at [1207, 229] on div "Cupertino" at bounding box center [1314, 227] width 424 height 32
type input "Cupertino"
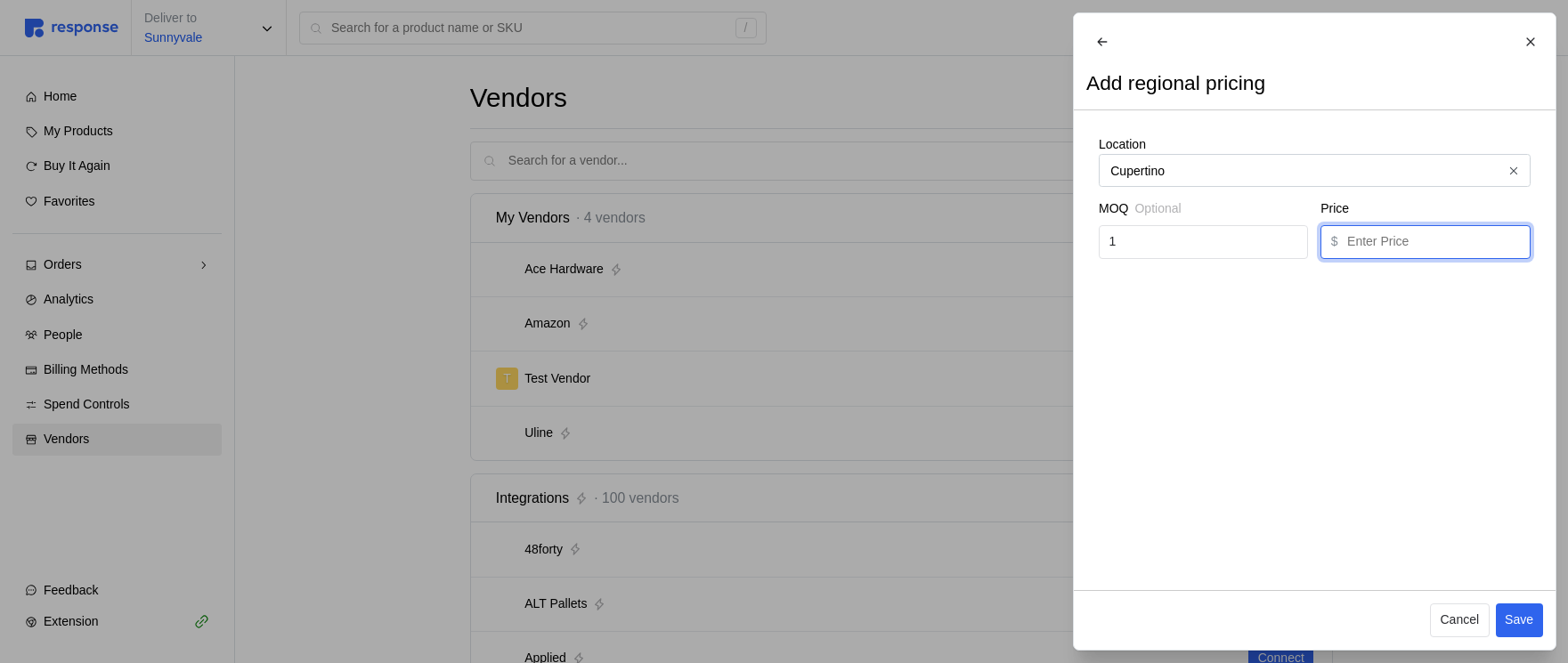
click at [1393, 254] on input "text" at bounding box center [1433, 242] width 172 height 32
type input "7.99"
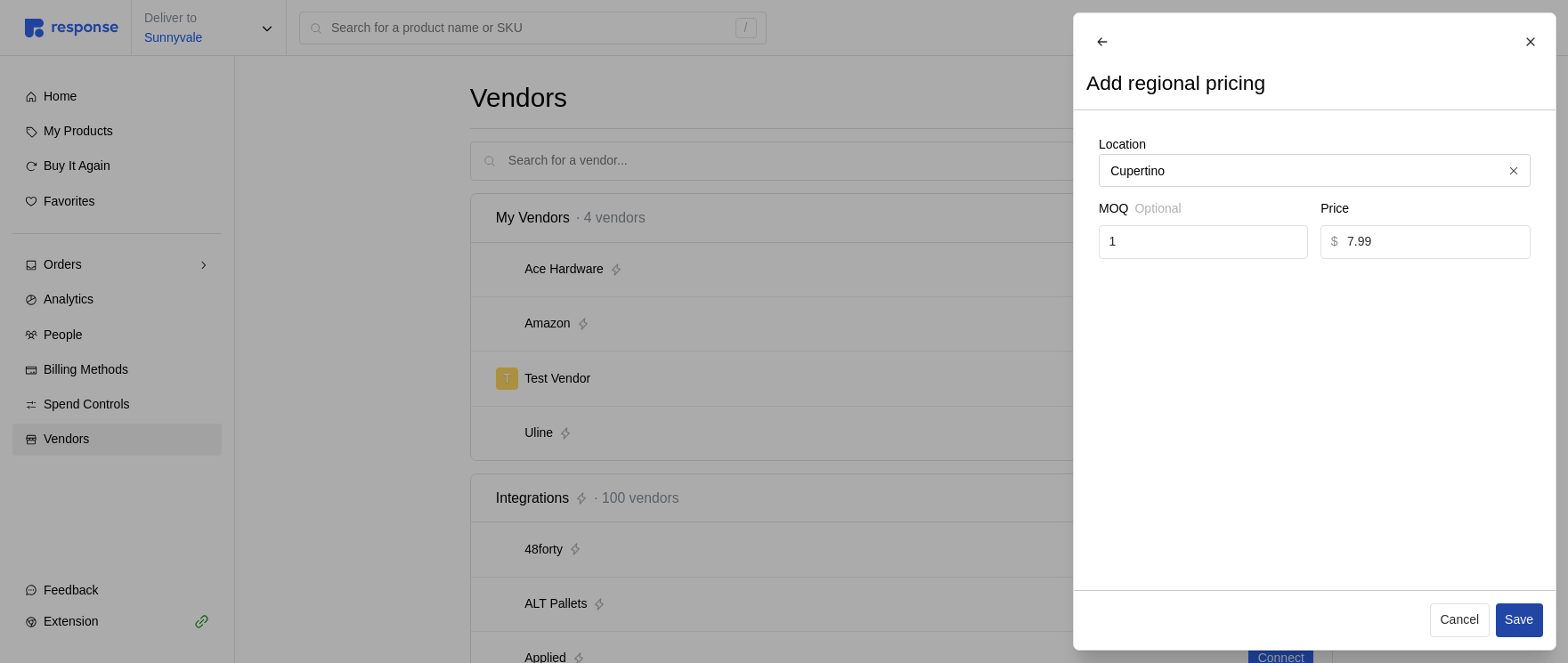
click at [1518, 619] on p "Save" at bounding box center [1518, 620] width 29 height 20
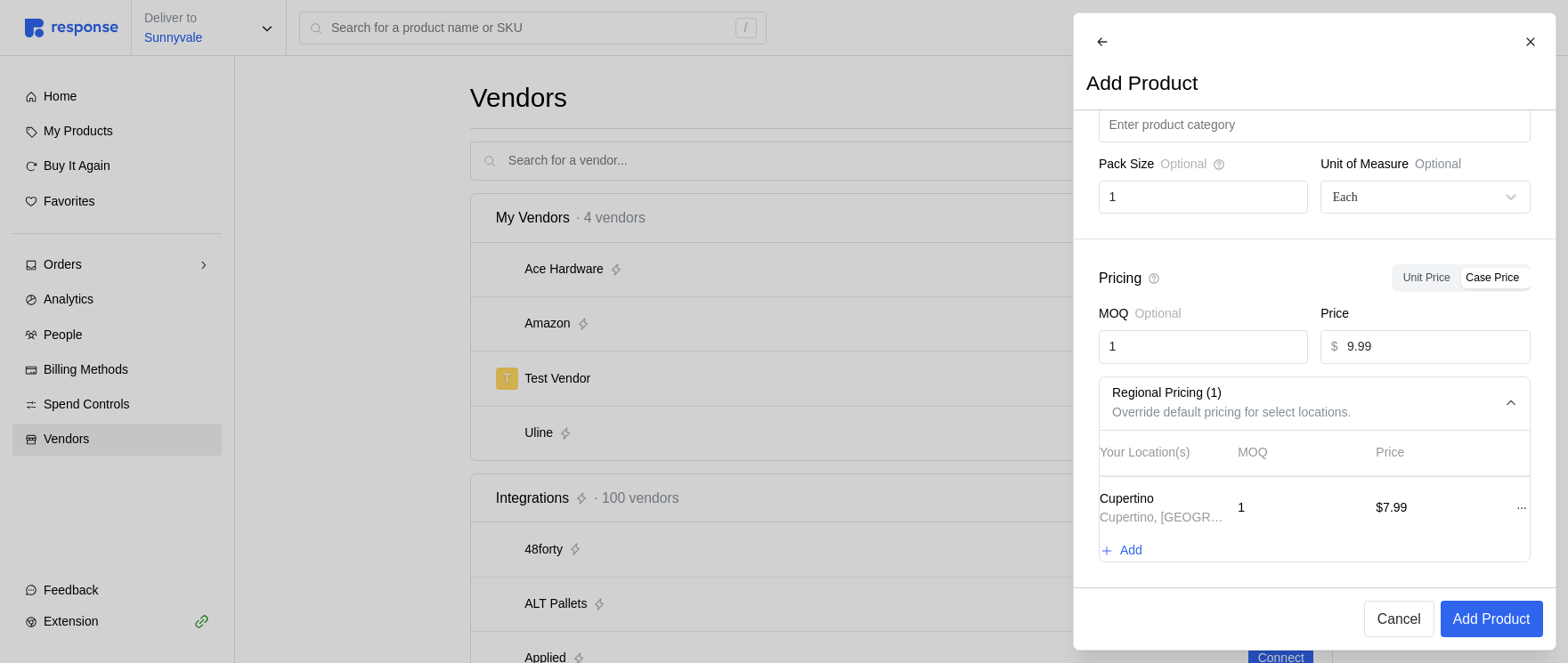
click at [1519, 619] on p "Add Product" at bounding box center [1491, 619] width 77 height 22
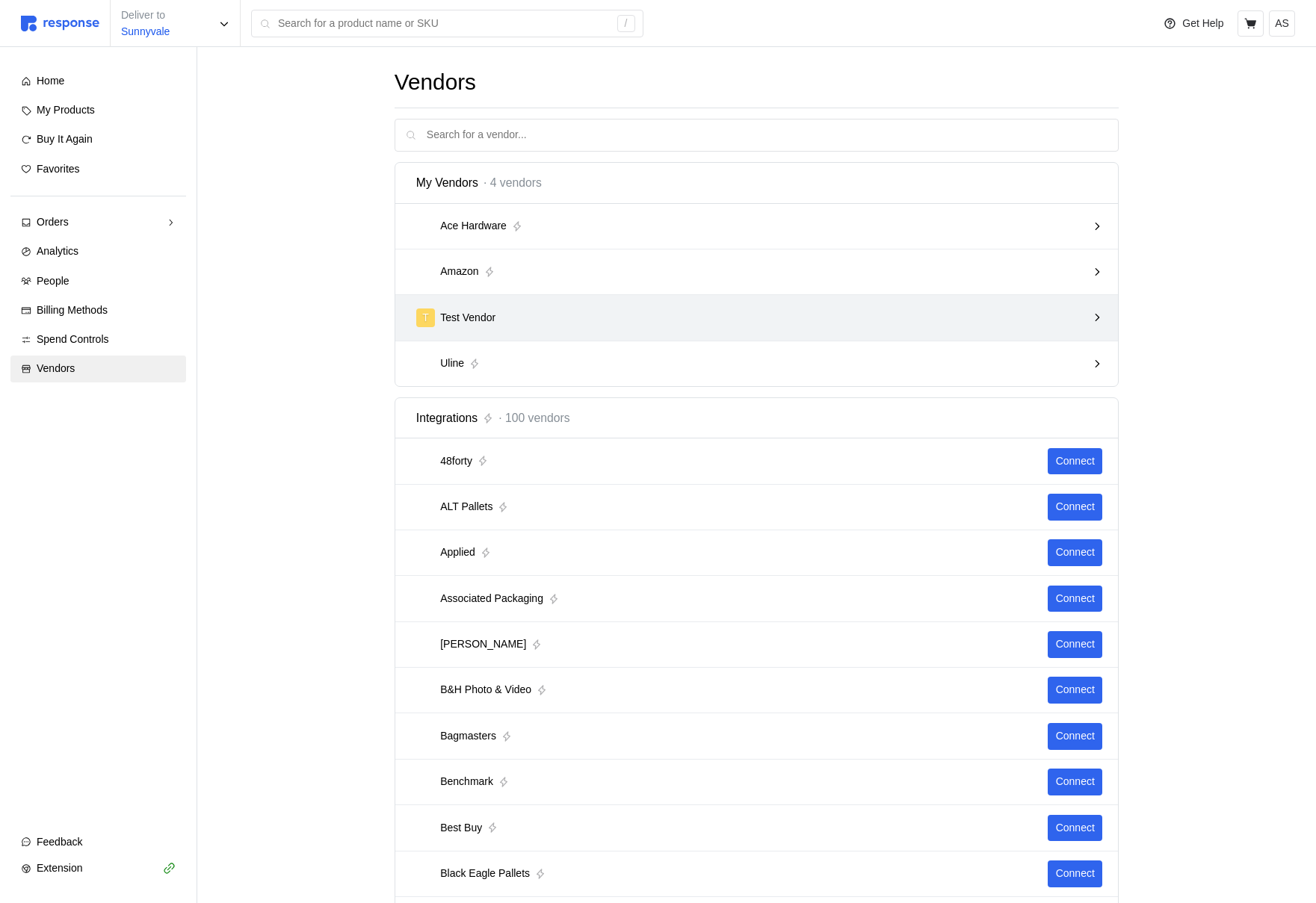
click at [731, 316] on div "T Test Vendor" at bounding box center [752, 318] width 671 height 18
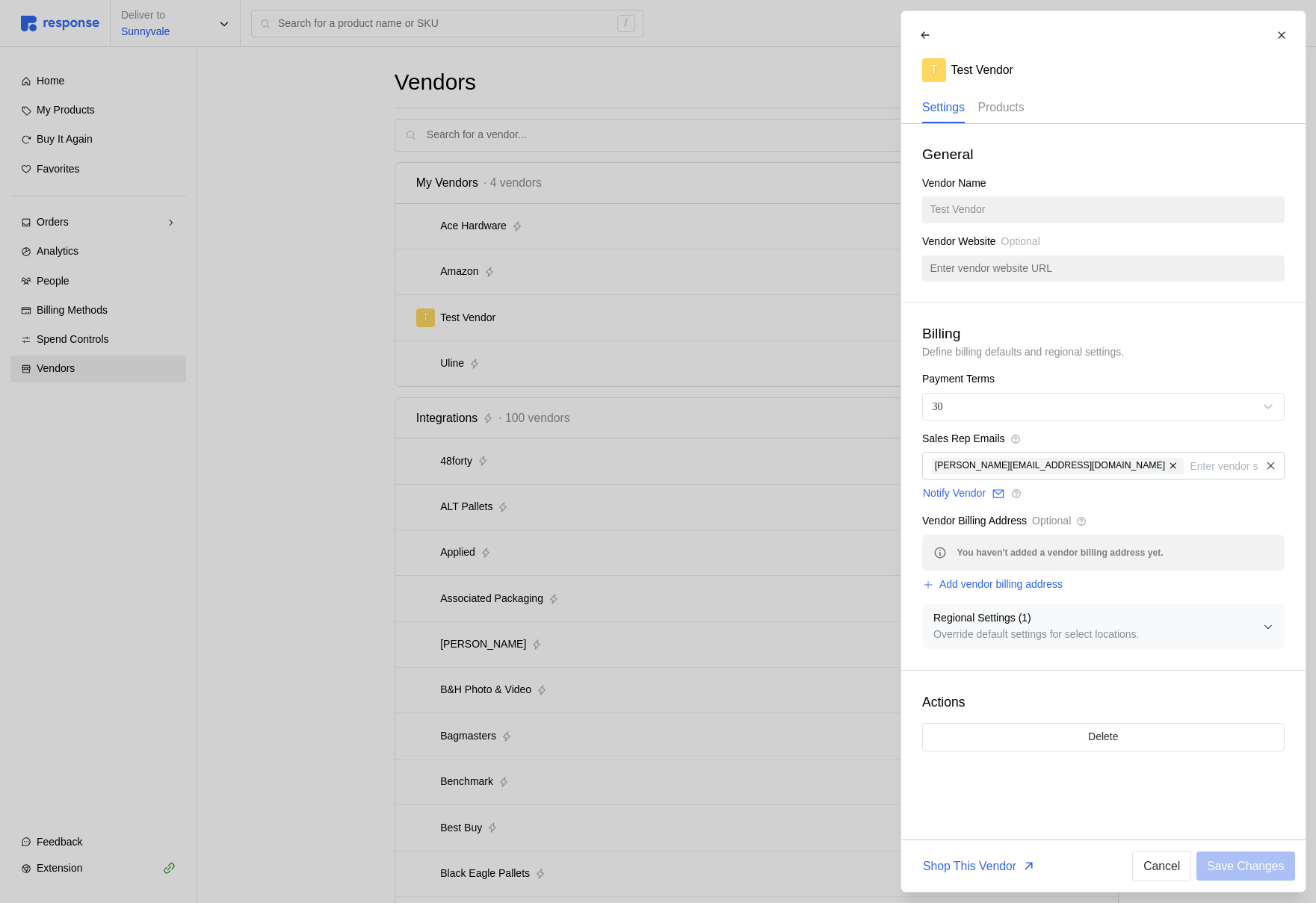
click at [1013, 107] on p "Products" at bounding box center [1000, 107] width 47 height 18
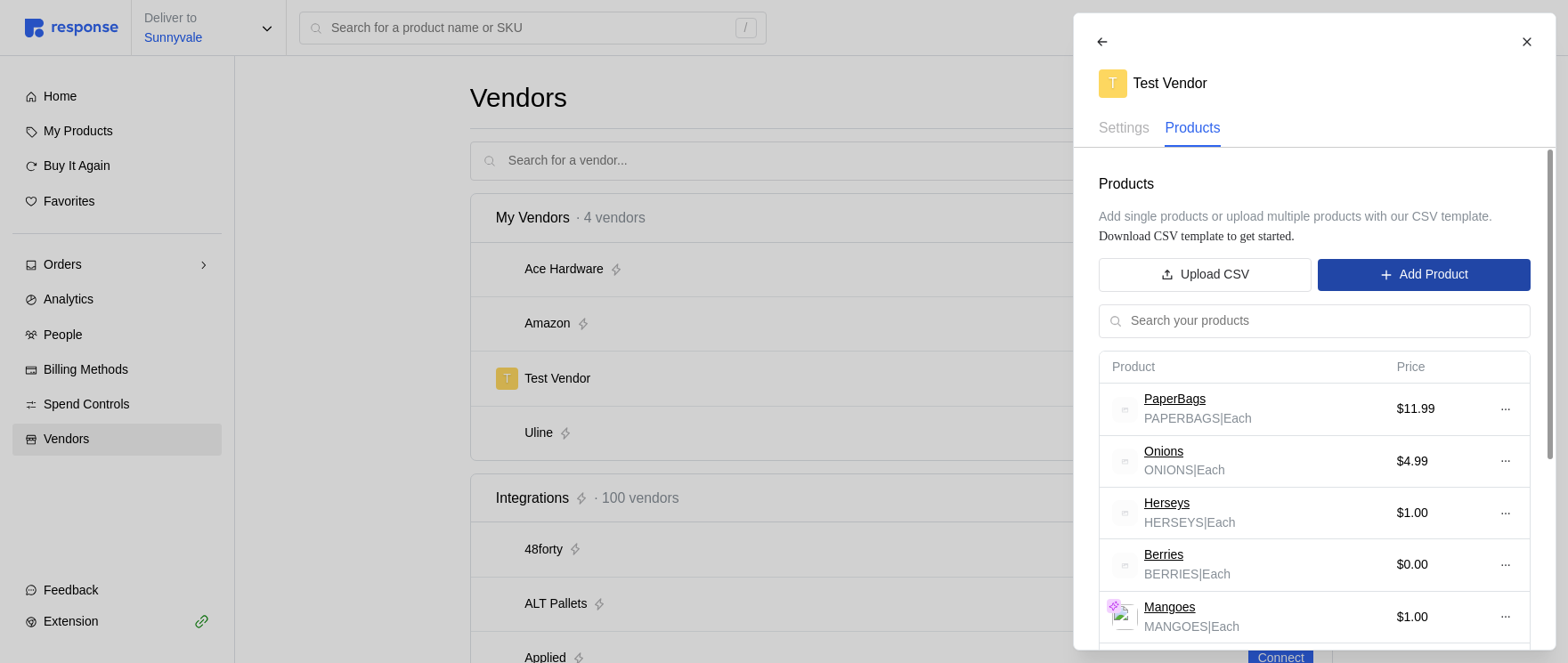
click at [1385, 277] on icon at bounding box center [1385, 275] width 13 height 13
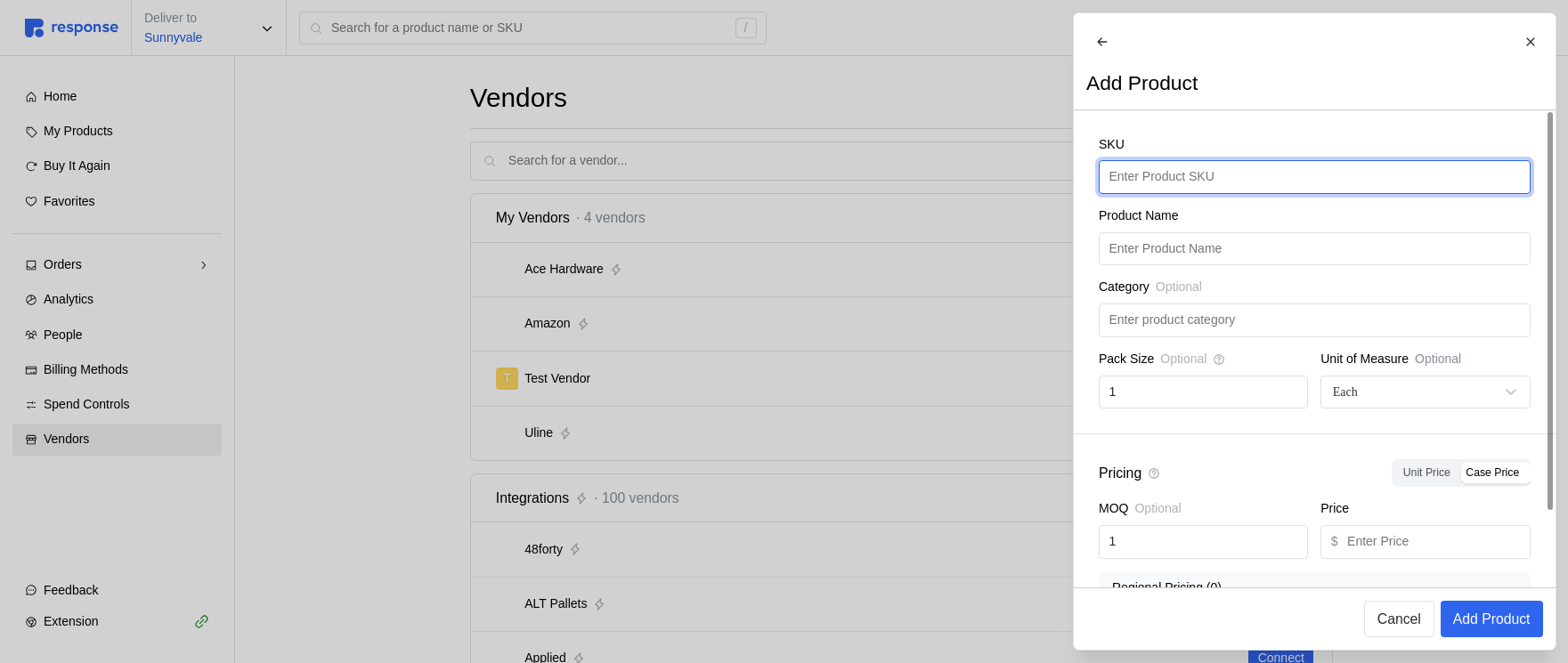
click at [1136, 183] on input "text" at bounding box center [1313, 177] width 411 height 32
type input "PlasticBags"
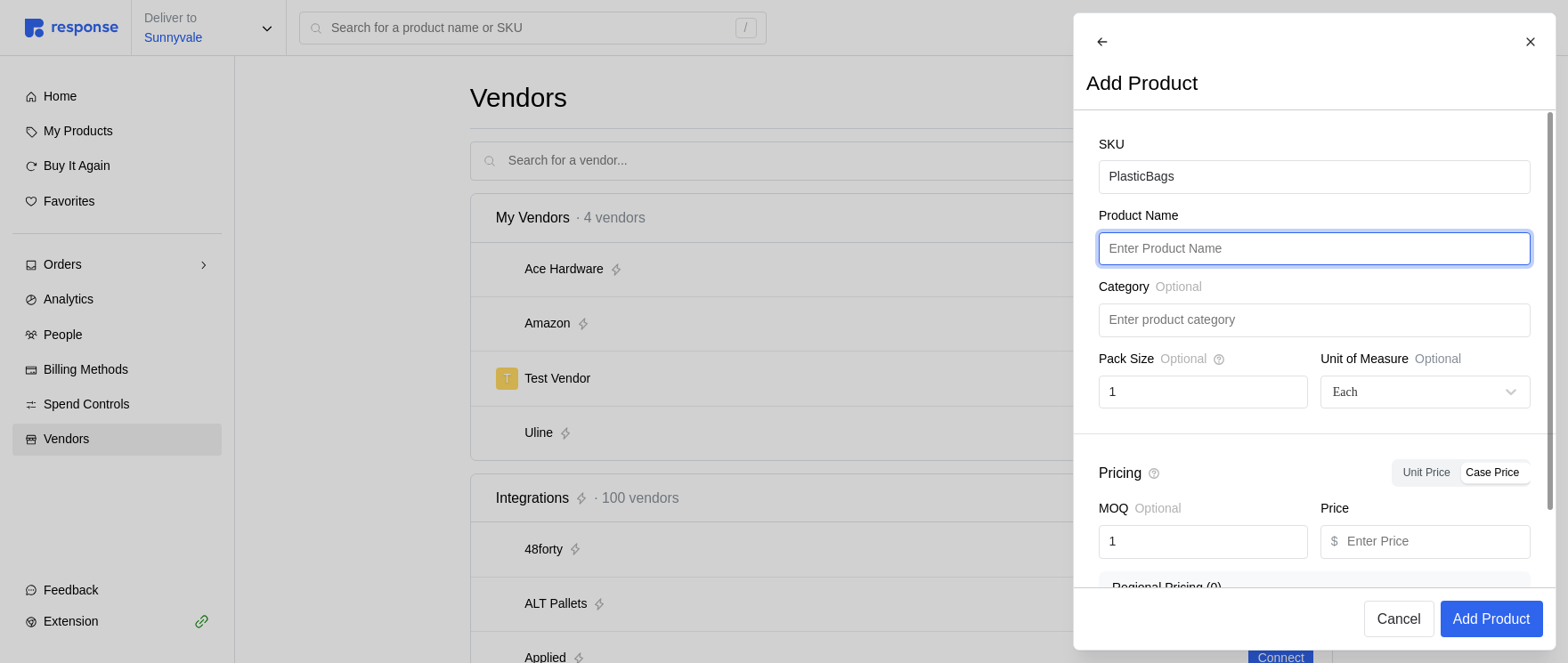
click at [1155, 257] on input "text" at bounding box center [1313, 249] width 411 height 32
paste input "PlasticBags"
type input "PlasticBags"
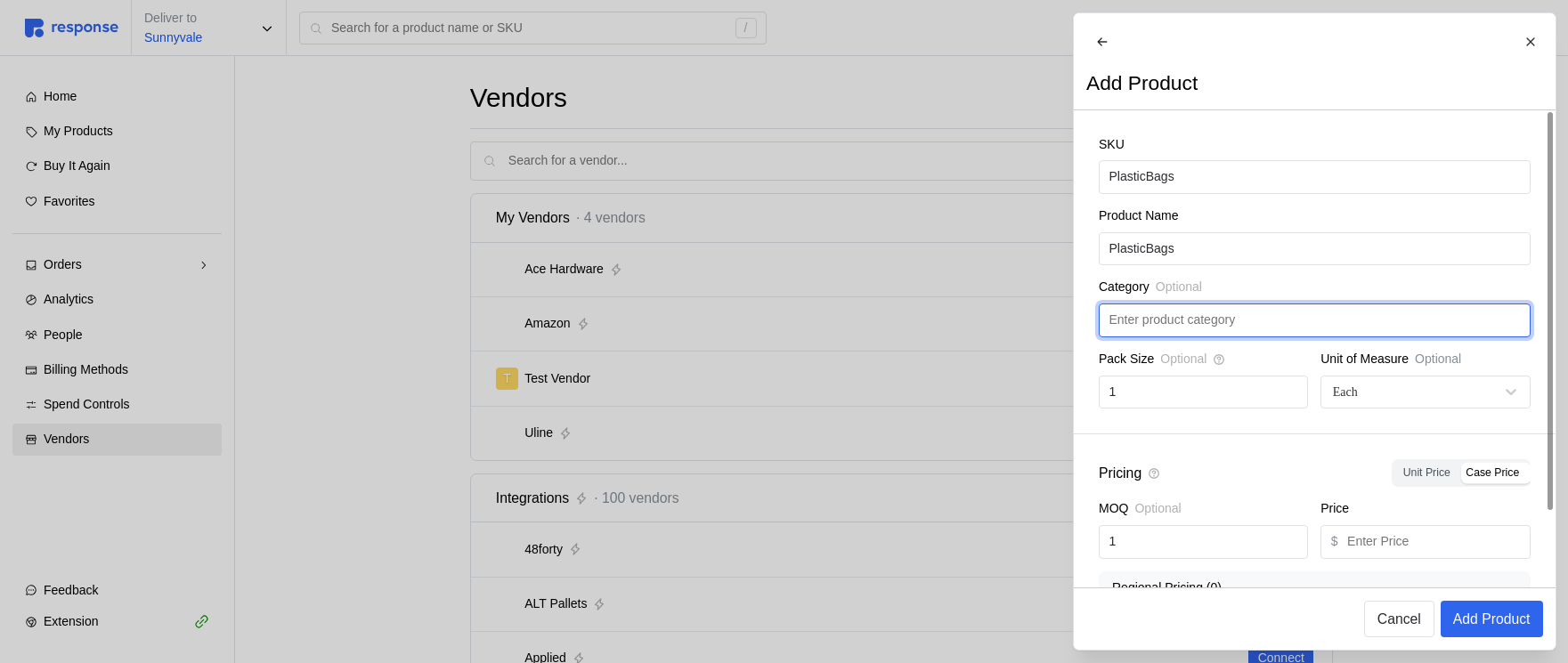
click at [1156, 337] on input "text" at bounding box center [1313, 320] width 411 height 32
type input "Plastic"
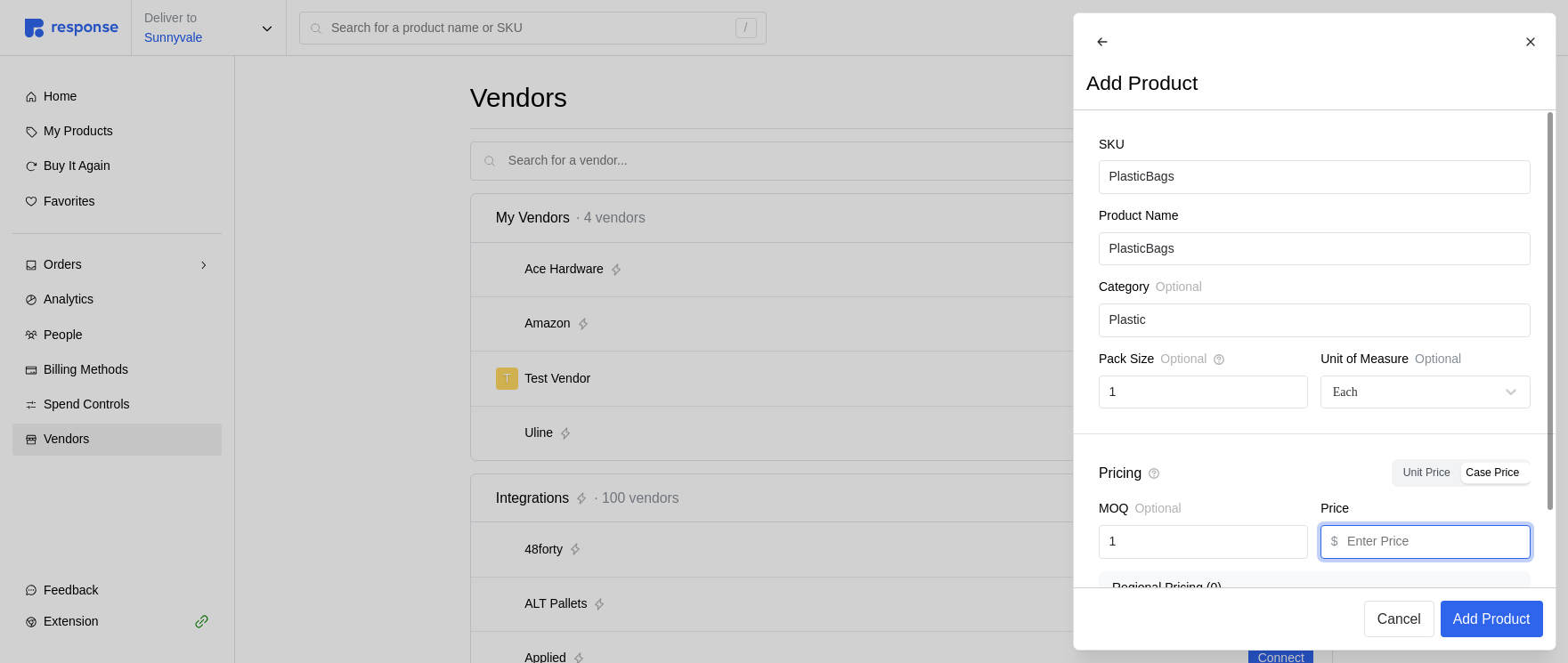
click at [1428, 550] on input "text" at bounding box center [1433, 542] width 172 height 32
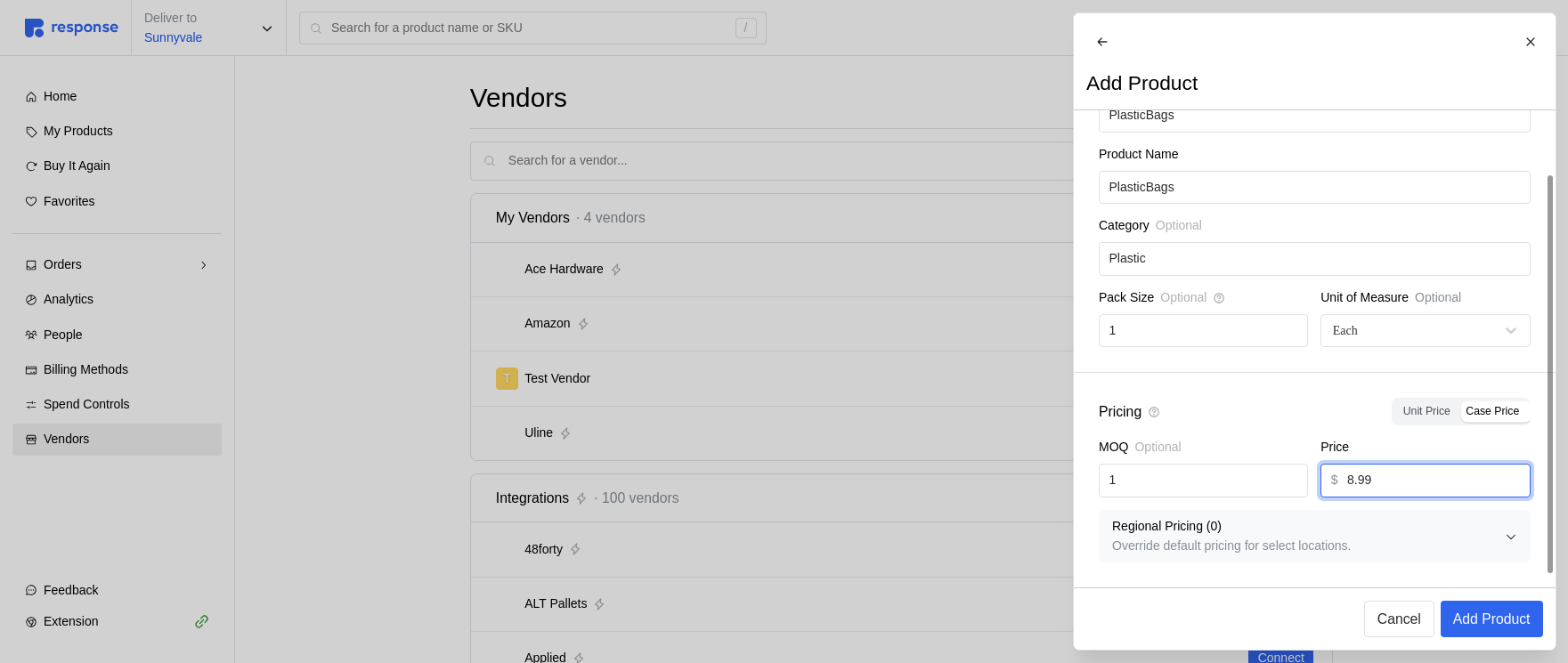
type input "8.99"
click at [1328, 540] on p "Override default pricing for select locations." at bounding box center [1307, 547] width 392 height 20
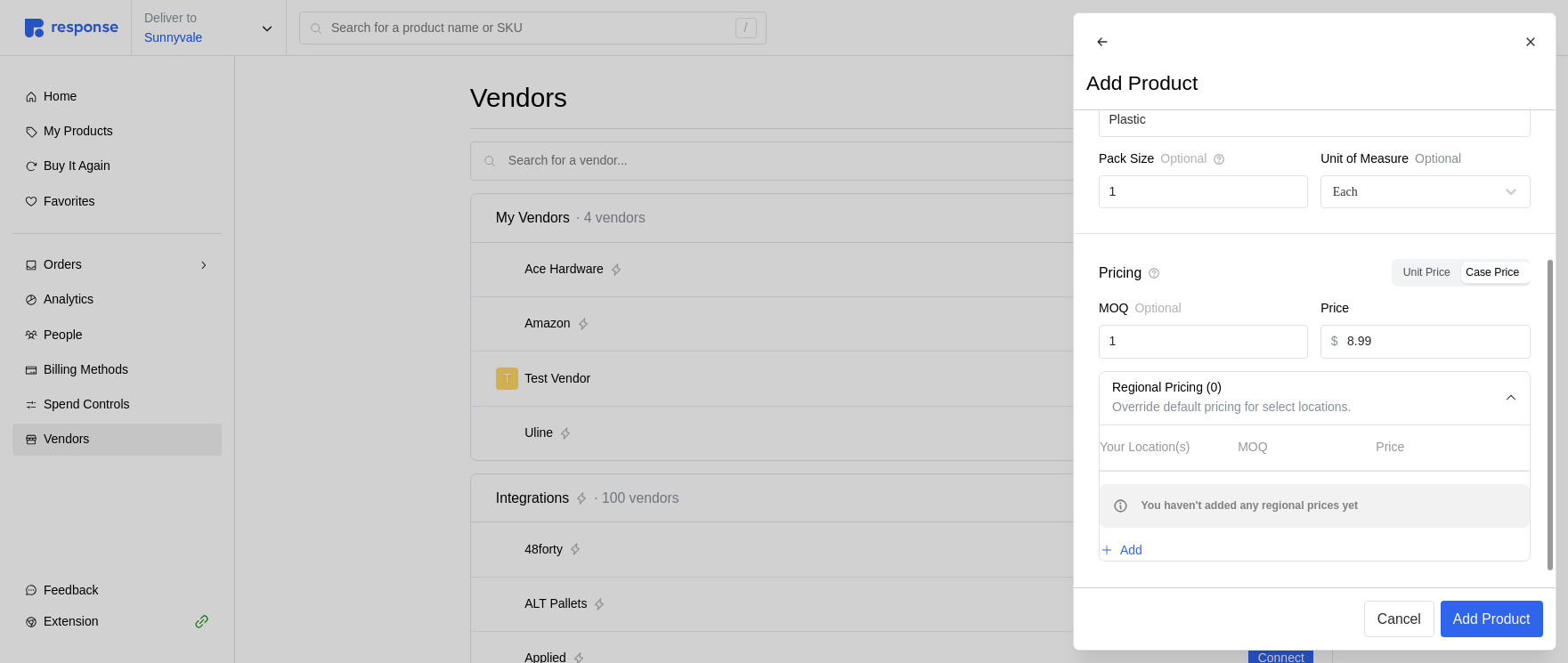
scroll to position [224, 0]
click at [1131, 540] on button "Add" at bounding box center [1121, 551] width 44 height 22
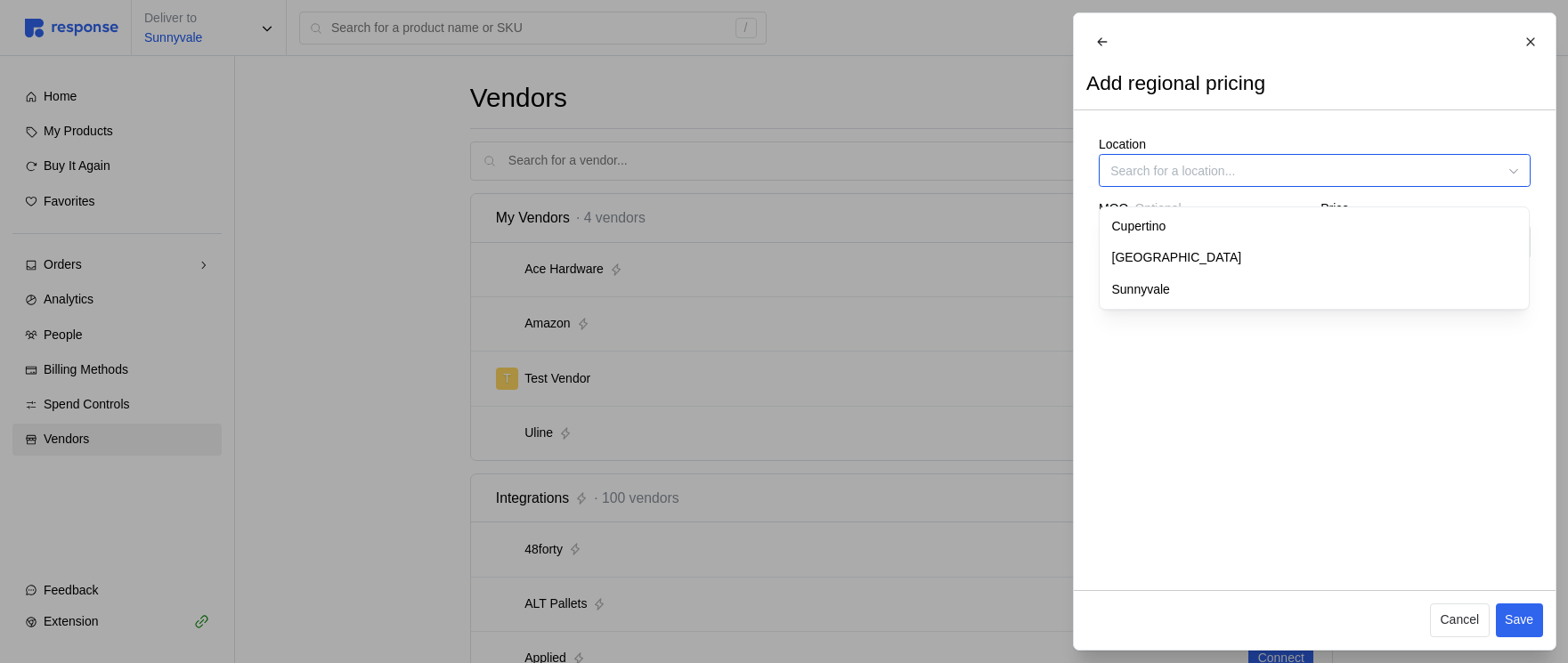
click at [1181, 177] on input "Location" at bounding box center [1314, 169] width 432 height 33
click at [1178, 258] on div "[GEOGRAPHIC_DATA]" at bounding box center [1314, 258] width 424 height 32
type input "[GEOGRAPHIC_DATA]"
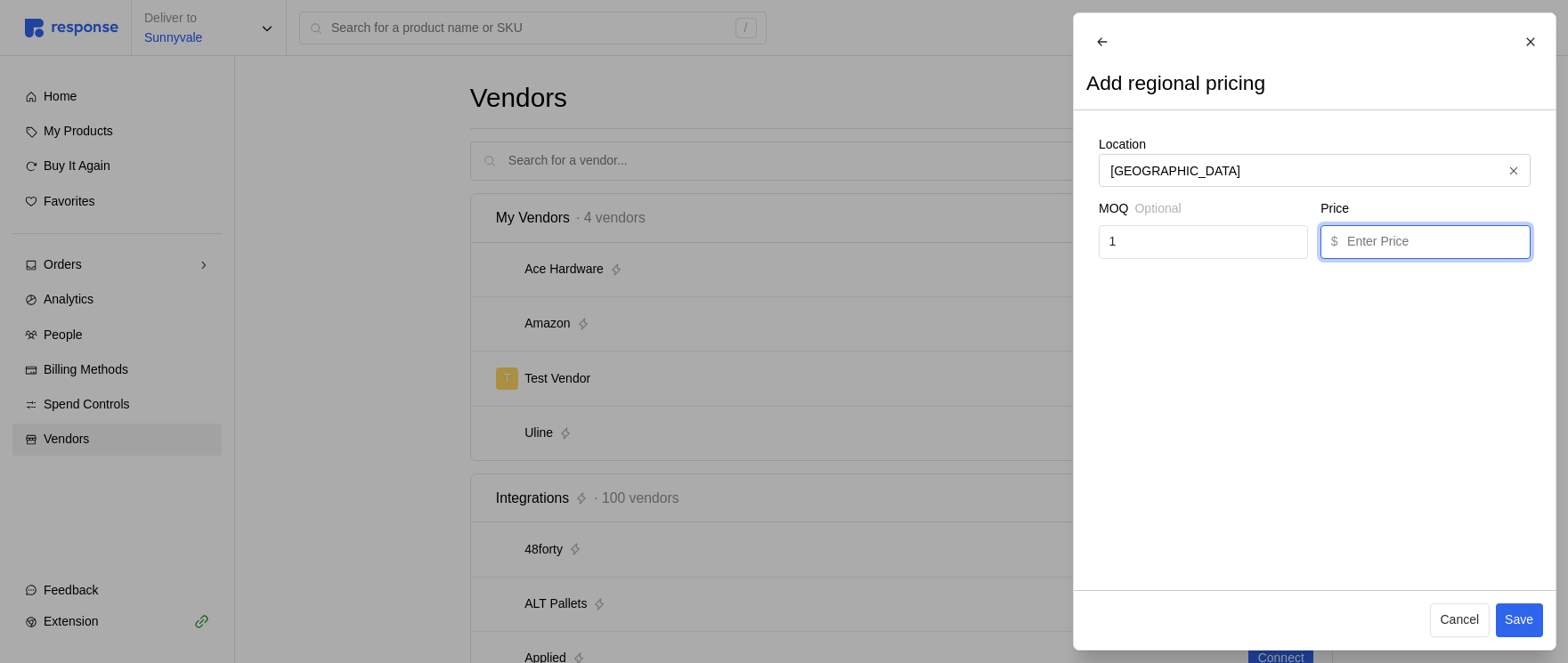
click at [1434, 259] on input "text" at bounding box center [1433, 242] width 172 height 32
type input "5.99"
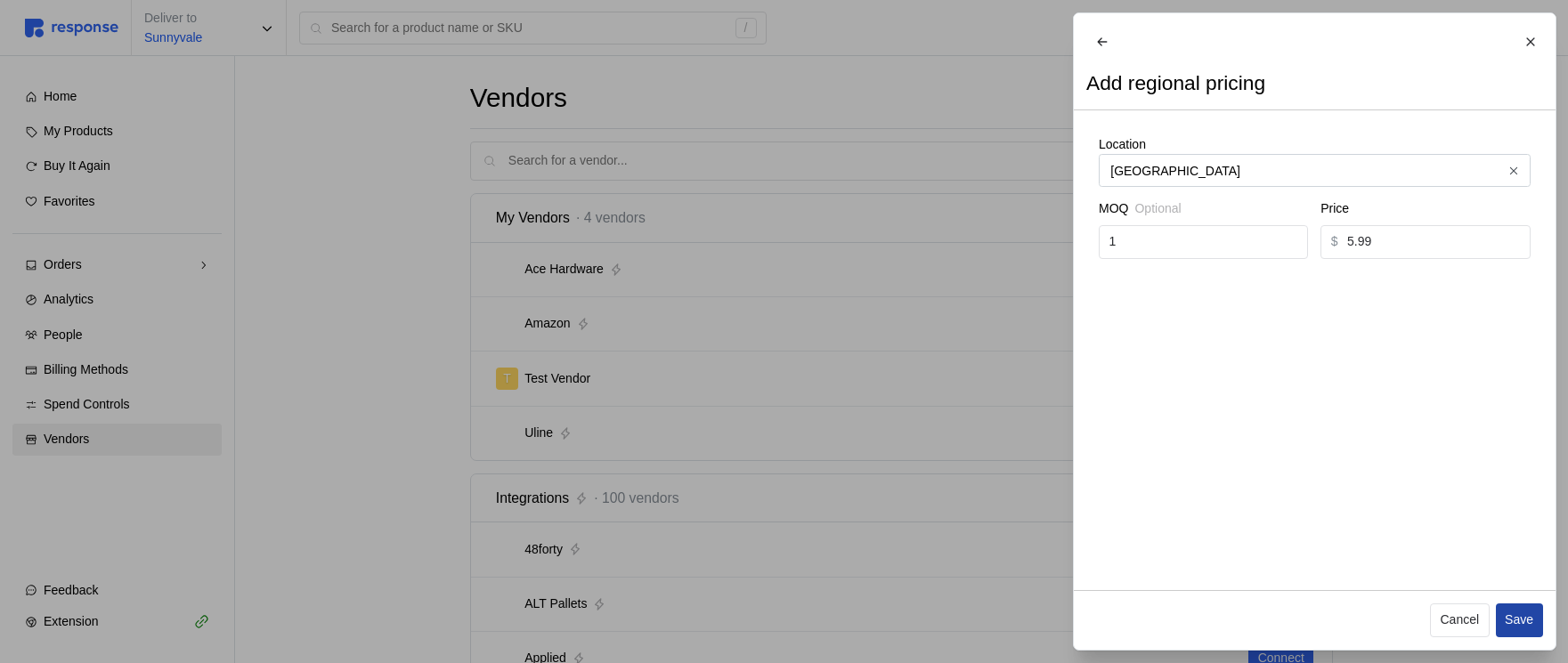
click at [1520, 615] on p "Save" at bounding box center [1518, 620] width 29 height 20
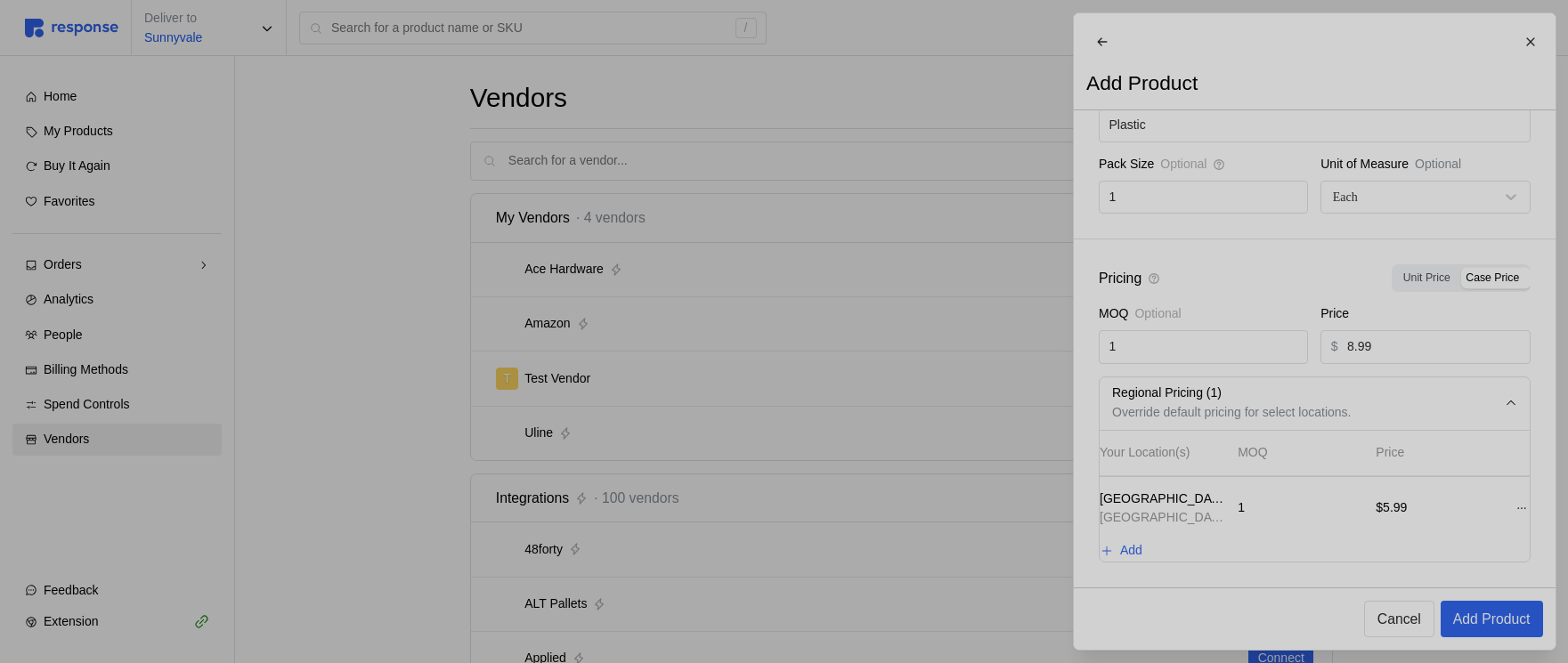
scroll to position [220, 0]
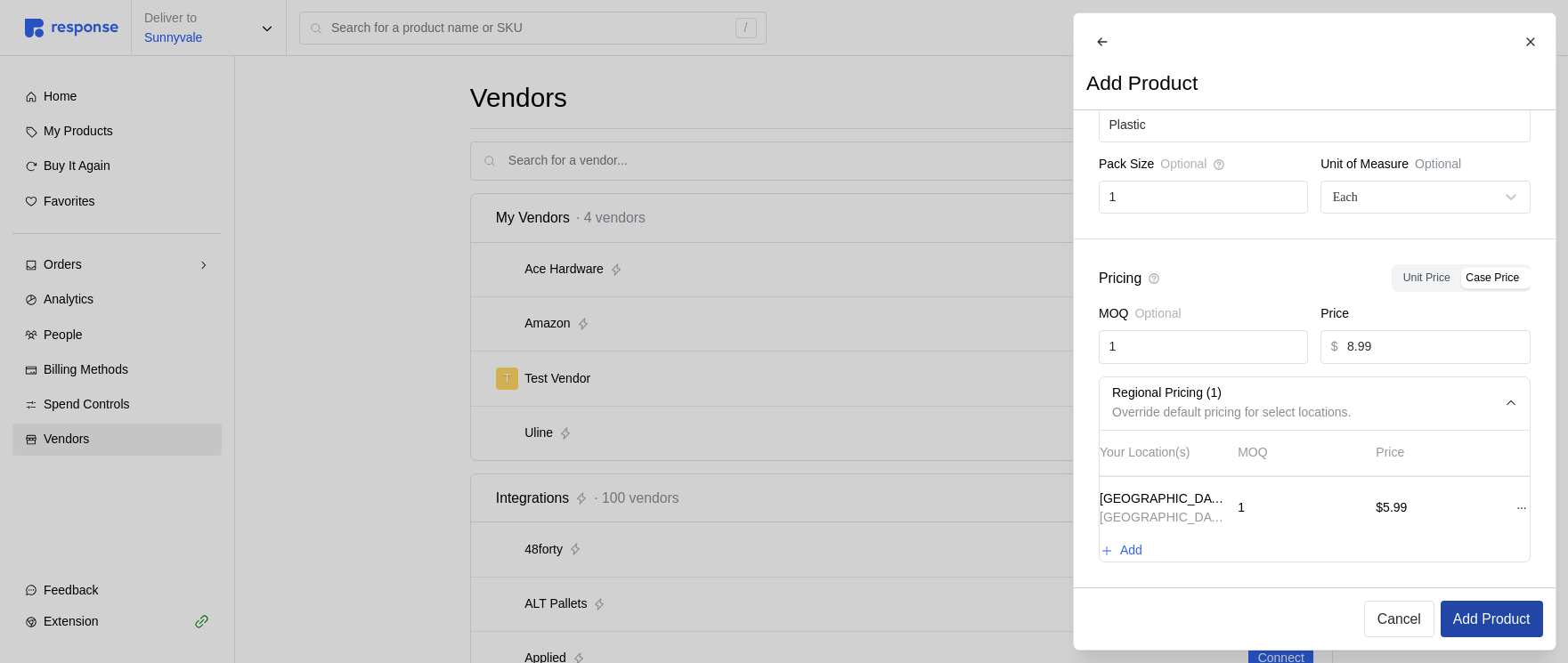
click at [1517, 620] on p "Add Product" at bounding box center [1491, 619] width 77 height 22
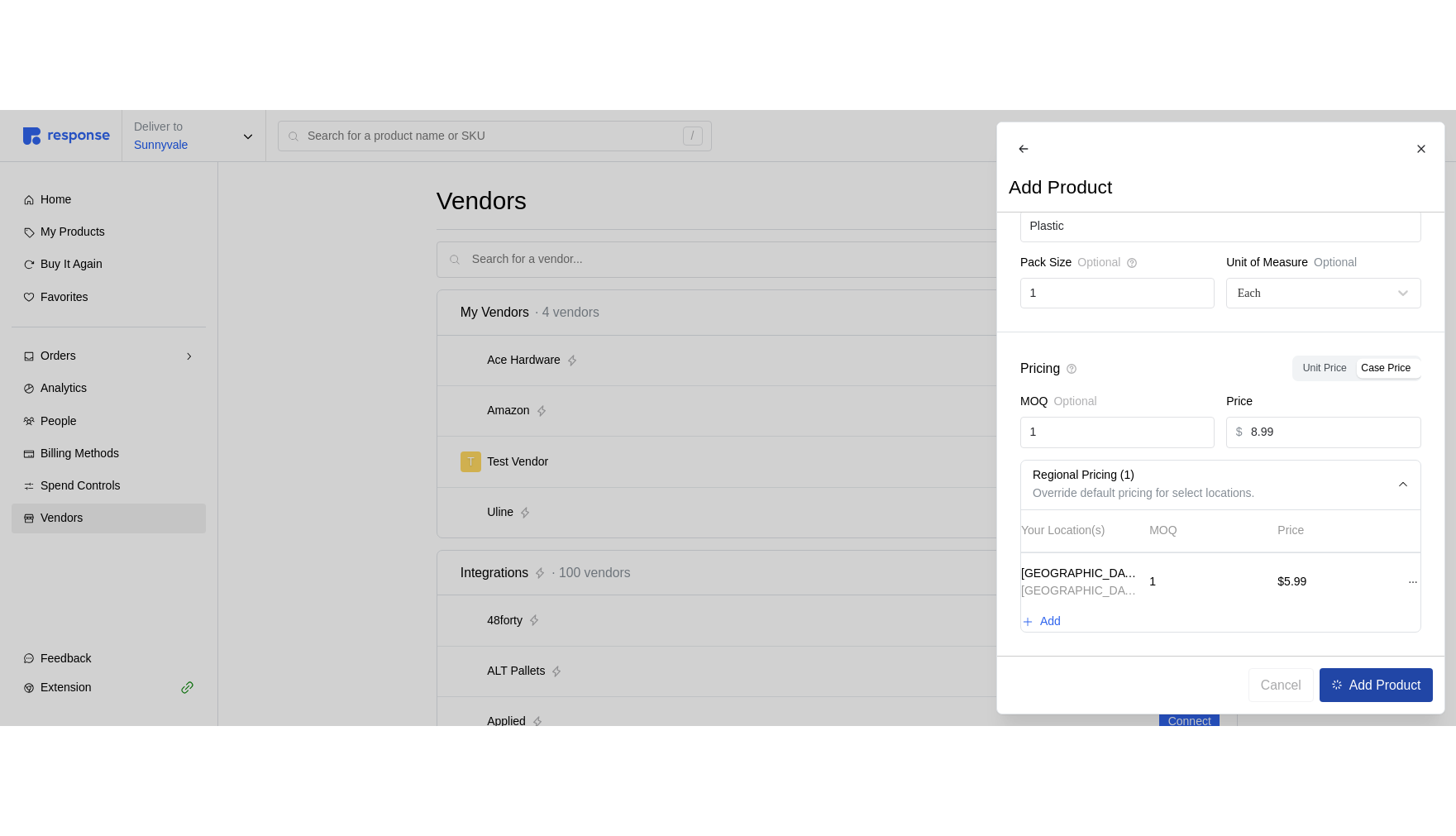
scroll to position [219, 0]
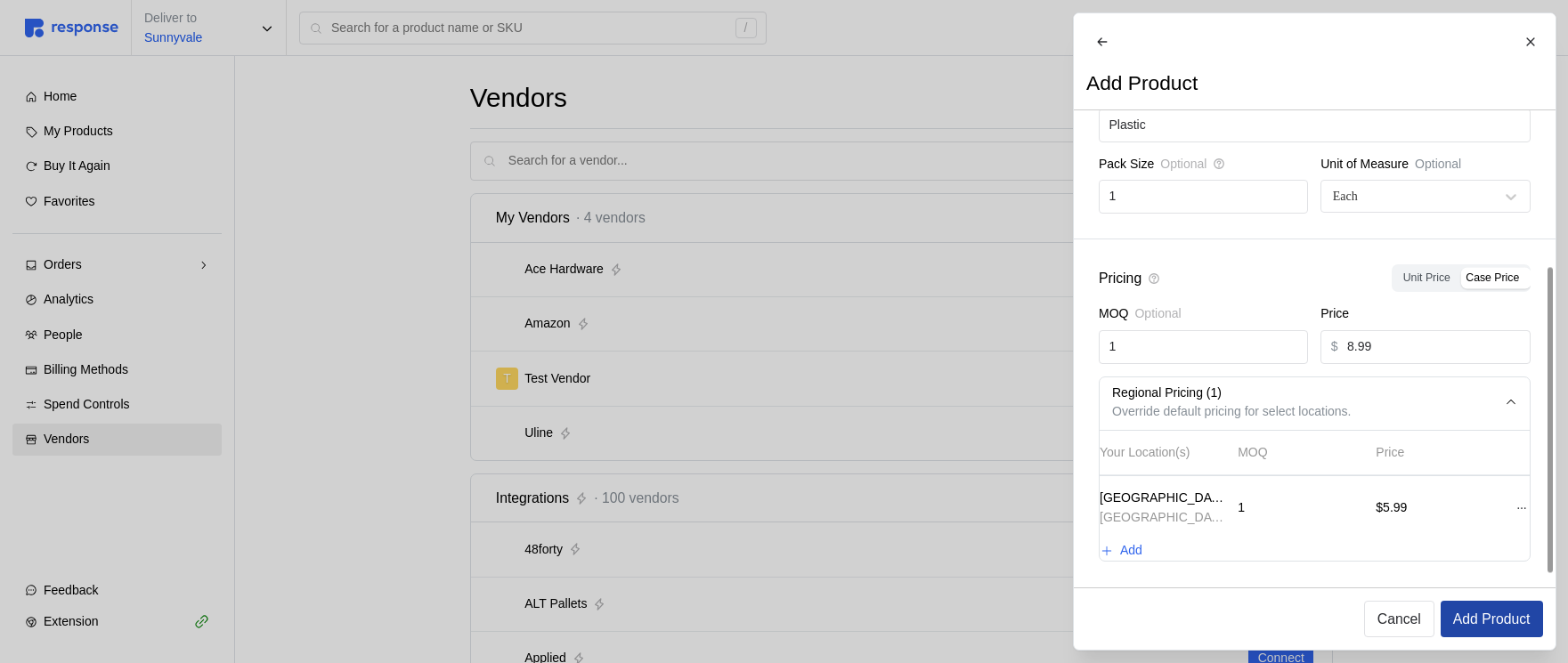
click at [1490, 608] on button "Add Product" at bounding box center [1490, 619] width 102 height 37
click at [1478, 608] on p "Add Product" at bounding box center [1491, 619] width 77 height 22
click at [1503, 621] on p "Add Product" at bounding box center [1491, 619] width 77 height 22
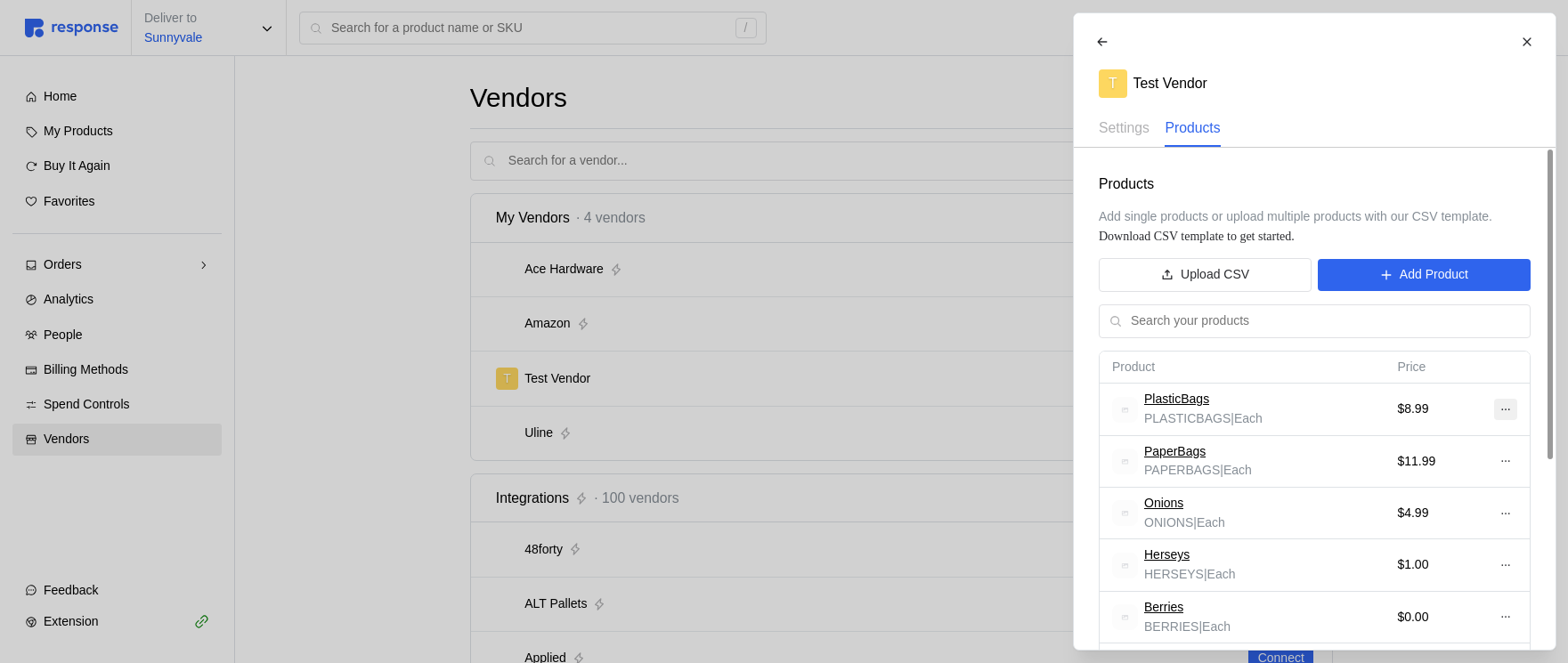
click at [1500, 407] on icon at bounding box center [1504, 409] width 13 height 13
click at [1434, 441] on p "Edit" at bounding box center [1446, 447] width 114 height 20
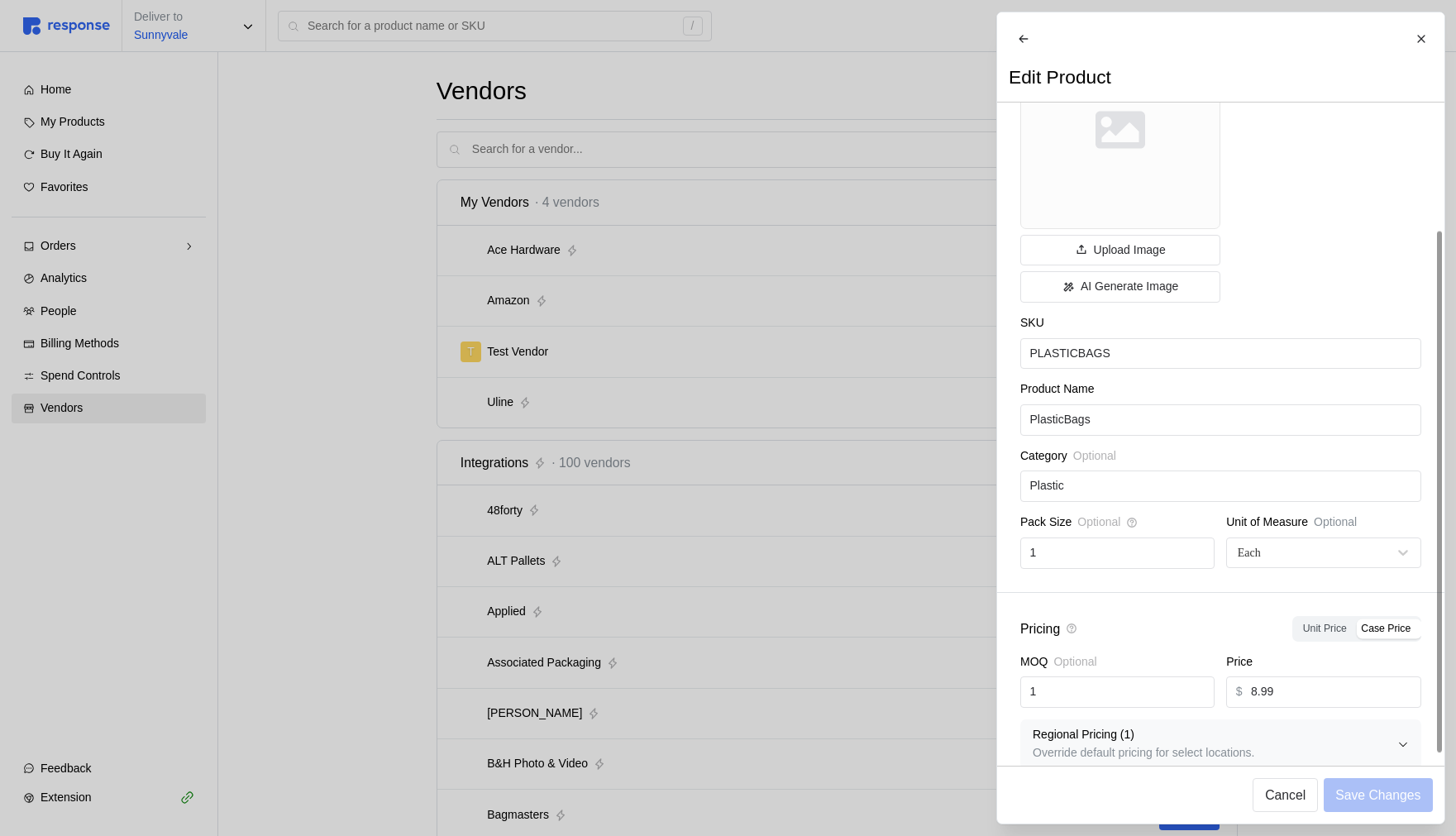
scroll to position [159, 0]
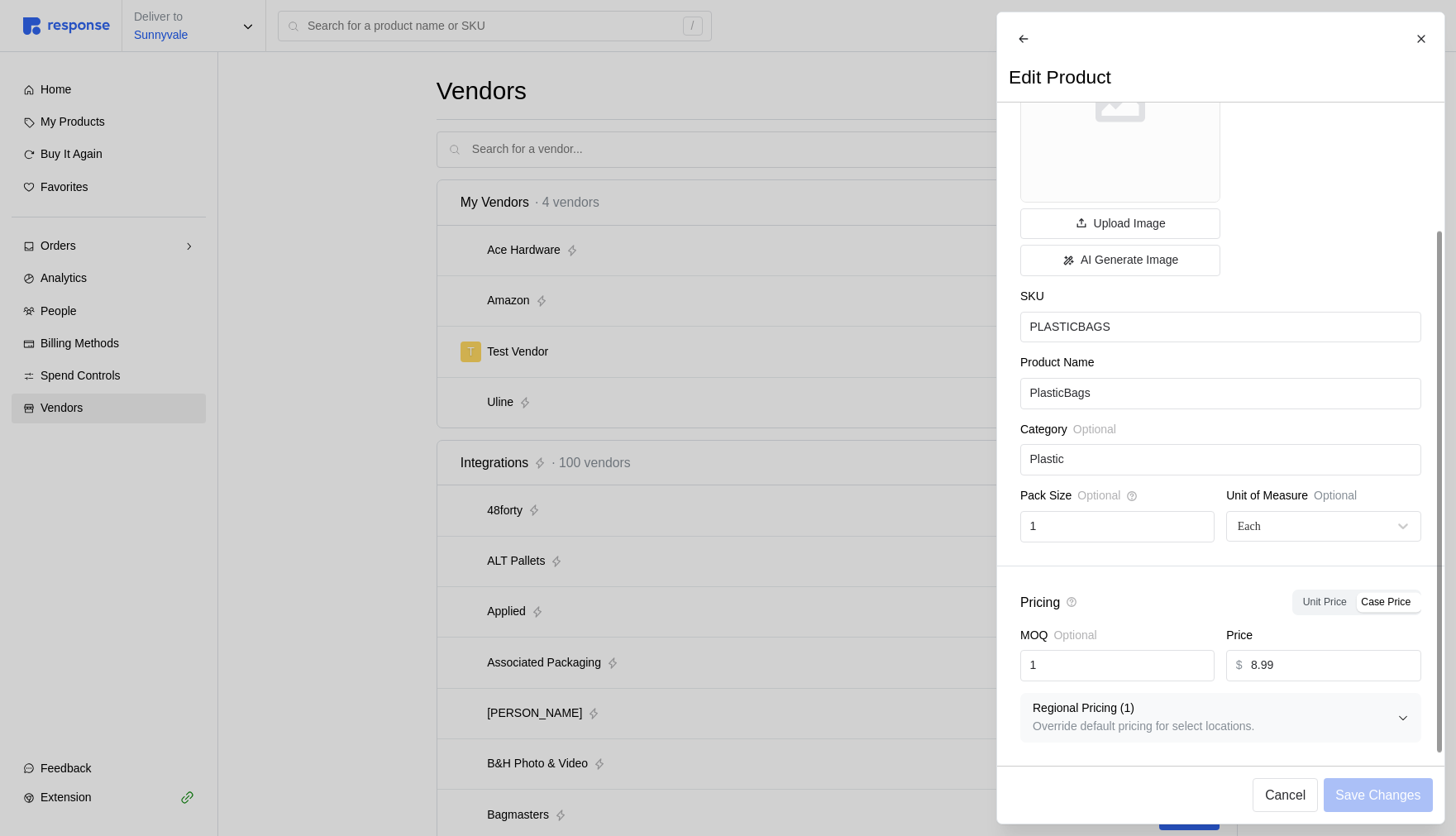
click at [1186, 615] on p "Regional Pricing ( 1 )" at bounding box center [1214, 708] width 364 height 18
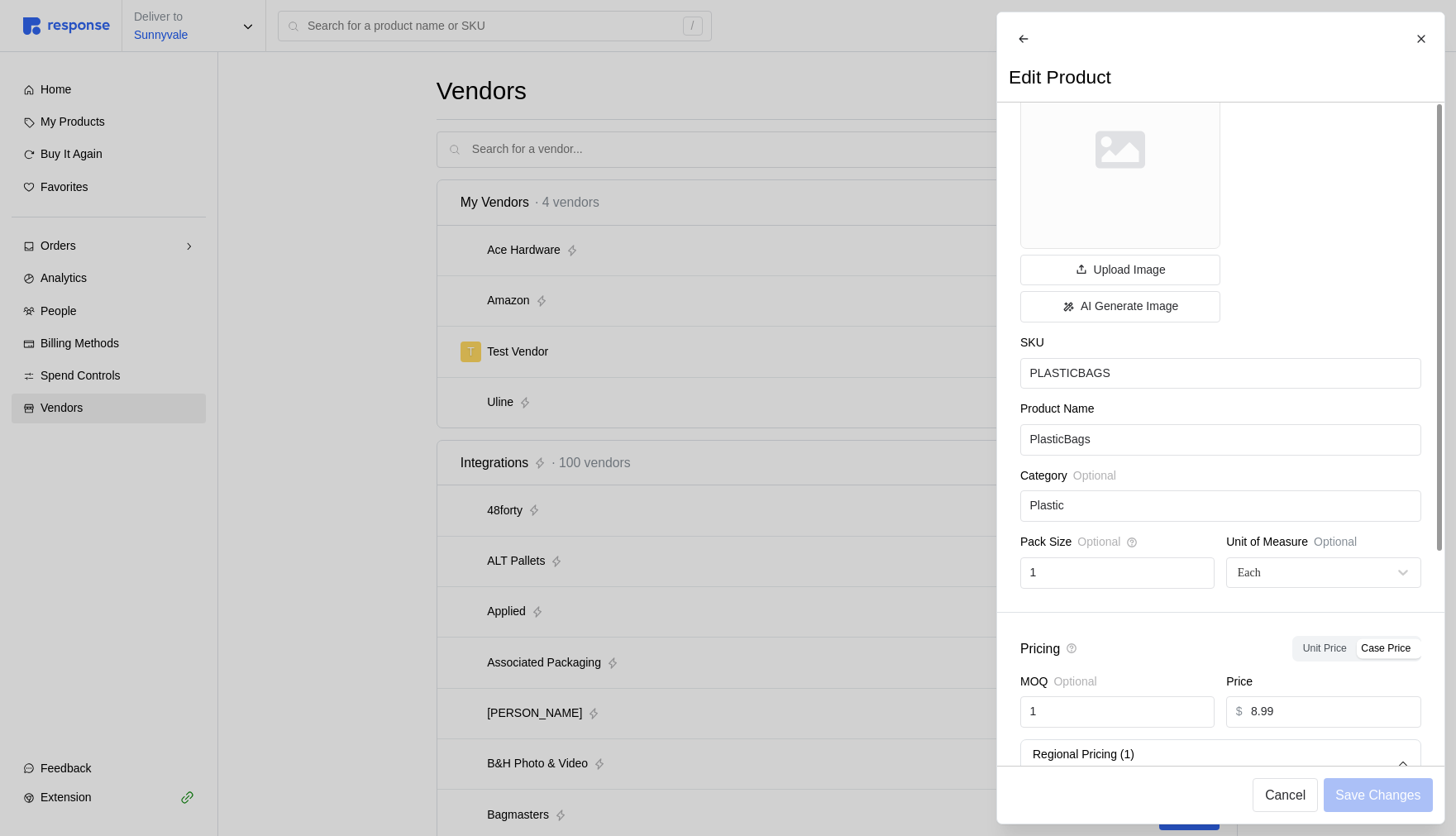
scroll to position [0, 0]
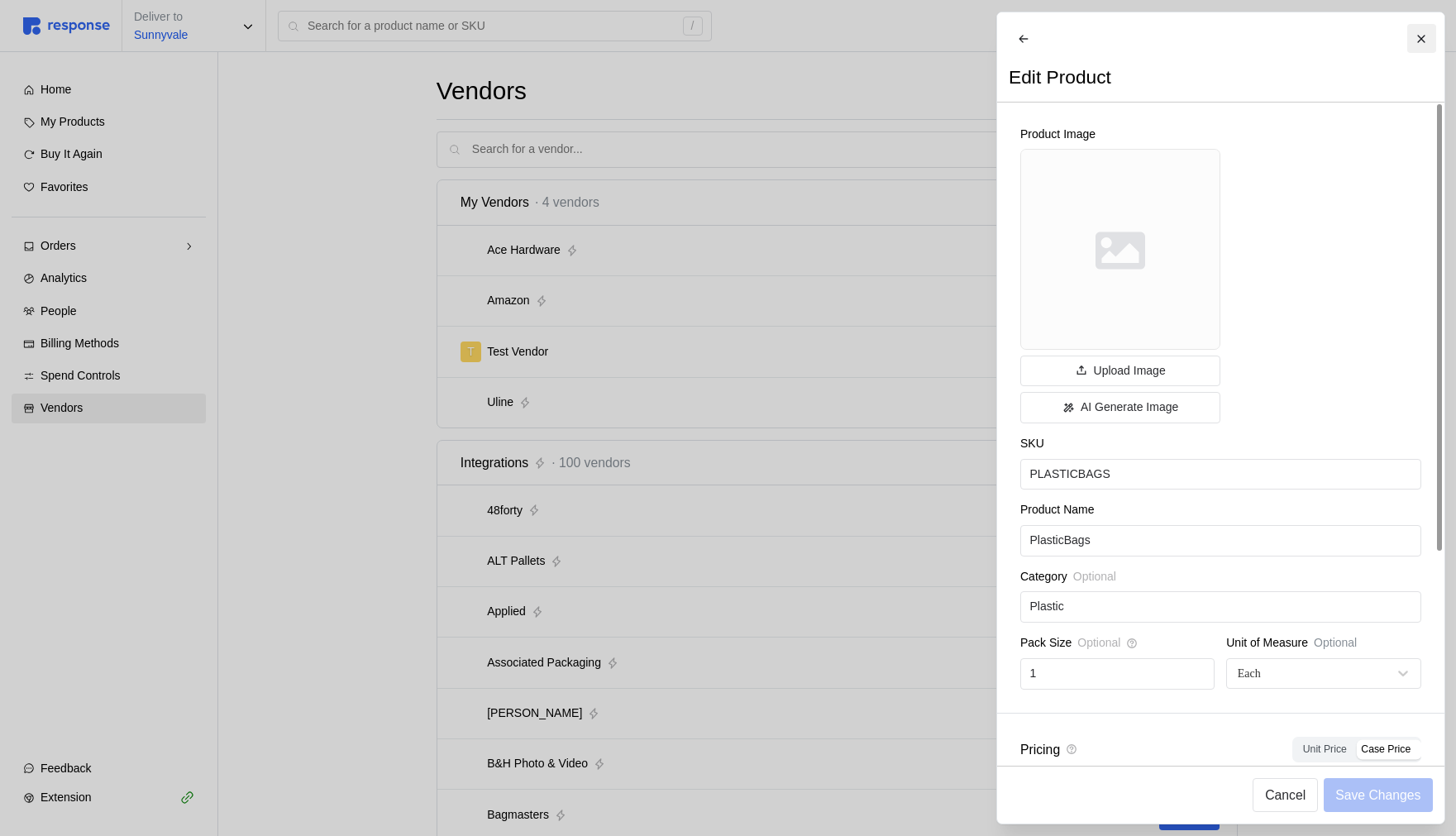
click at [1415, 37] on icon at bounding box center [1420, 39] width 12 height 12
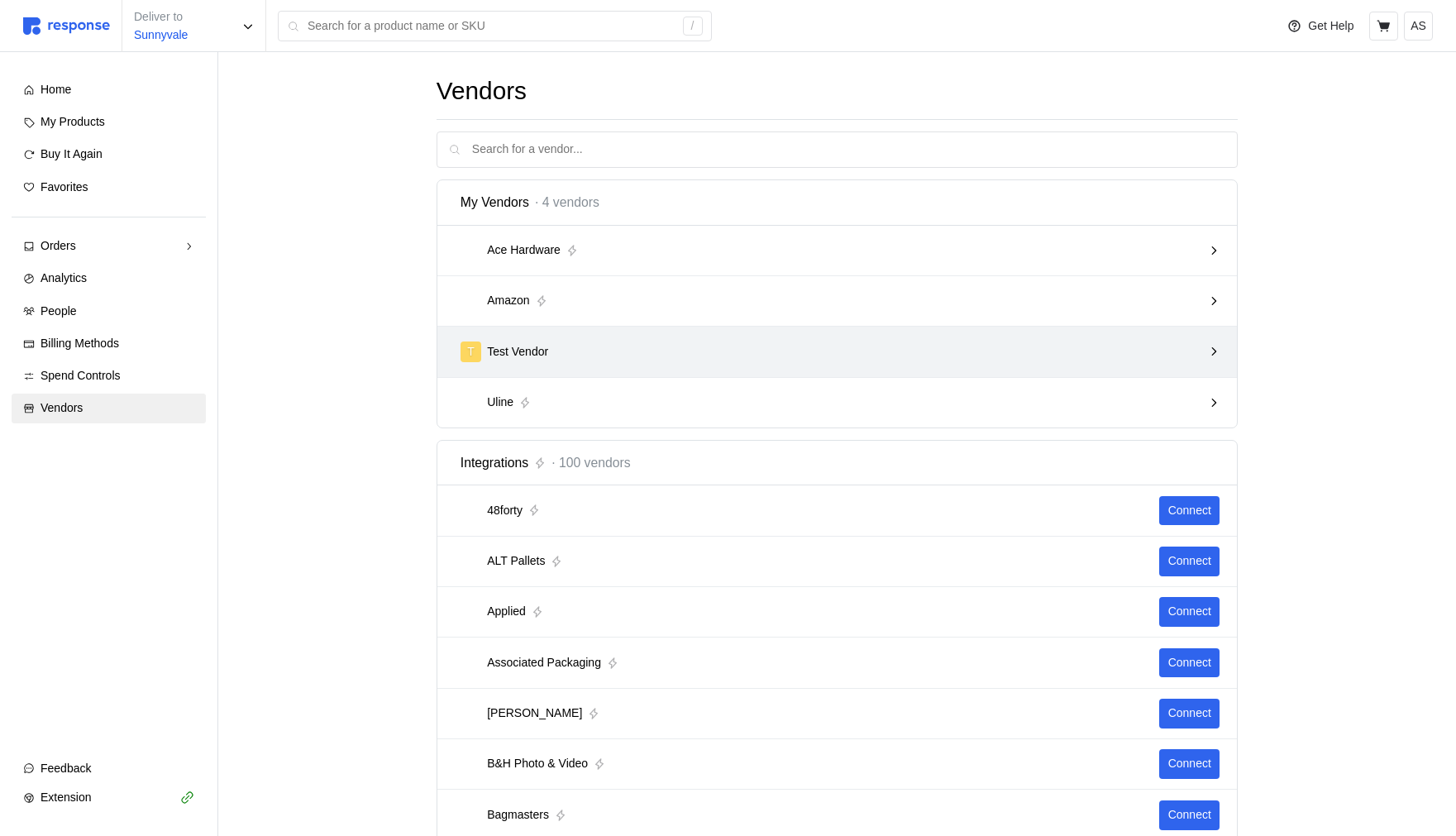
click at [1123, 362] on div "T Test Vendor" at bounding box center [831, 351] width 754 height 32
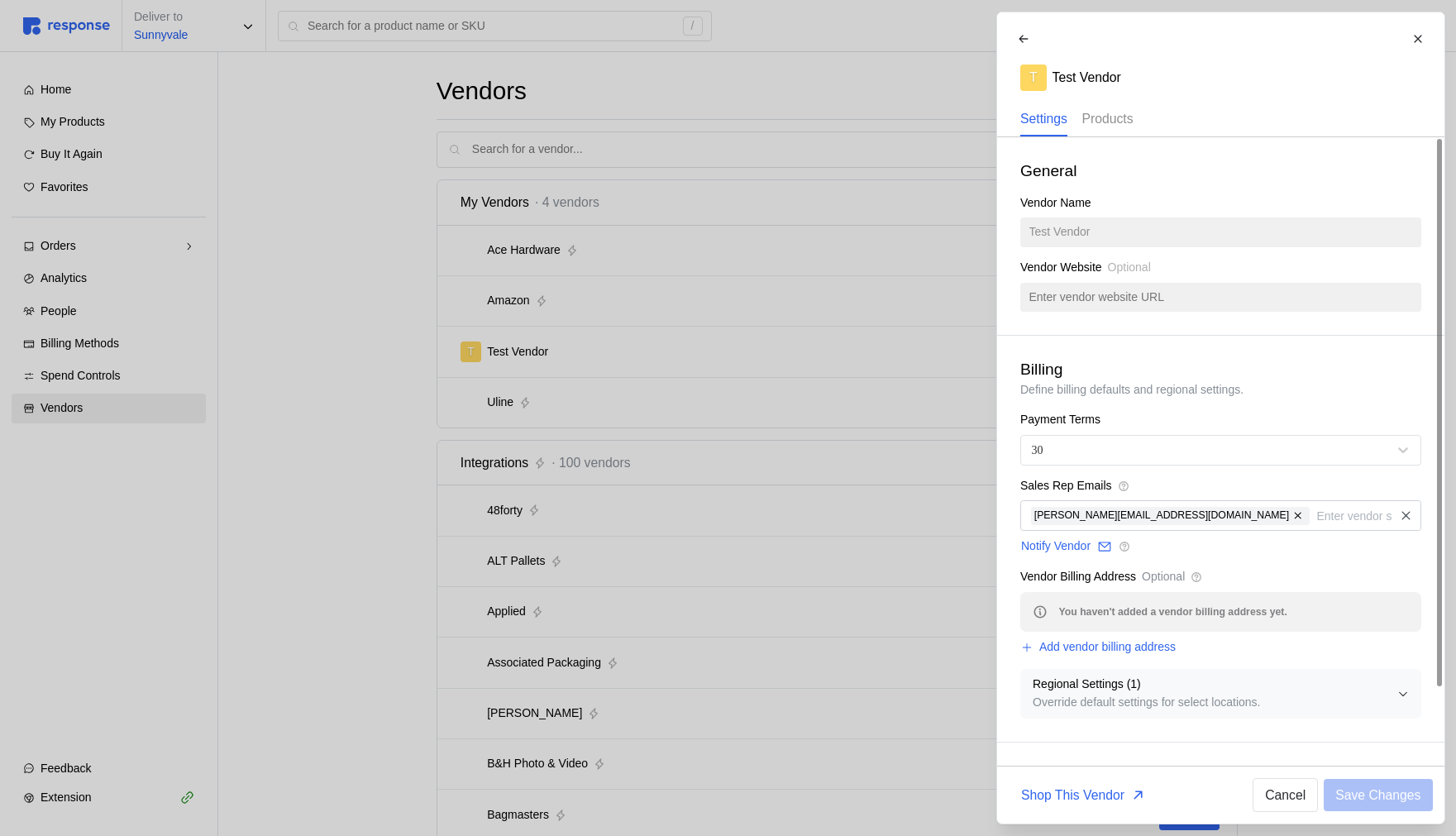
click at [1121, 126] on p "Products" at bounding box center [1106, 119] width 52 height 20
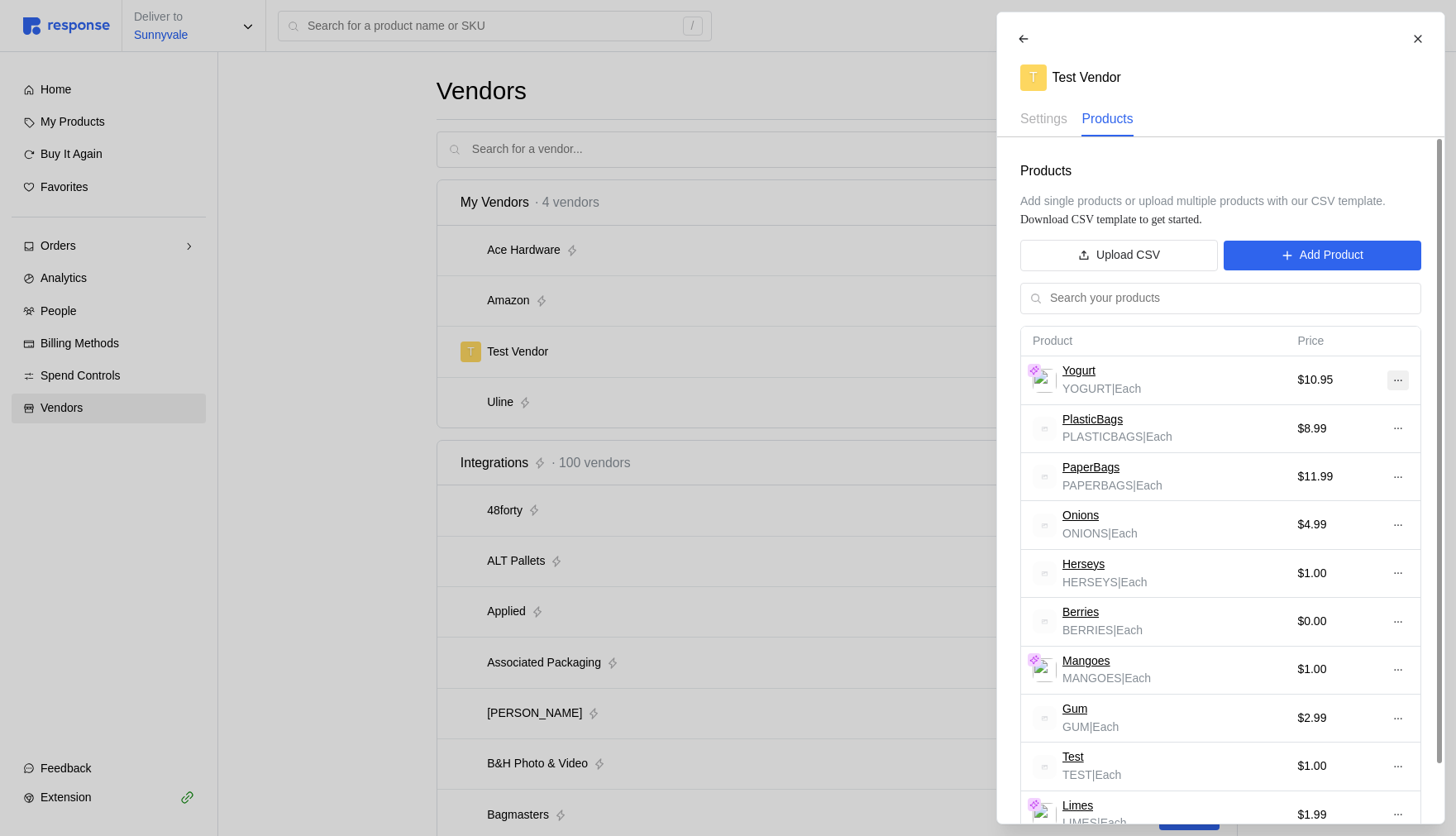
click at [1403, 379] on button at bounding box center [1396, 381] width 21 height 20
click at [1380, 407] on p "Edit" at bounding box center [1343, 415] width 106 height 18
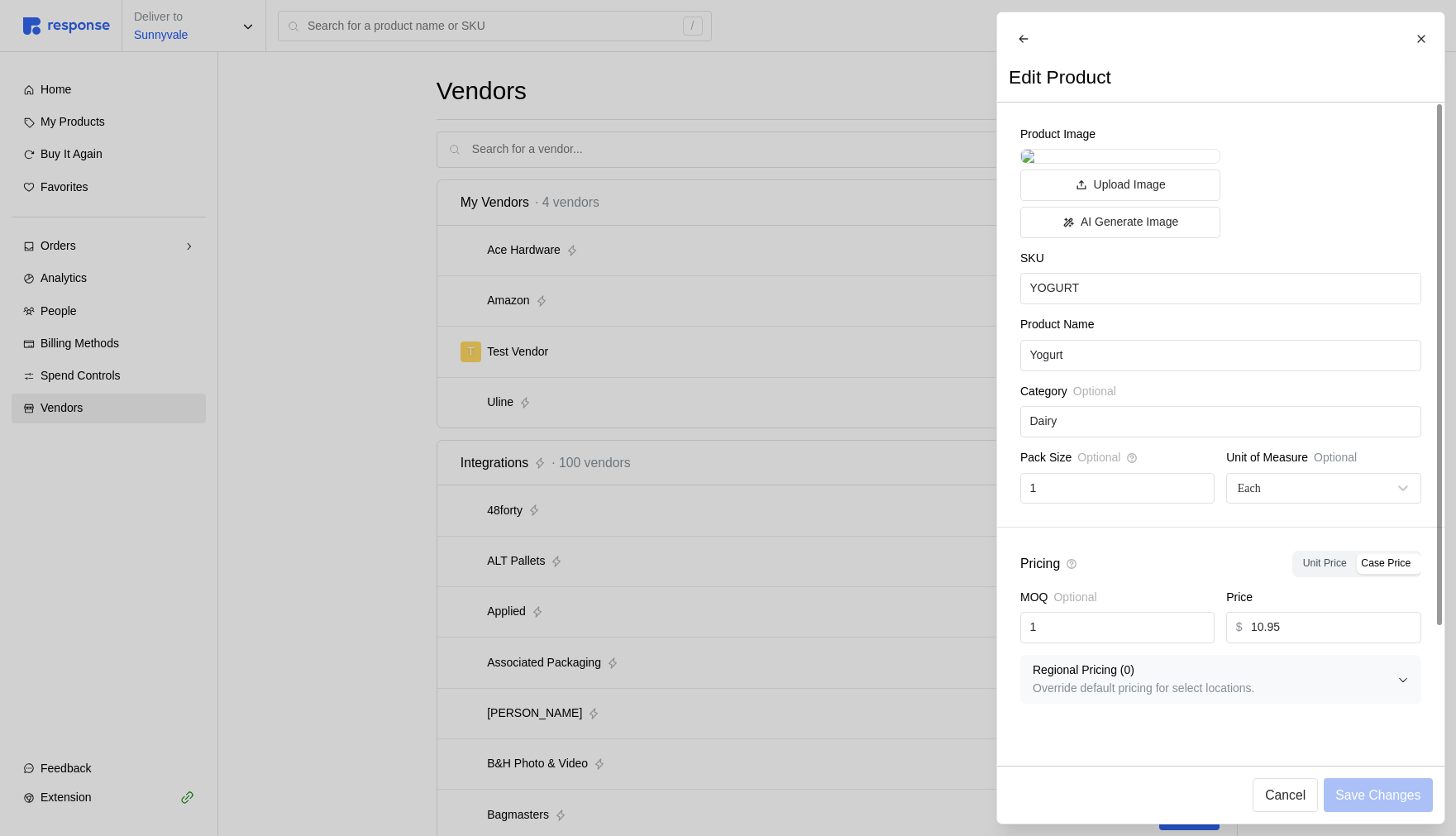
scroll to position [159, 0]
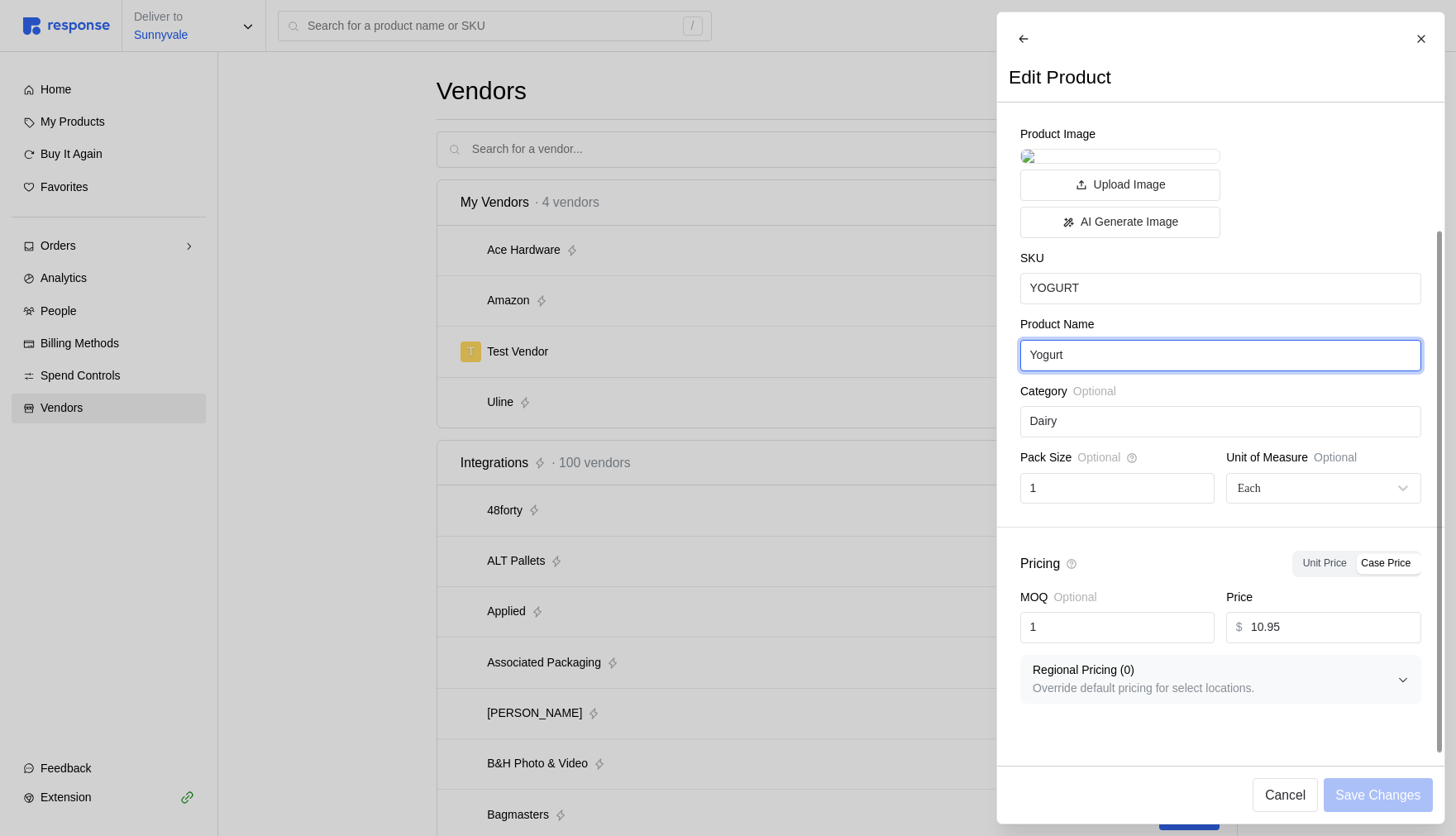
click at [1187, 371] on input "Yogurt" at bounding box center [1220, 355] width 382 height 29
type input "Yogurt-1"
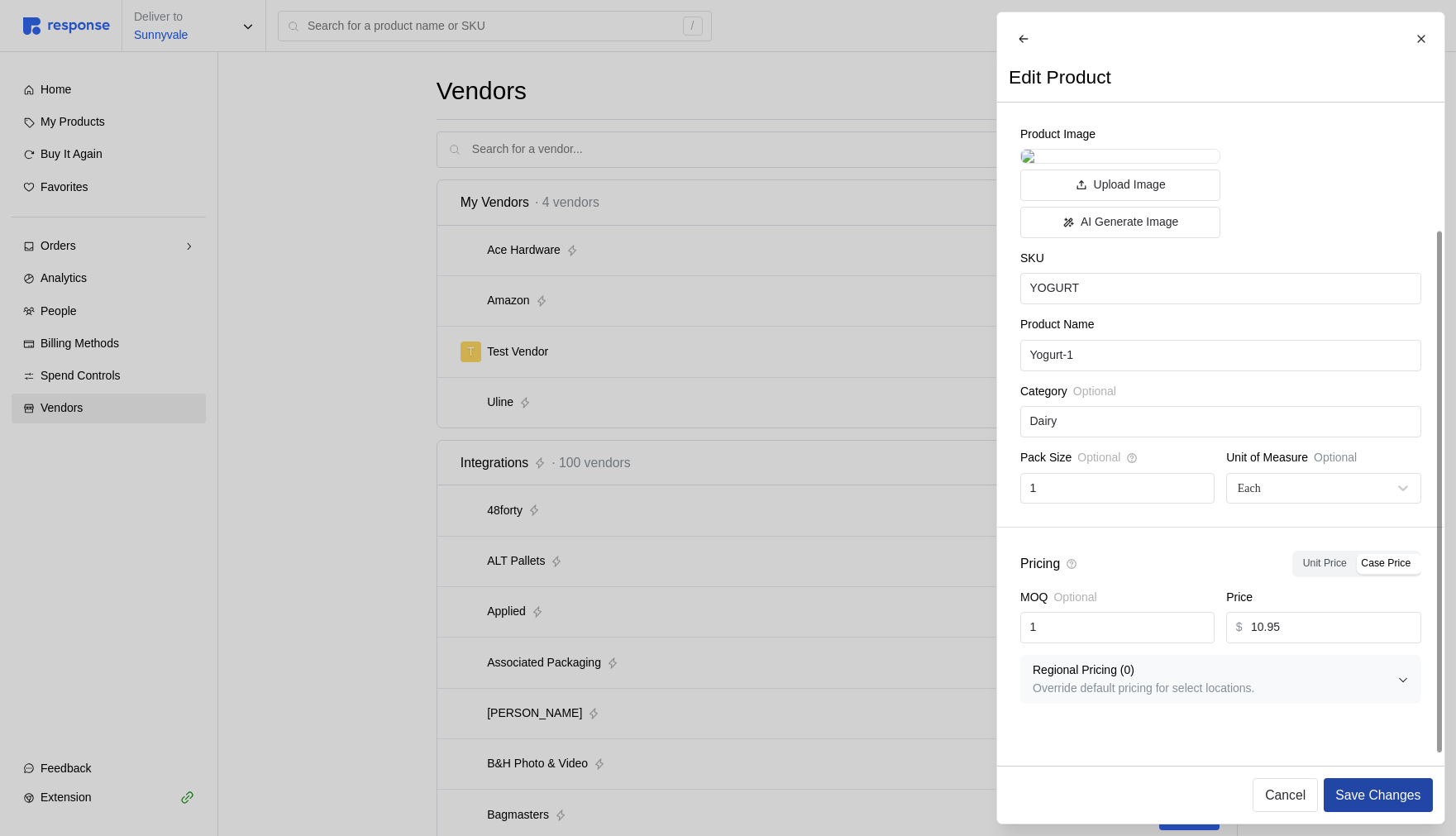
click at [1406, 615] on p "Save Changes" at bounding box center [1377, 795] width 86 height 20
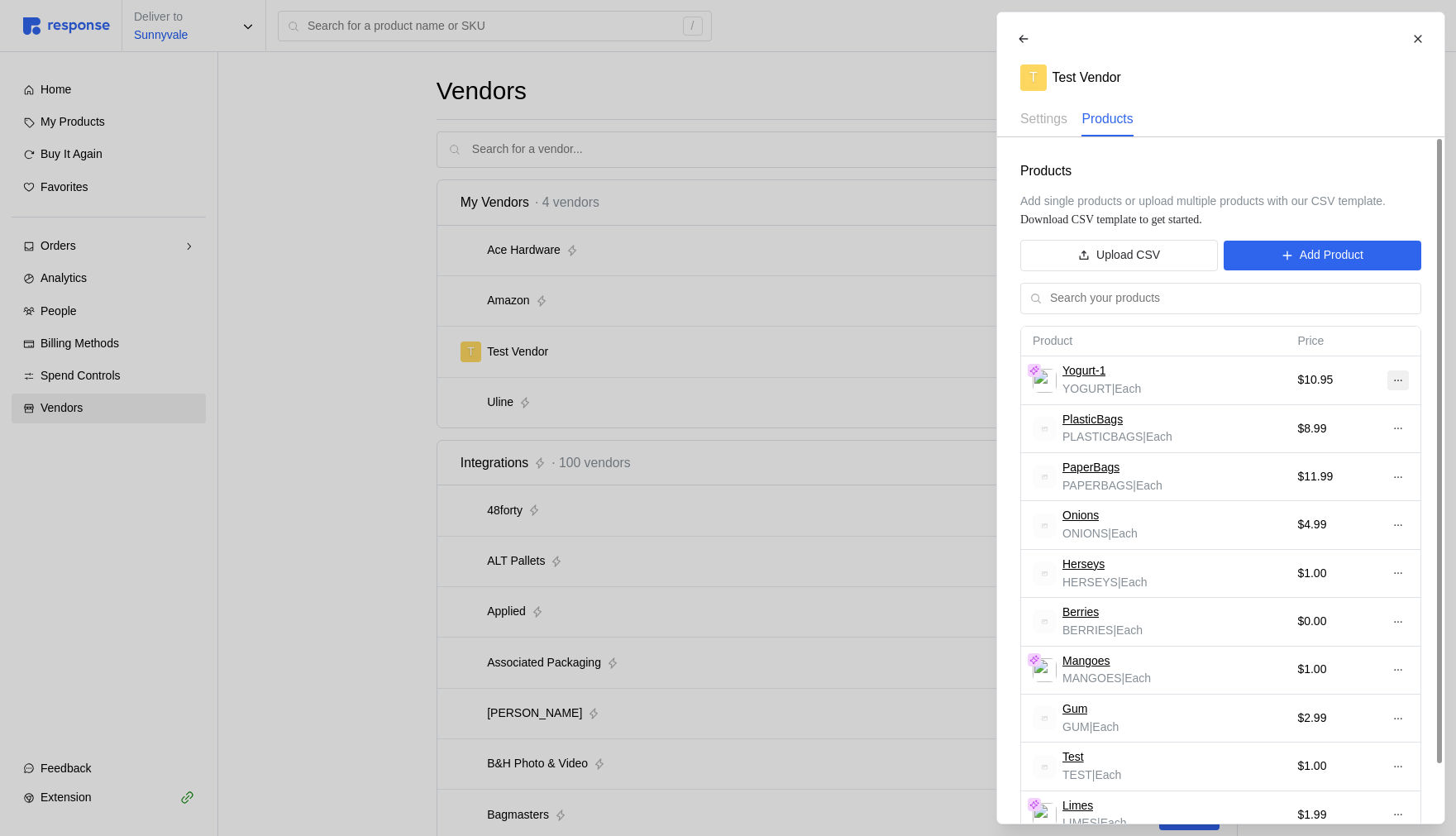
click at [1393, 378] on icon at bounding box center [1396, 380] width 12 height 12
click at [1322, 410] on p "Edit" at bounding box center [1343, 415] width 106 height 18
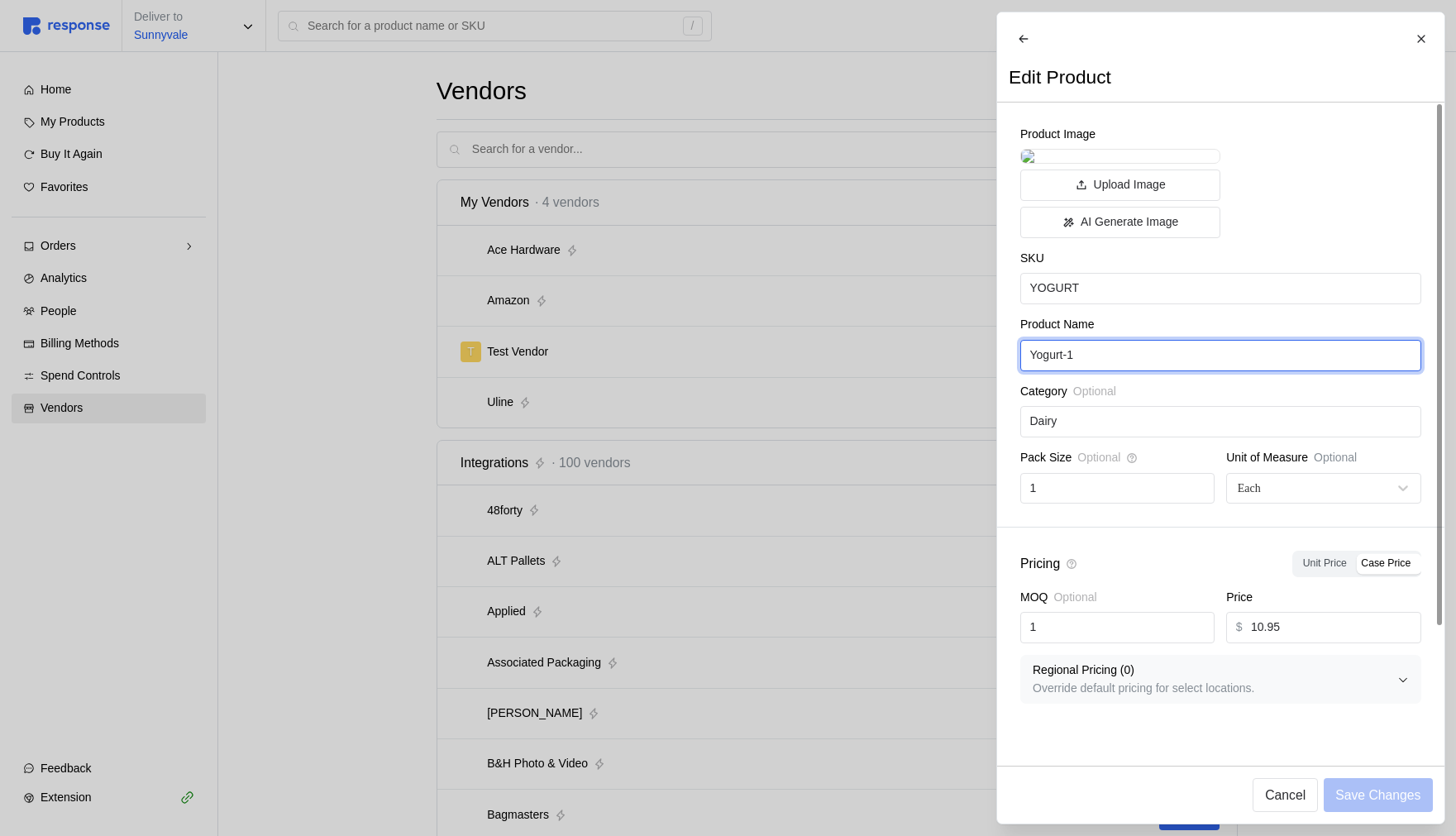
drag, startPoint x: 1148, startPoint y: 549, endPoint x: 1170, endPoint y: 526, distance: 31.8
click at [1170, 371] on div "Product Name Yogurt-1" at bounding box center [1221, 342] width 401 height 54
type input "Yogurt"
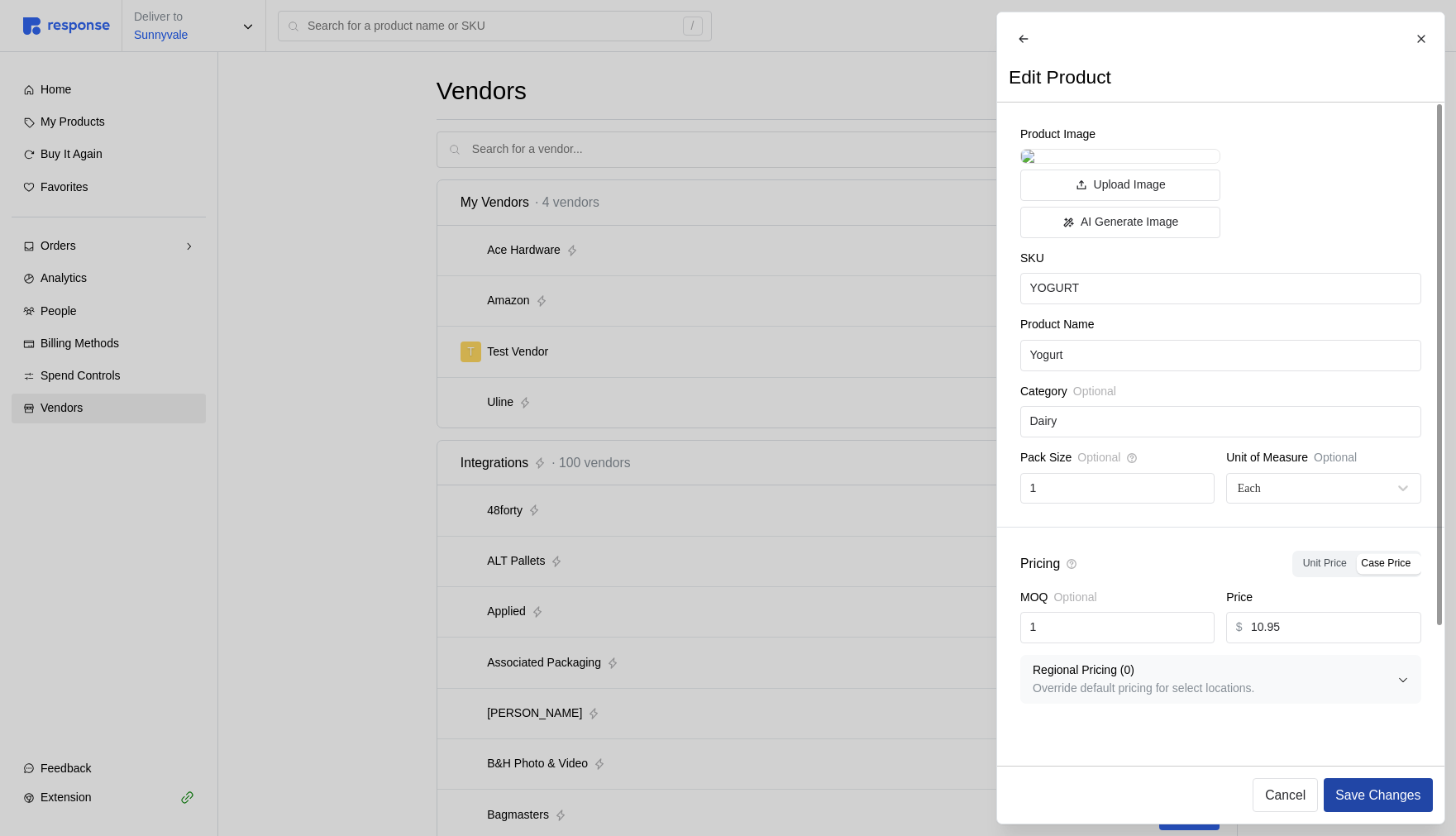
click at [1359, 615] on p "Save Changes" at bounding box center [1377, 795] width 86 height 20
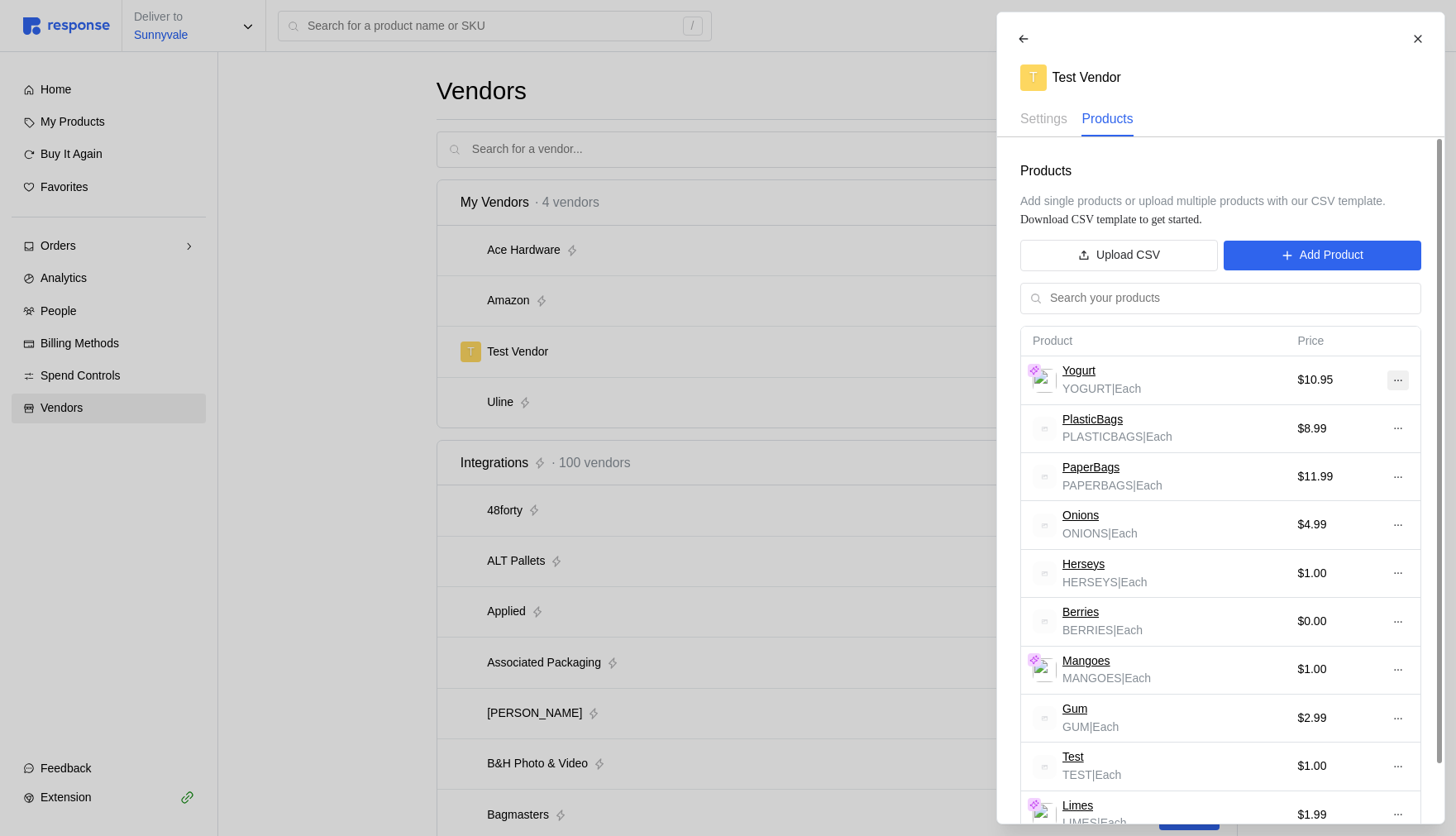
click at [1403, 376] on button at bounding box center [1396, 381] width 21 height 20
click at [1341, 188] on div "Products Add single products or upload multiple products with our CSV template.…" at bounding box center [1221, 512] width 447 height 750
click at [1398, 381] on icon at bounding box center [1396, 380] width 12 height 12
click at [1284, 420] on button "Edit" at bounding box center [1335, 415] width 132 height 29
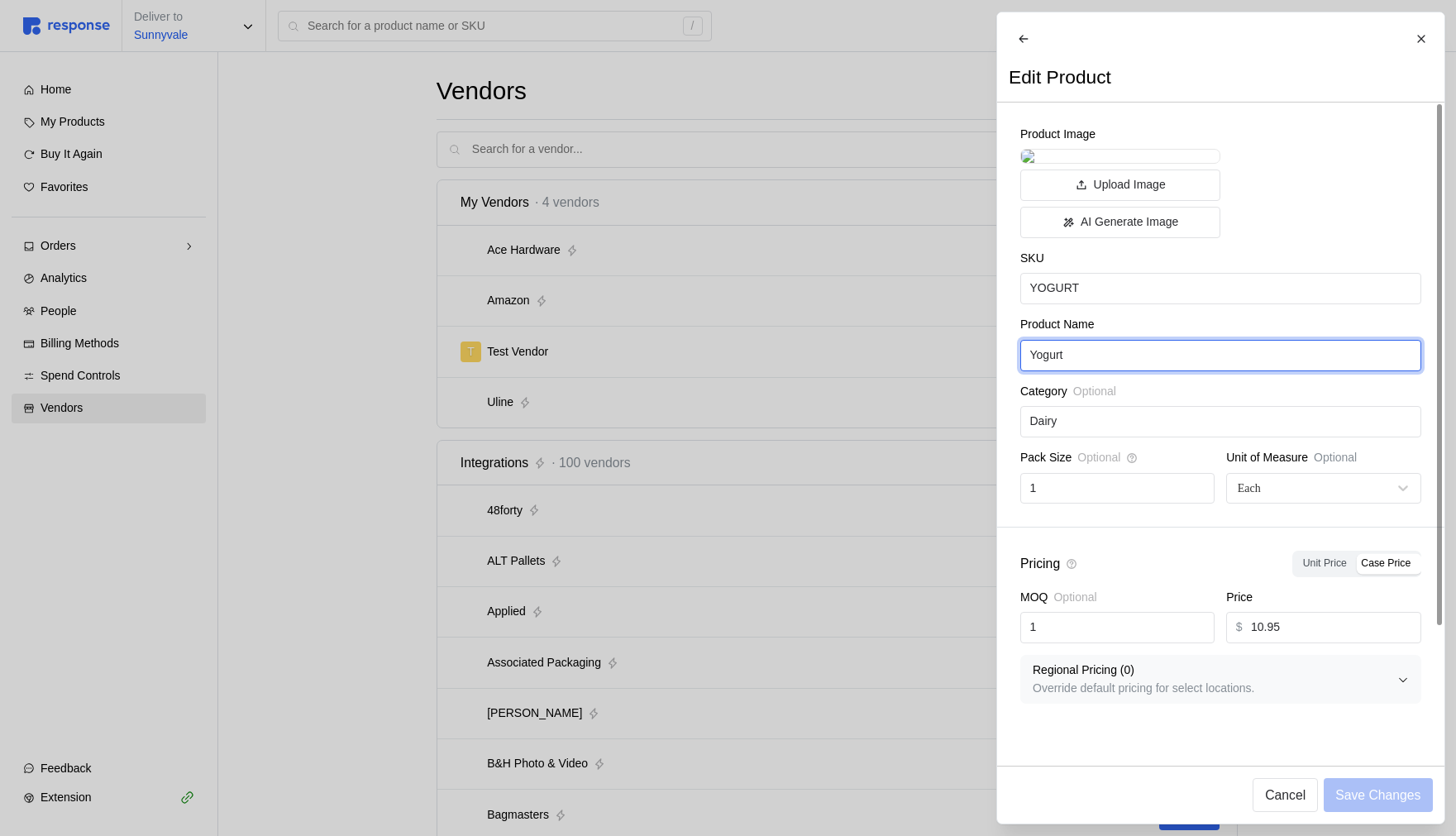
click at [1097, 371] on input "Yogurt" at bounding box center [1220, 355] width 382 height 29
type input "Yogurt-1"
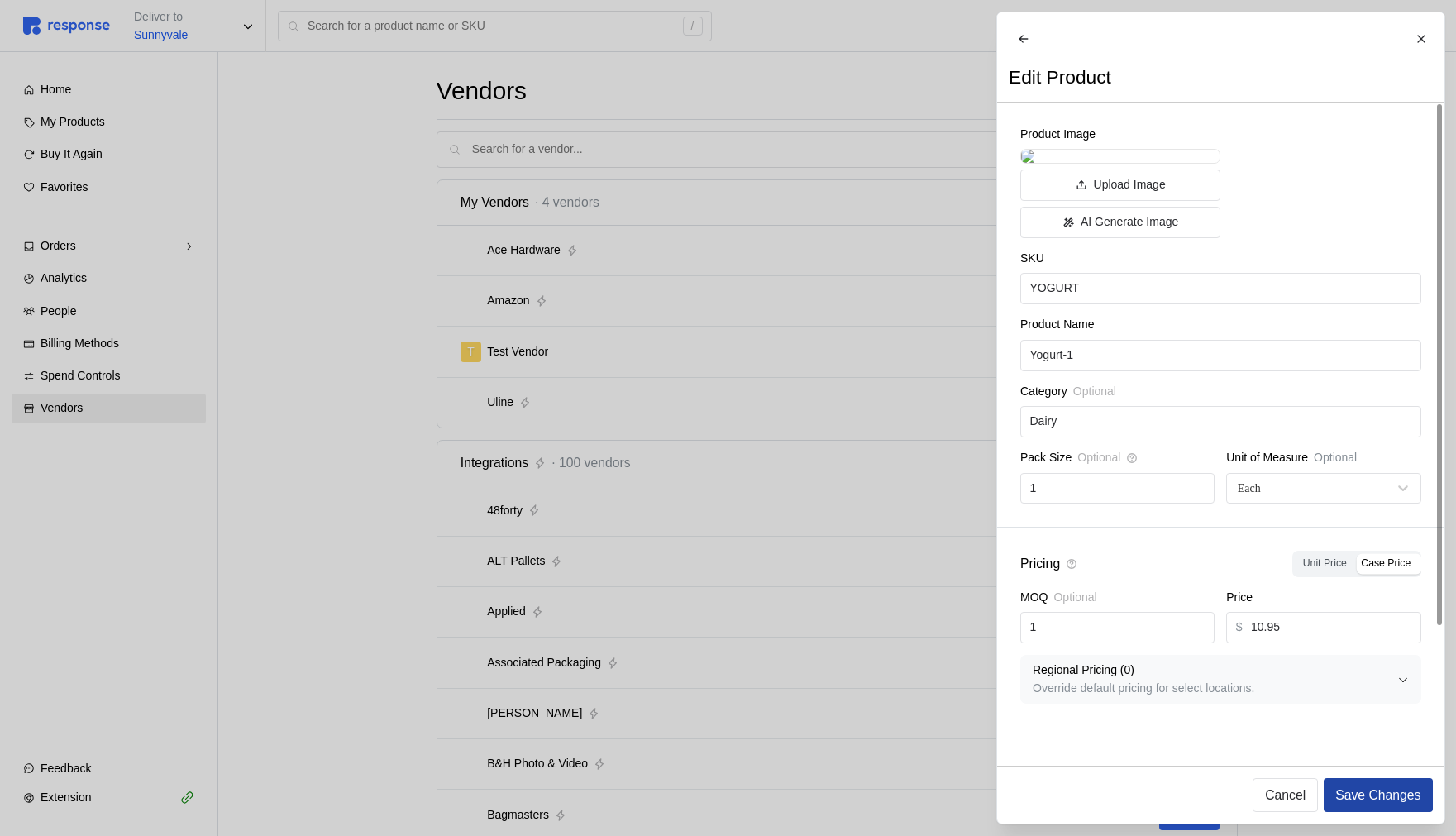
click at [1388, 615] on p "Save Changes" at bounding box center [1377, 795] width 86 height 20
